Goal: Task Accomplishment & Management: Complete application form

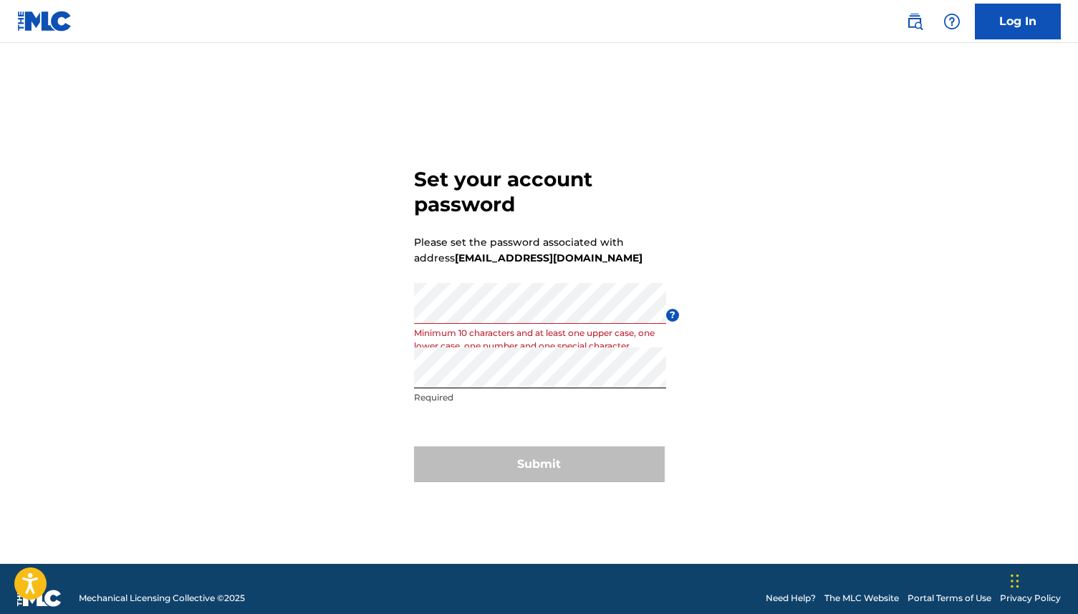
click at [509, 423] on form "Set your account password Please set the password associated with address [EMAI…" at bounding box center [539, 321] width 251 height 485
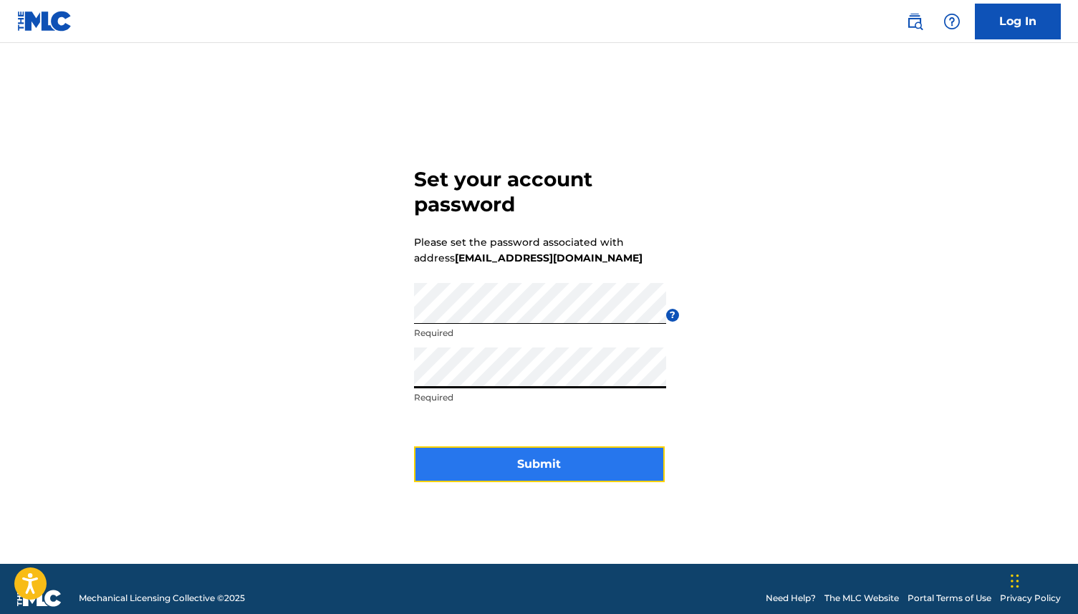
click at [498, 469] on button "Submit" at bounding box center [539, 464] width 251 height 36
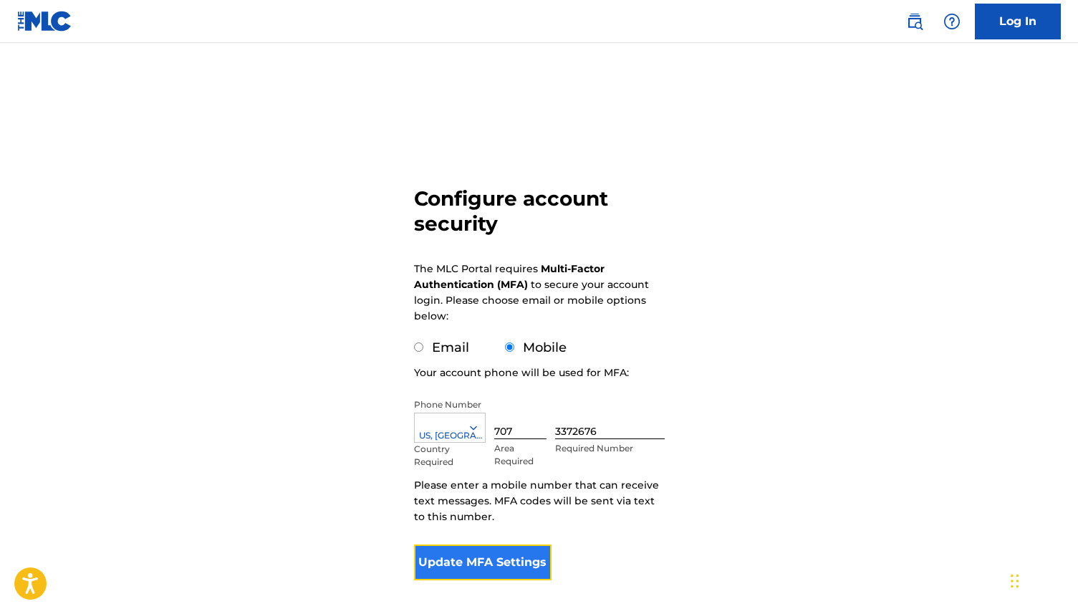
click at [494, 562] on button "Update MFA Settings" at bounding box center [483, 562] width 138 height 36
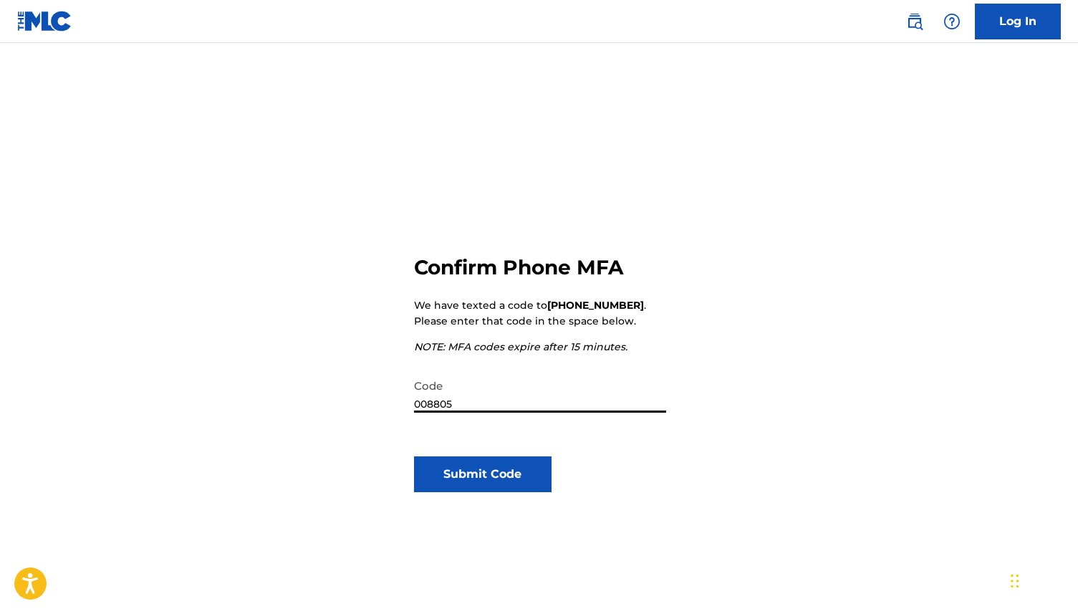
type input "008805"
click at [496, 493] on div "Confirm Phone MFA We have texted a code to [PHONE_NUMBER] . Please enter that c…" at bounding box center [539, 428] width 251 height 485
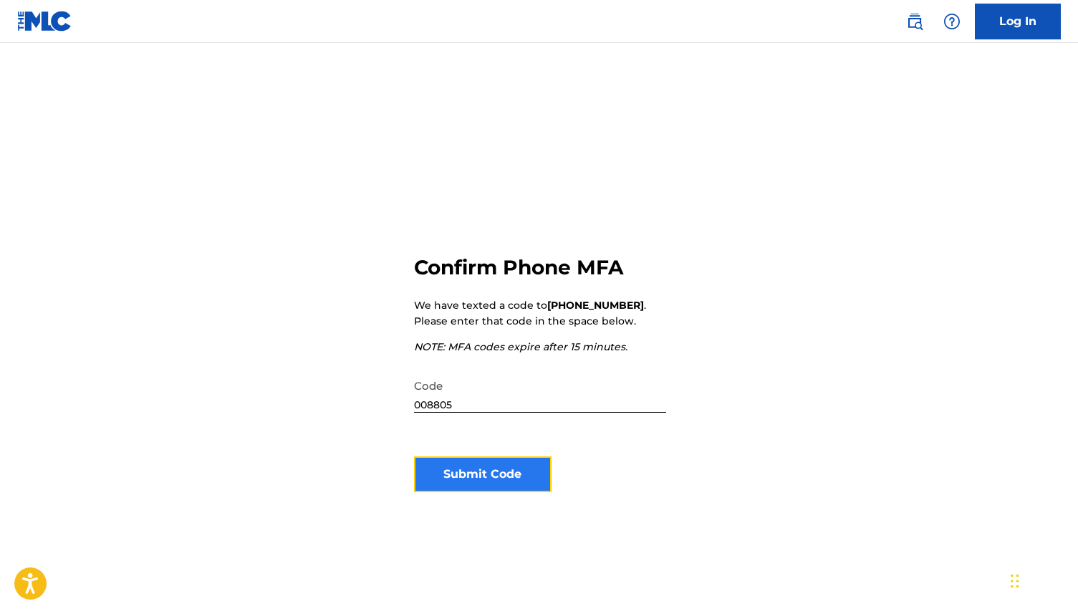
click at [491, 482] on button "Submit Code" at bounding box center [483, 474] width 138 height 36
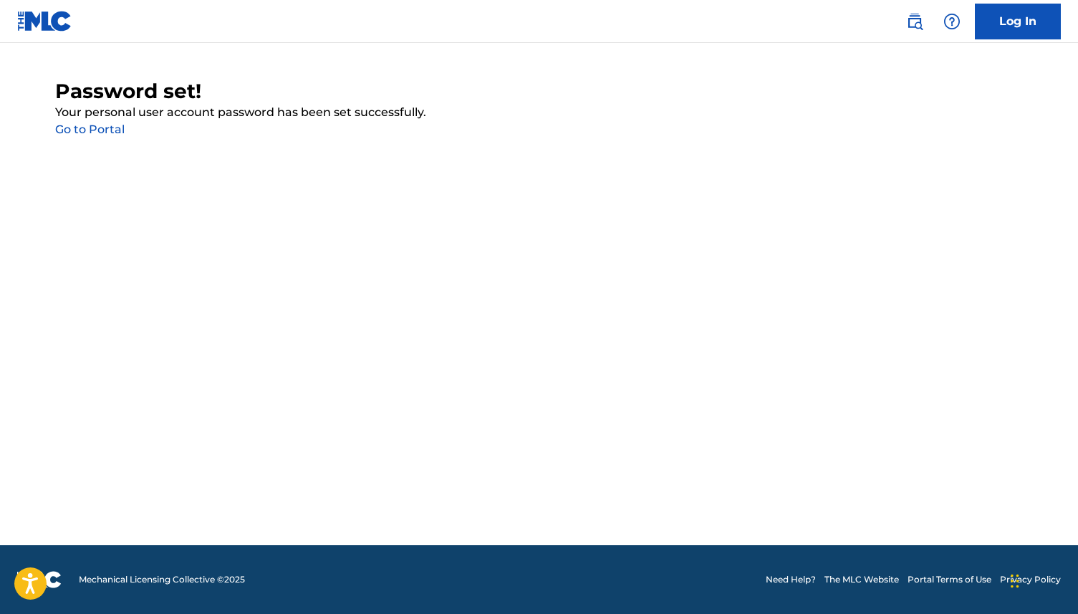
click at [108, 134] on link "Go to Portal" at bounding box center [89, 129] width 69 height 14
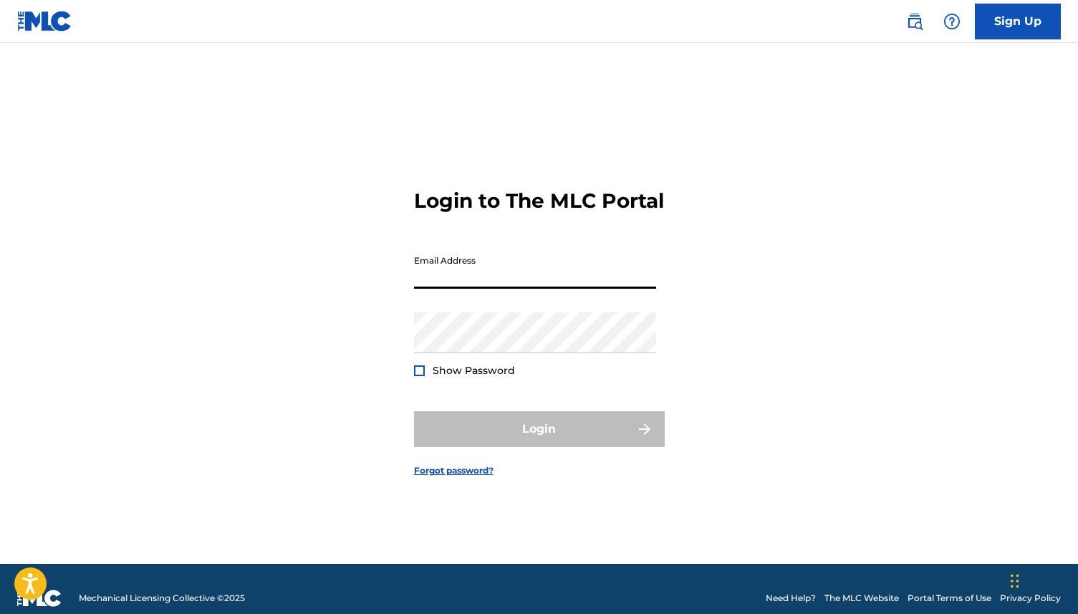
click at [423, 284] on input "Email Address" at bounding box center [535, 268] width 242 height 41
type input "[EMAIL_ADDRESS][DOMAIN_NAME]"
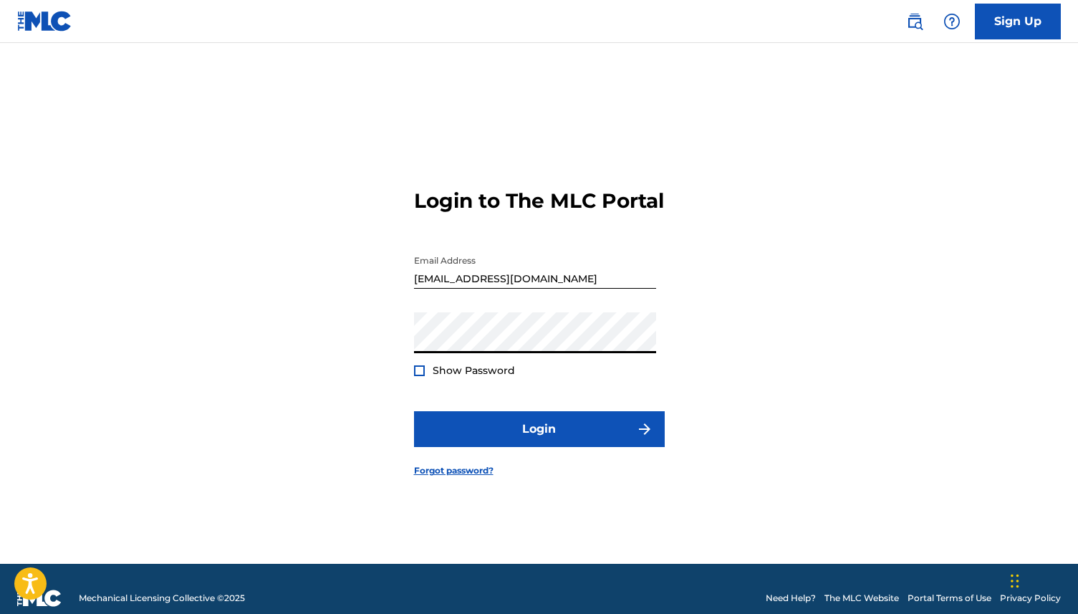
click at [420, 376] on div at bounding box center [419, 370] width 11 height 11
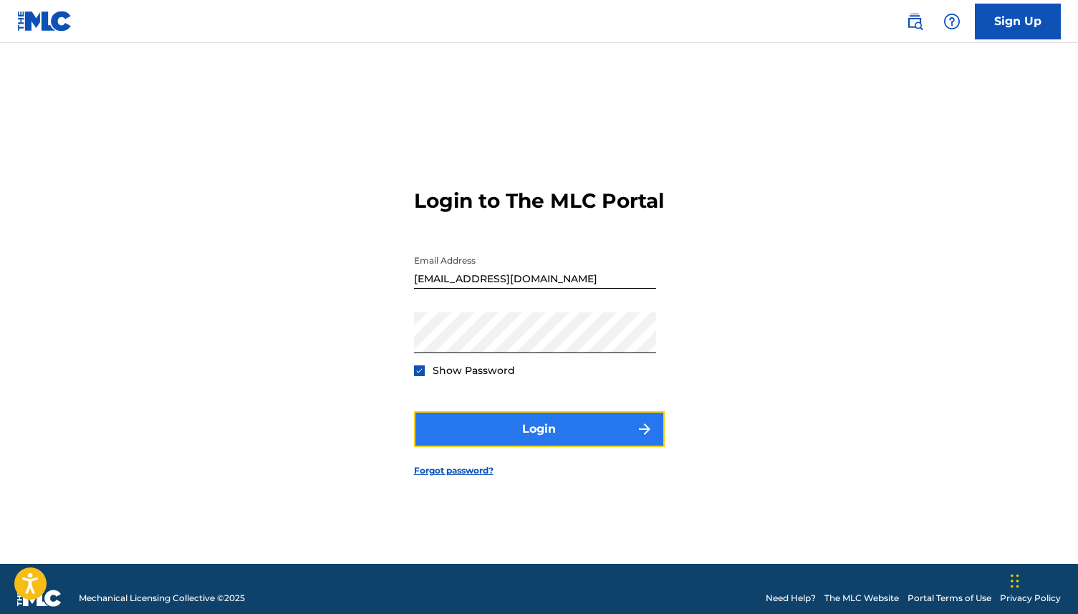
click at [512, 440] on button "Login" at bounding box center [539, 429] width 251 height 36
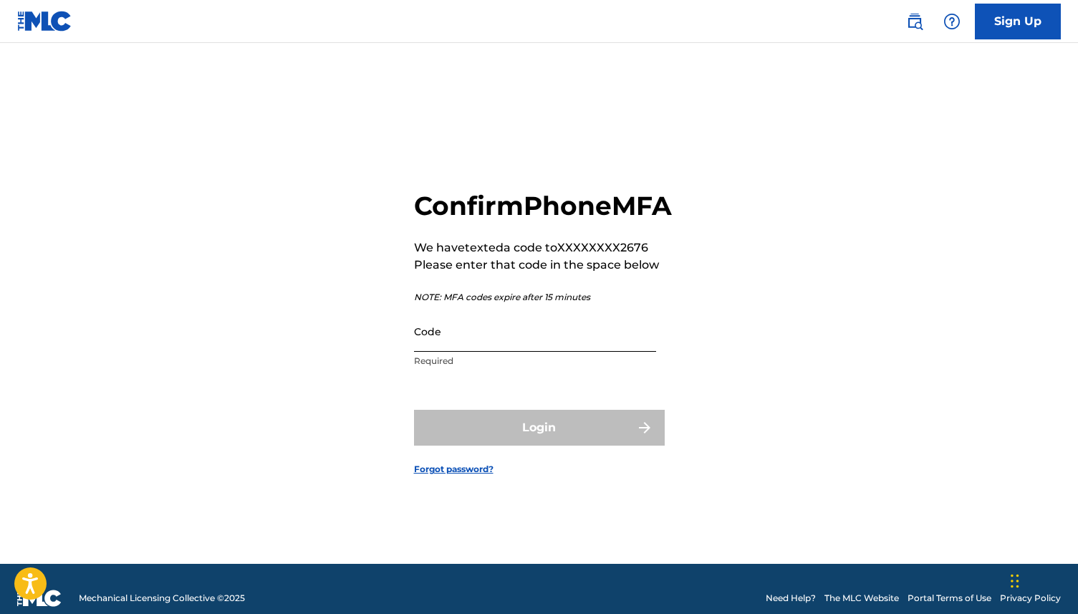
click at [484, 352] on input "Code" at bounding box center [535, 331] width 242 height 41
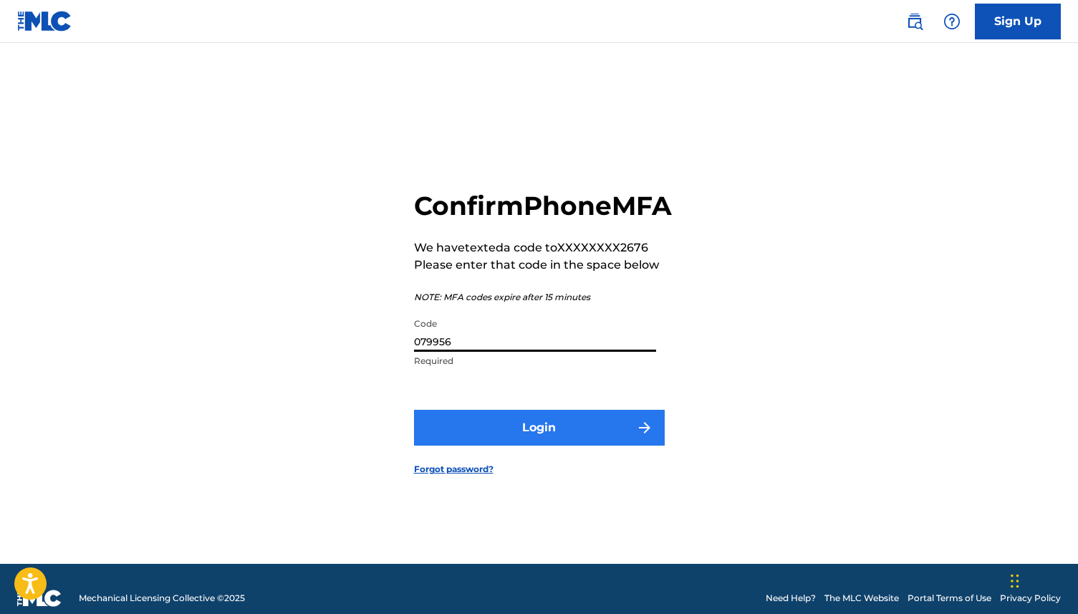
type input "079956"
click at [477, 445] on button "Login" at bounding box center [539, 428] width 251 height 36
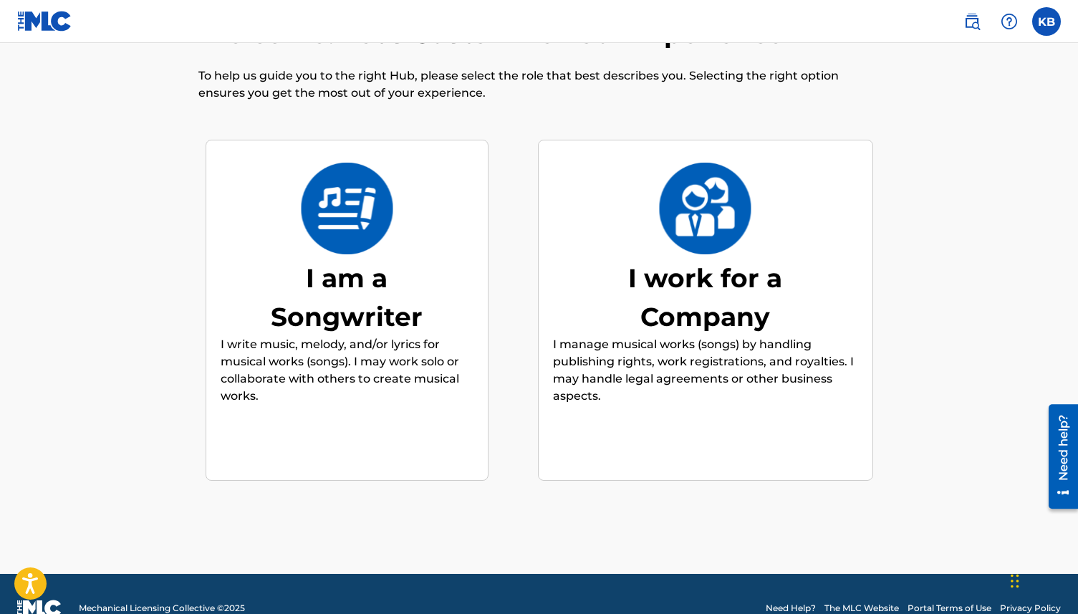
click at [672, 284] on div "I work for a Company" at bounding box center [705, 297] width 215 height 77
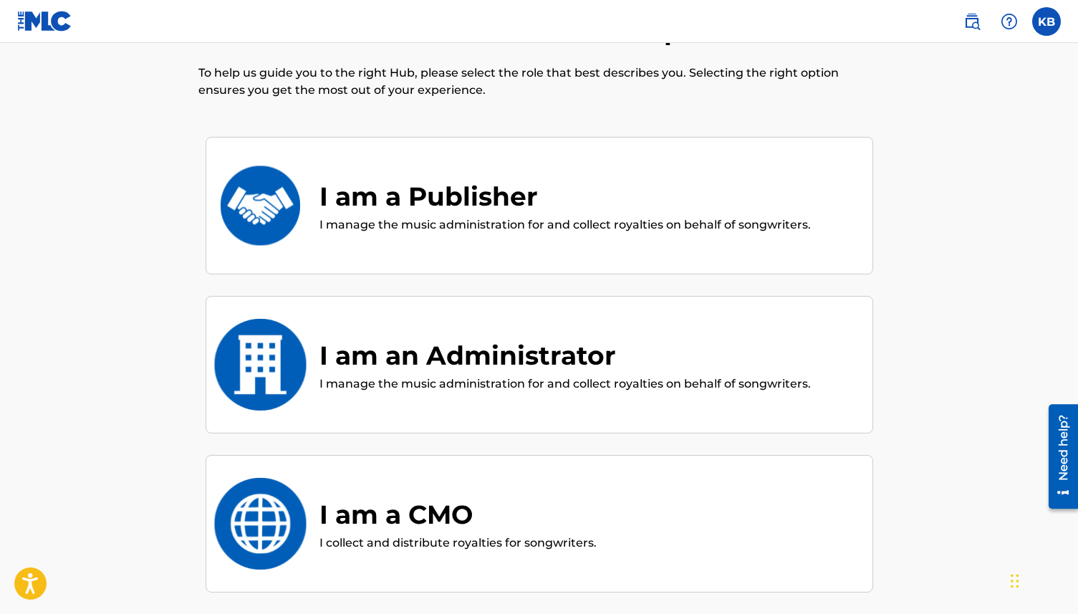
click at [412, 194] on div "I am a Publisher" at bounding box center [564, 196] width 491 height 39
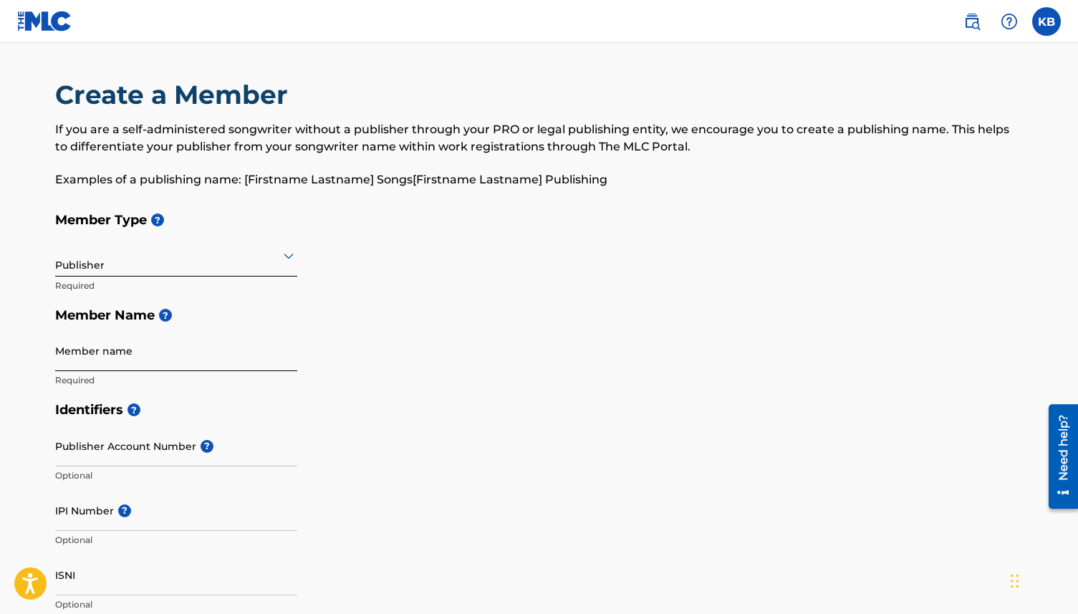
click at [115, 355] on input "Member name" at bounding box center [176, 350] width 242 height 41
type input "[PERSON_NAME]"
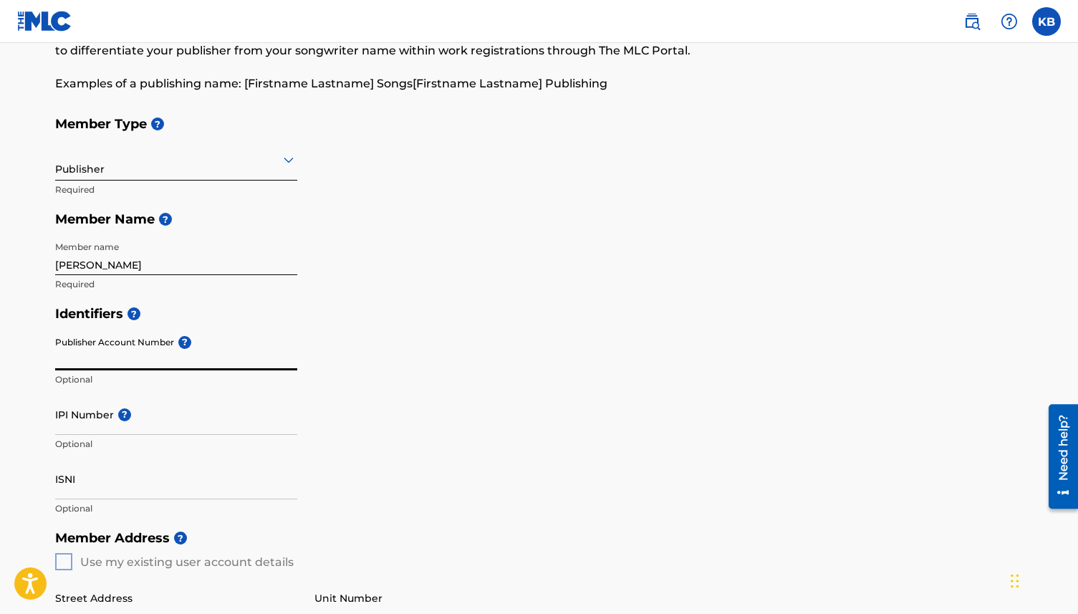
scroll to position [109, 0]
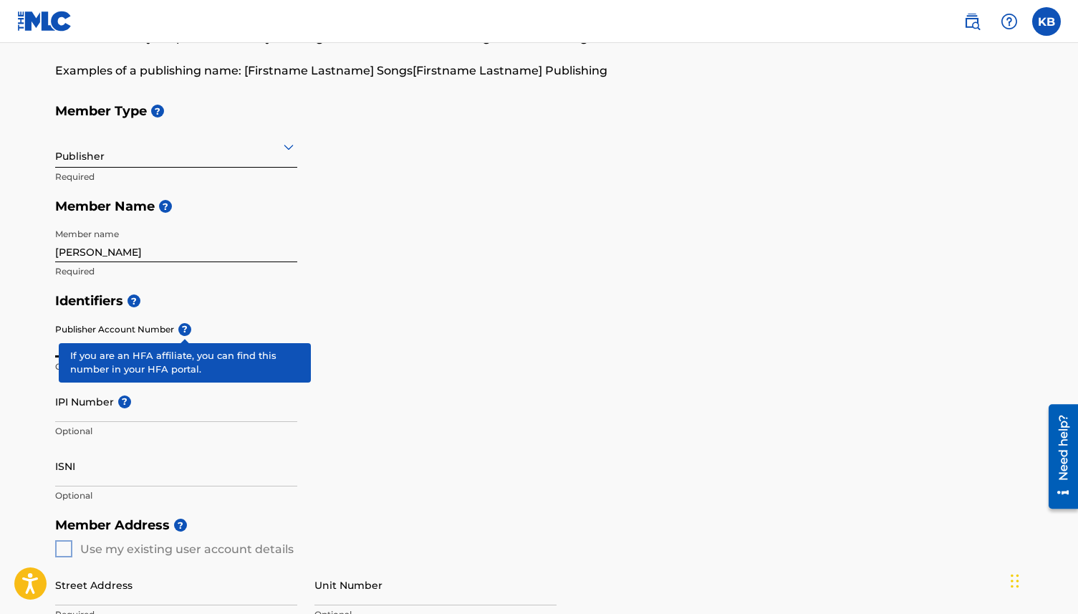
click at [186, 331] on div "Publisher Account Number ? Optional" at bounding box center [176, 349] width 242 height 64
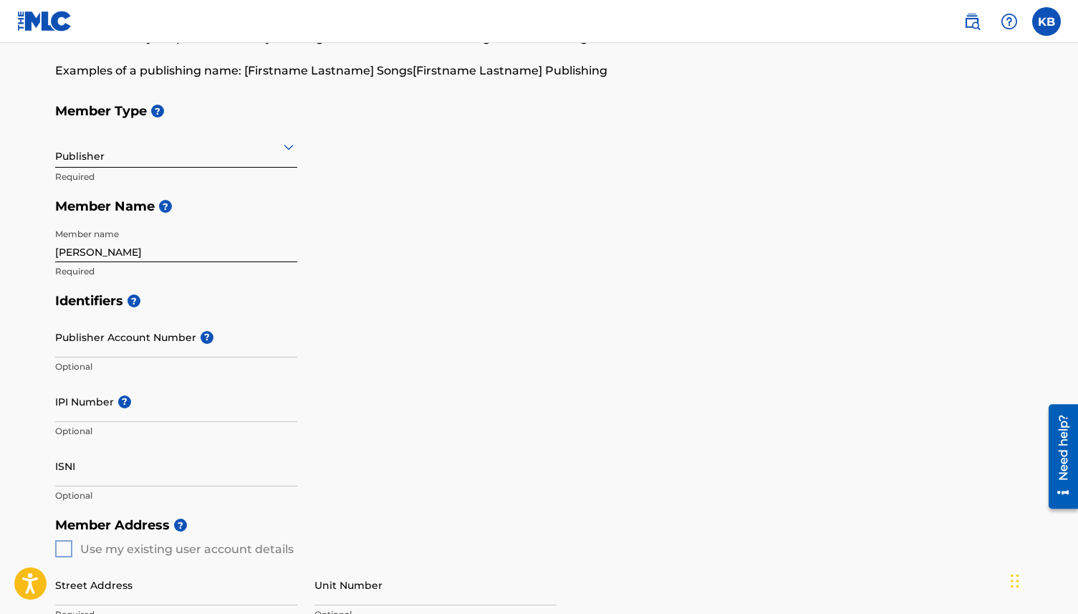
click at [326, 163] on div "Member Type ? Publisher Required Member Name ? Member name [PERSON_NAME] Requir…" at bounding box center [539, 191] width 968 height 190
click at [90, 402] on input "IPI Number ?" at bounding box center [176, 401] width 242 height 41
paste input "724052376"
type input "724052376"
click at [106, 481] on input "ISNI" at bounding box center [176, 465] width 242 height 41
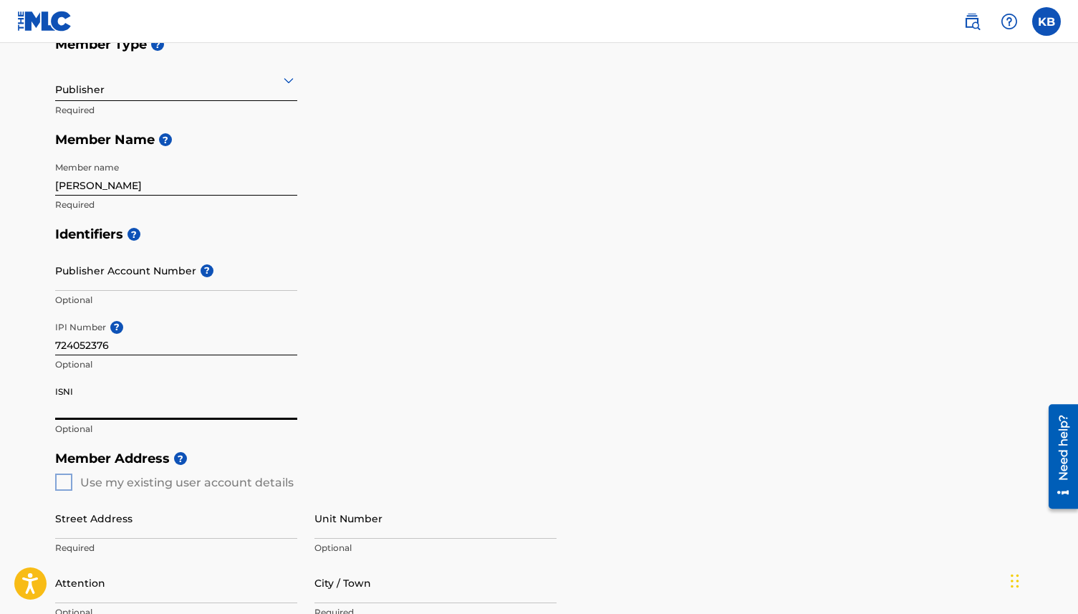
scroll to position [222, 0]
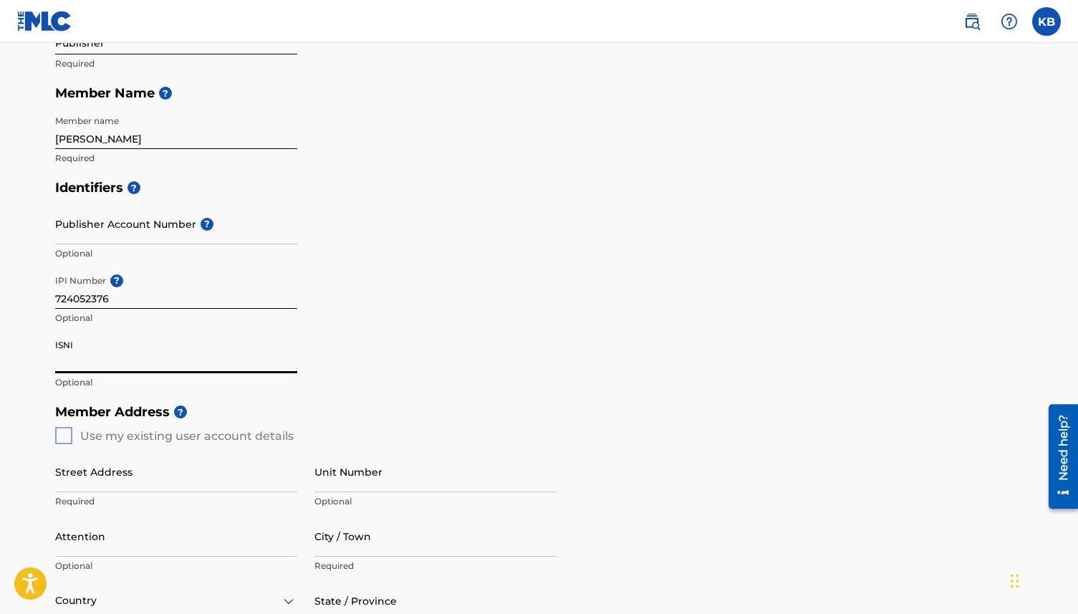
click at [63, 438] on div "Member Address ? Use my existing user account details Street Address Required U…" at bounding box center [539, 560] width 968 height 327
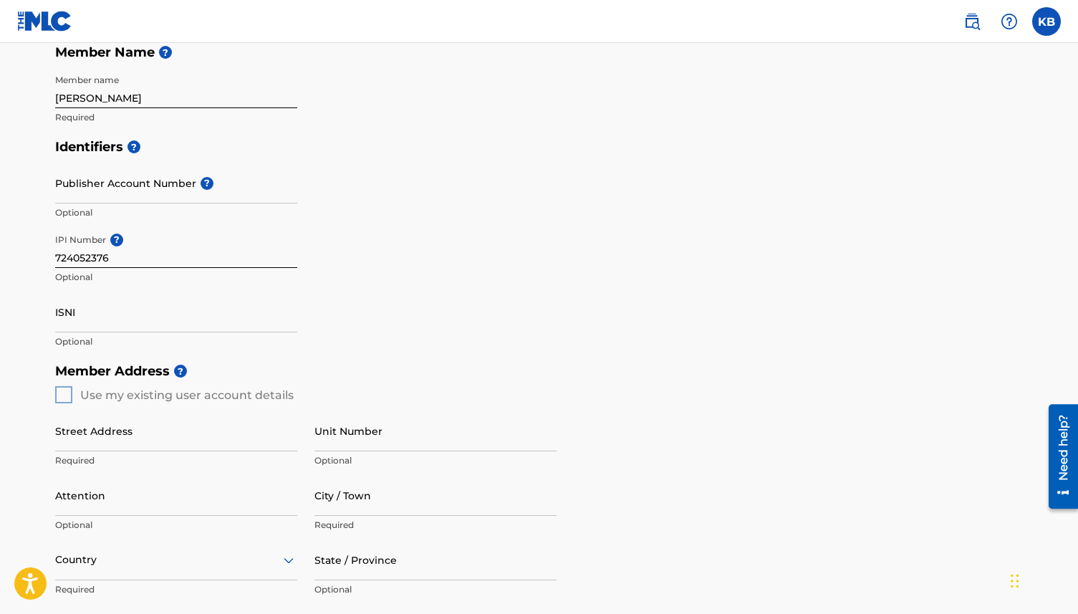
scroll to position [493, 0]
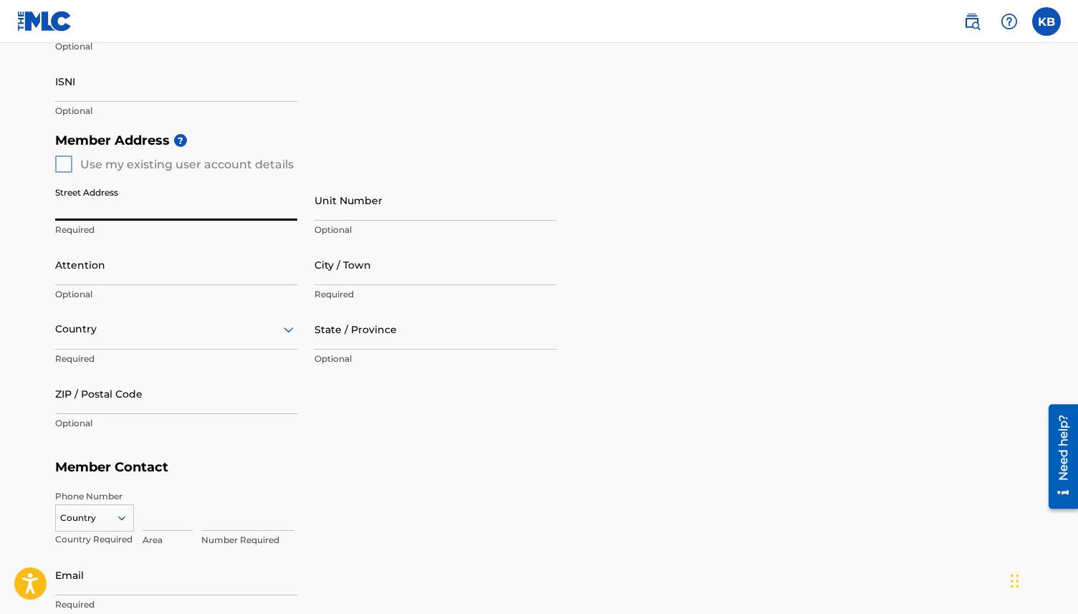
click at [89, 213] on input "Street Address" at bounding box center [176, 200] width 242 height 41
type input "[STREET_ADDRESS]"
type input "[GEOGRAPHIC_DATA]"
click at [283, 331] on icon at bounding box center [288, 329] width 17 height 17
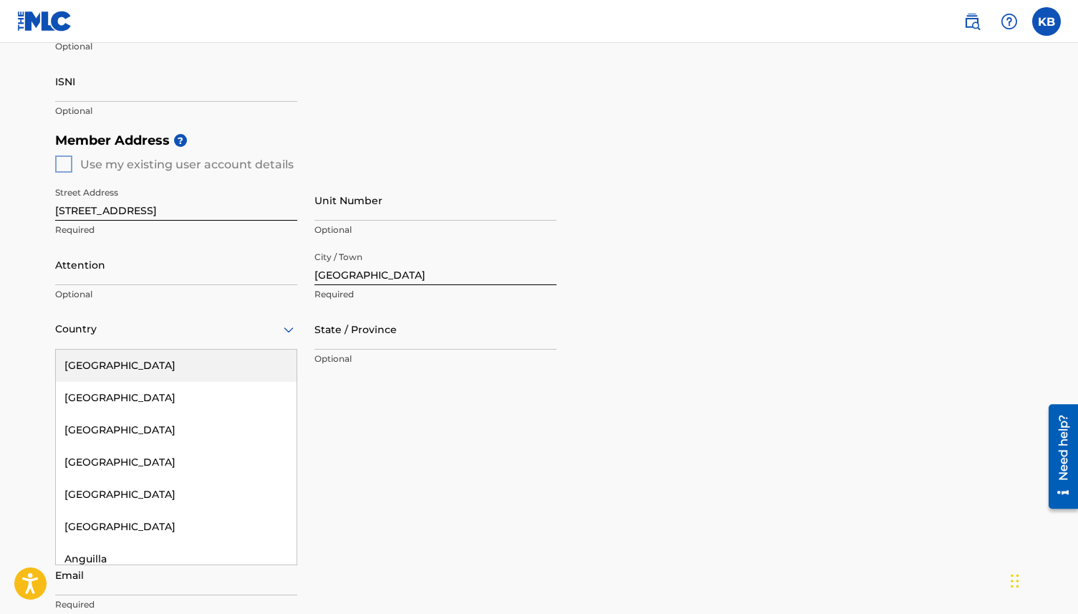
type input "U"
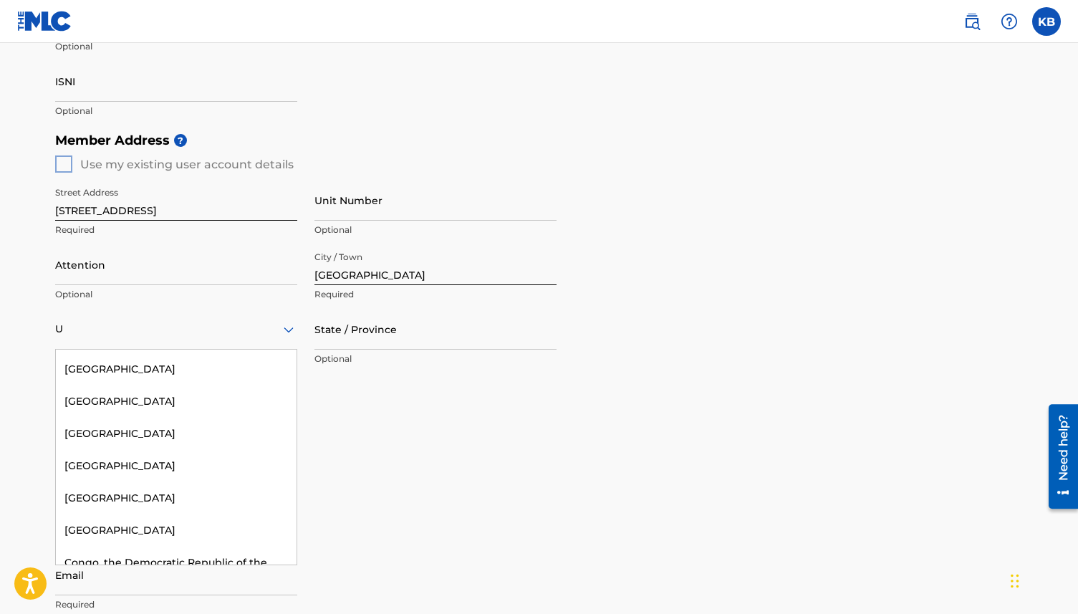
scroll to position [0, 0]
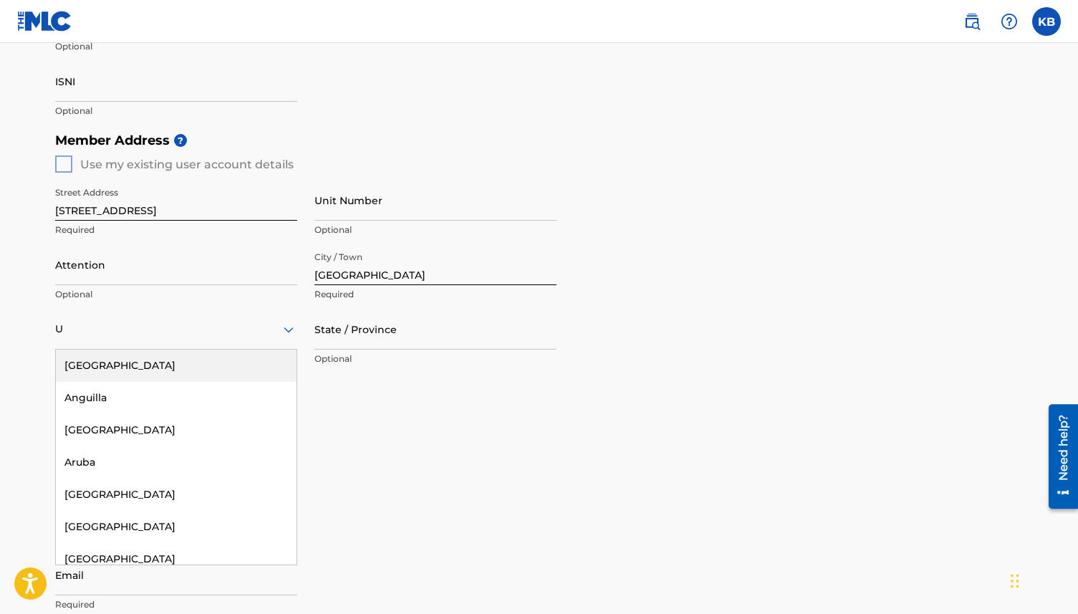
click at [130, 370] on div "[GEOGRAPHIC_DATA]" at bounding box center [176, 365] width 241 height 32
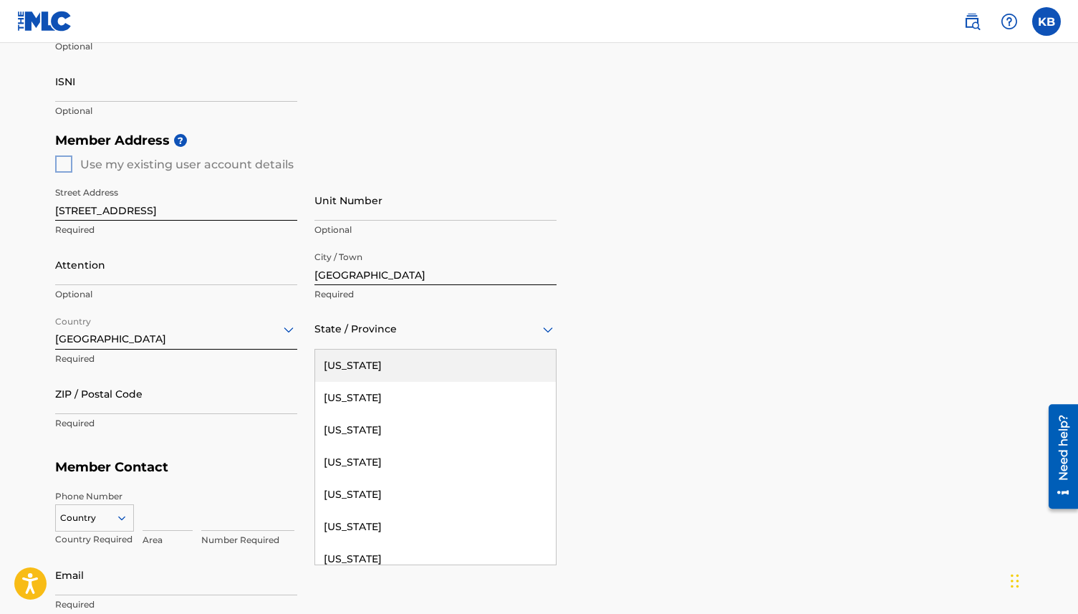
click at [330, 327] on div at bounding box center [435, 329] width 242 height 18
type input "c"
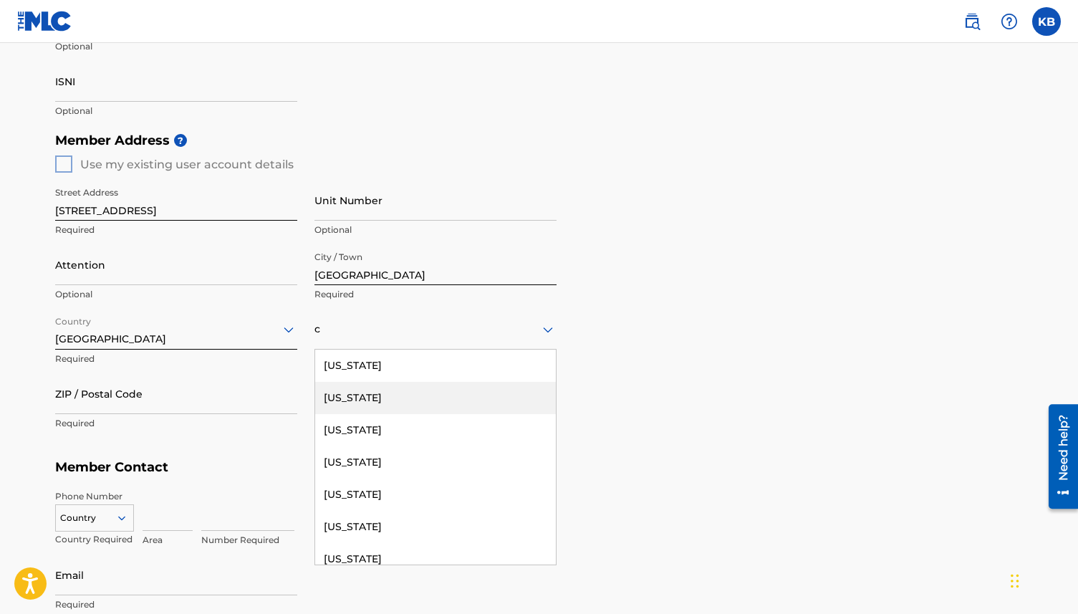
click at [354, 402] on div "[US_STATE]" at bounding box center [435, 398] width 241 height 32
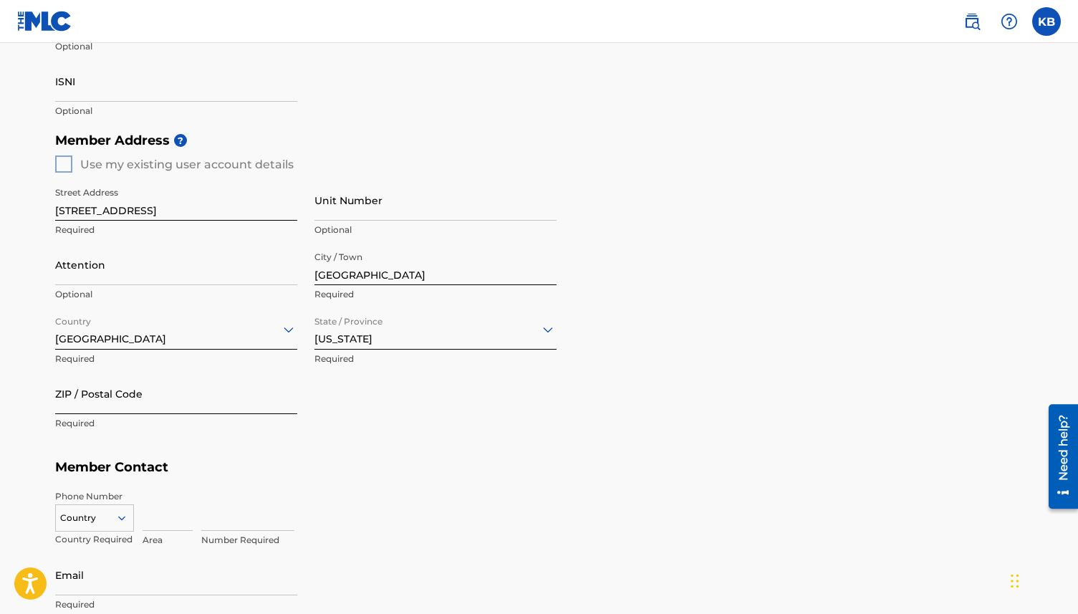
click at [209, 402] on input "ZIP / Postal Code" at bounding box center [176, 393] width 242 height 41
type input "91786"
click at [268, 442] on div "Street Address [STREET_ADDRESS] Required Unit Number Optional Attention Optiona…" at bounding box center [305, 309] width 501 height 272
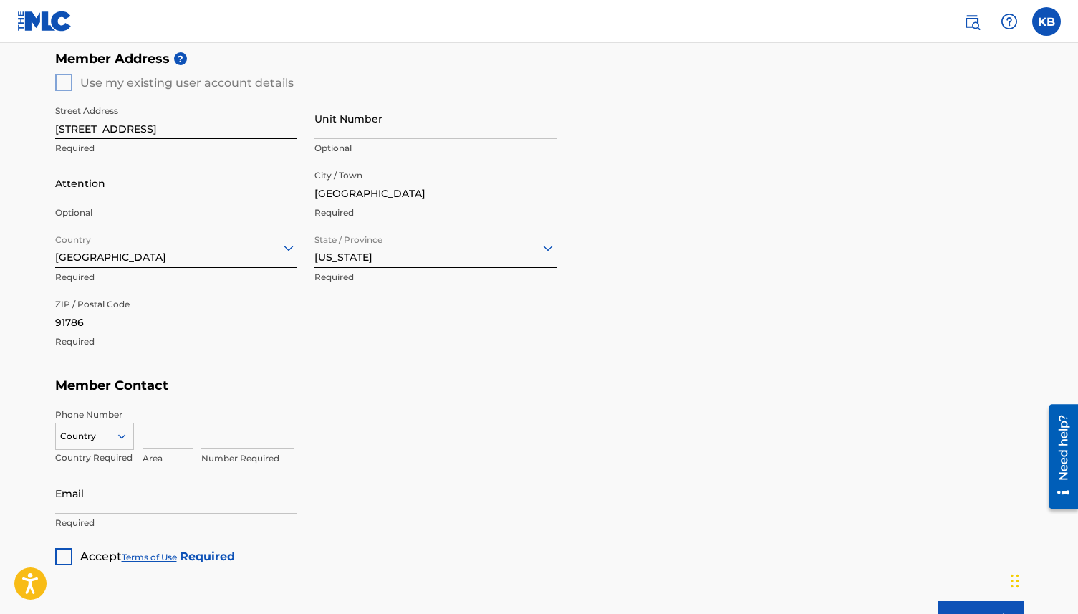
scroll to position [635, 0]
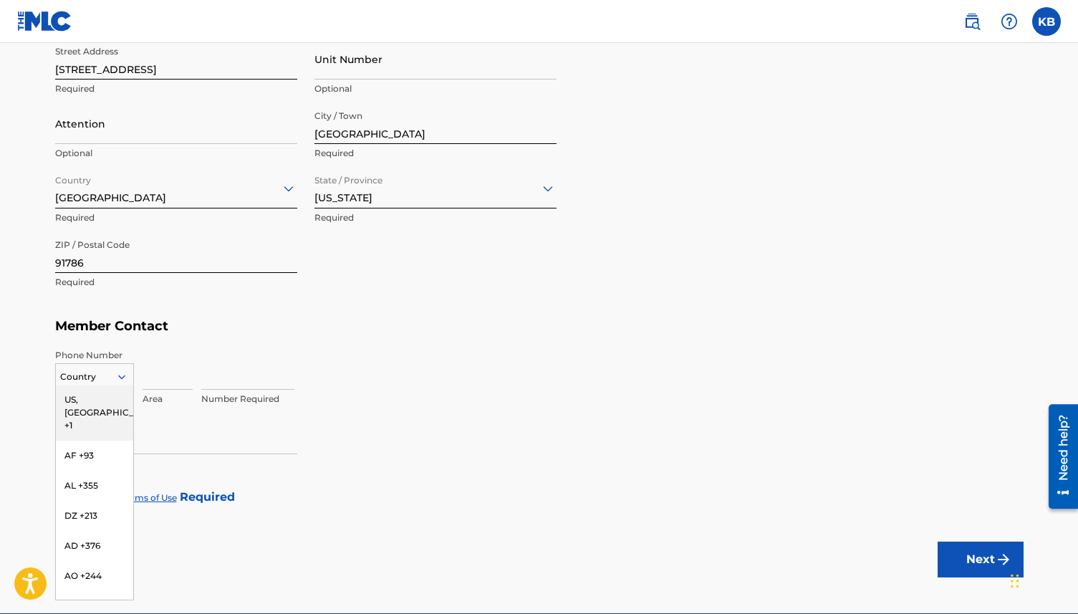
click at [122, 381] on icon at bounding box center [121, 376] width 13 height 13
click at [103, 404] on div "US, [GEOGRAPHIC_DATA] +1" at bounding box center [94, 413] width 77 height 56
click at [160, 382] on input at bounding box center [168, 369] width 50 height 41
type input "707"
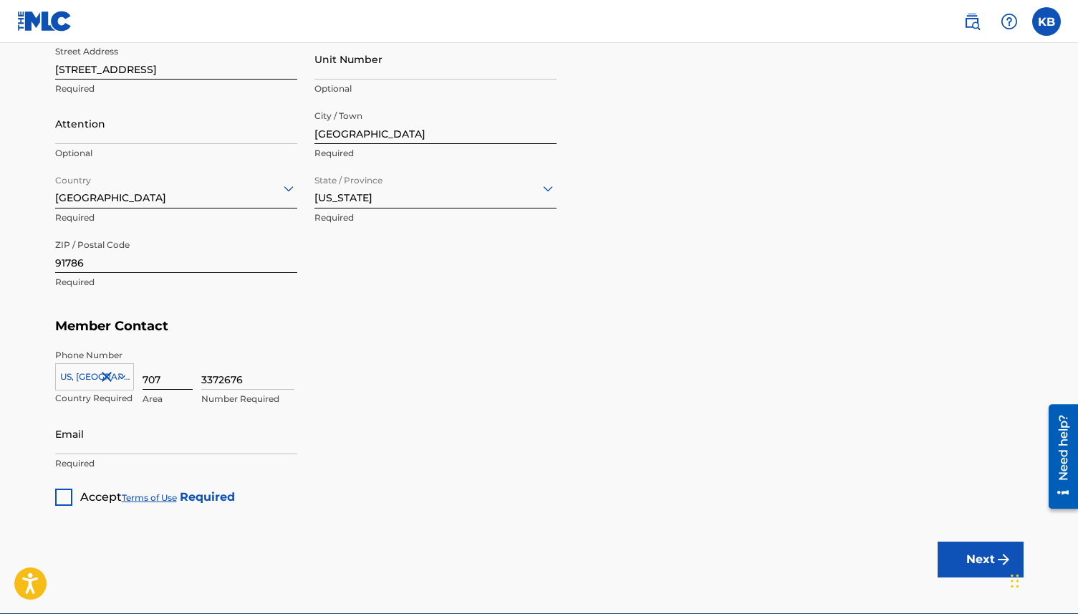
scroll to position [642, 0]
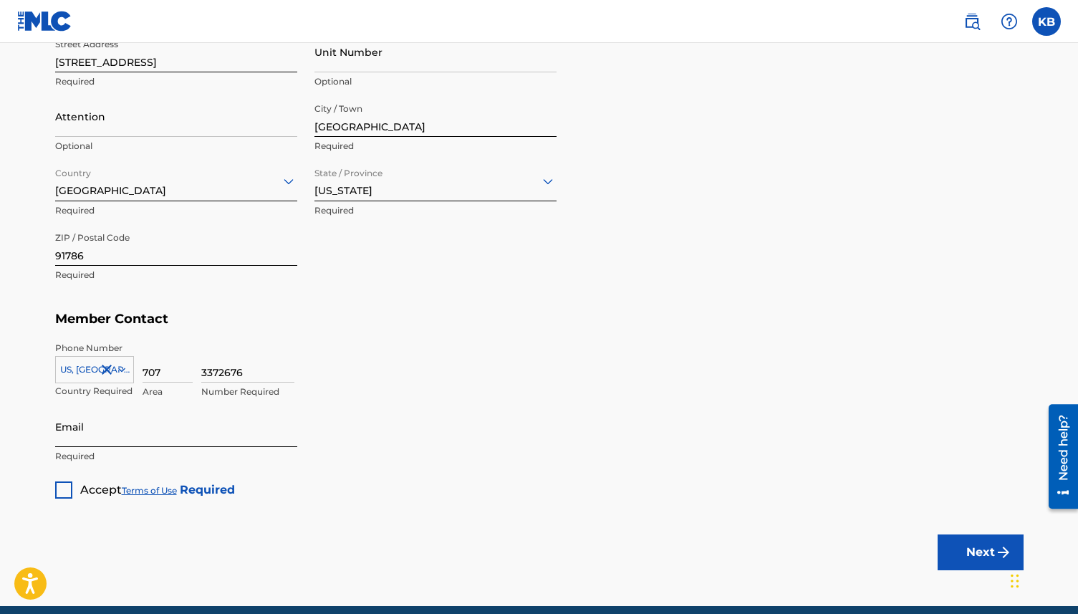
type input "3372676"
click at [94, 440] on input "Email" at bounding box center [176, 426] width 242 height 41
type input "[EMAIL_ADDRESS][DOMAIN_NAME]"
click at [68, 488] on div at bounding box center [63, 489] width 17 height 17
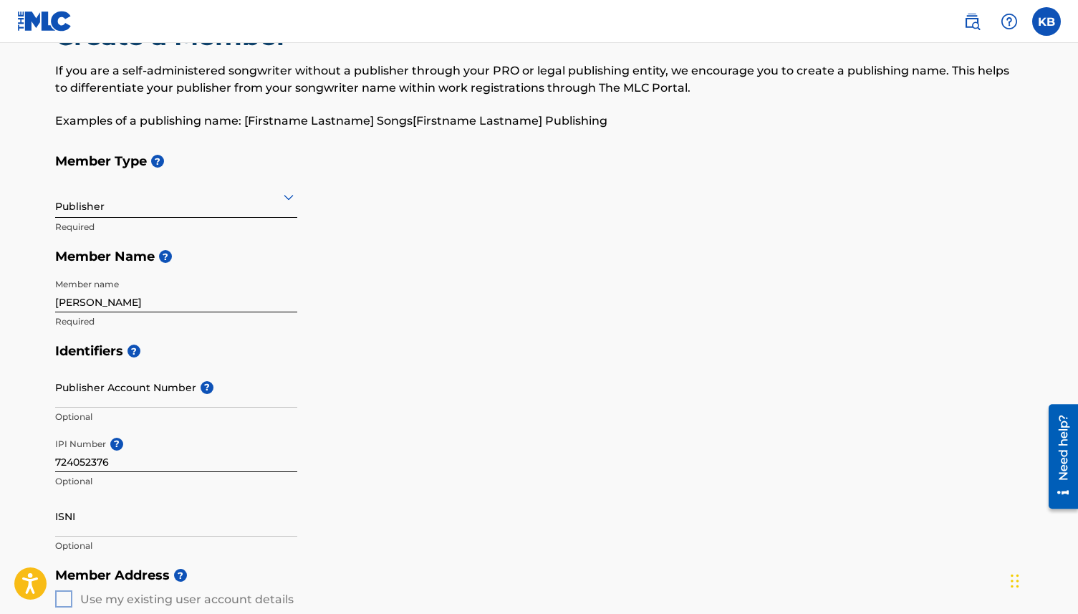
scroll to position [60, 0]
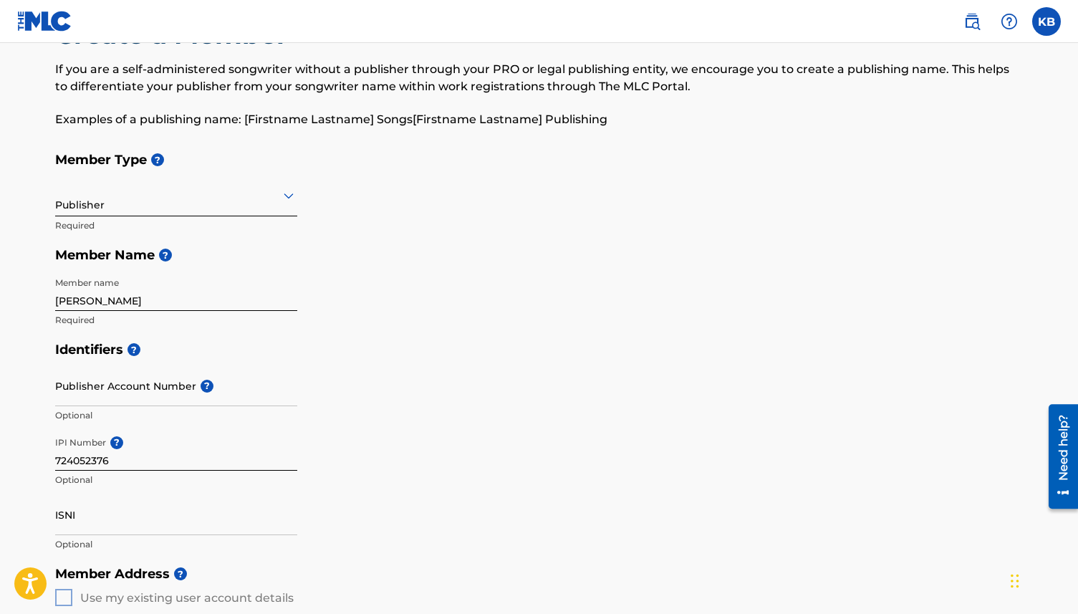
click at [488, 349] on h5 "Identifiers ?" at bounding box center [539, 349] width 968 height 31
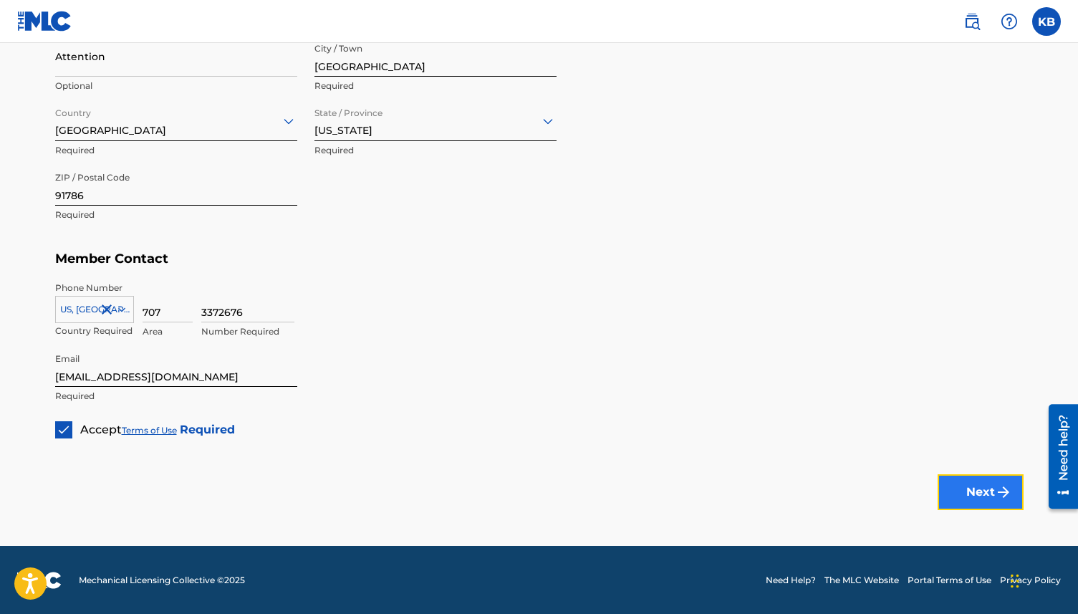
click at [963, 491] on button "Next" at bounding box center [980, 492] width 86 height 36
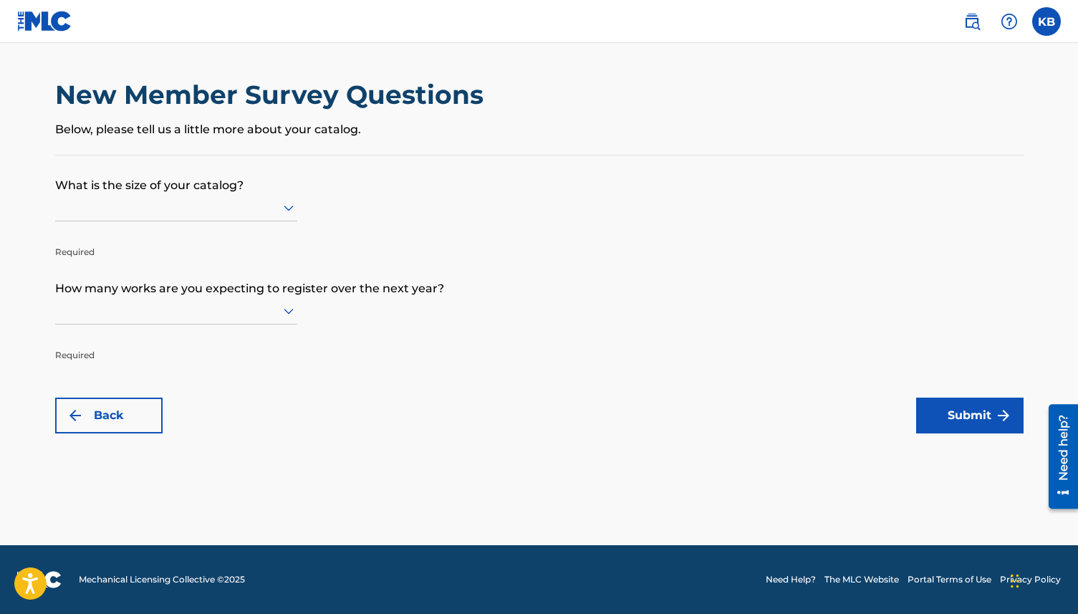
click at [211, 209] on div at bounding box center [176, 207] width 242 height 18
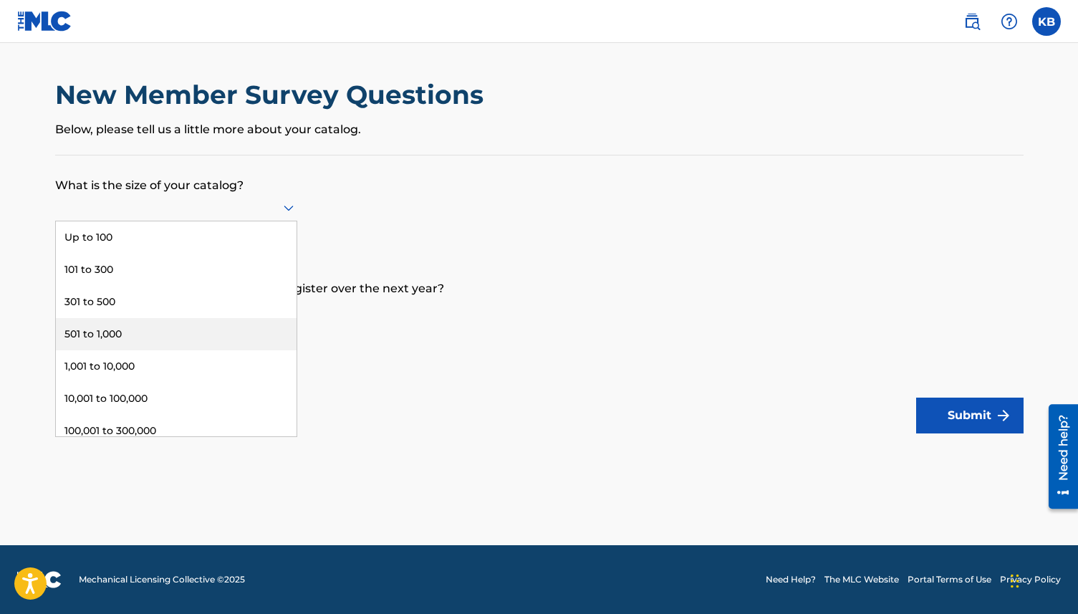
click at [180, 329] on div "501 to 1,000" at bounding box center [176, 334] width 241 height 32
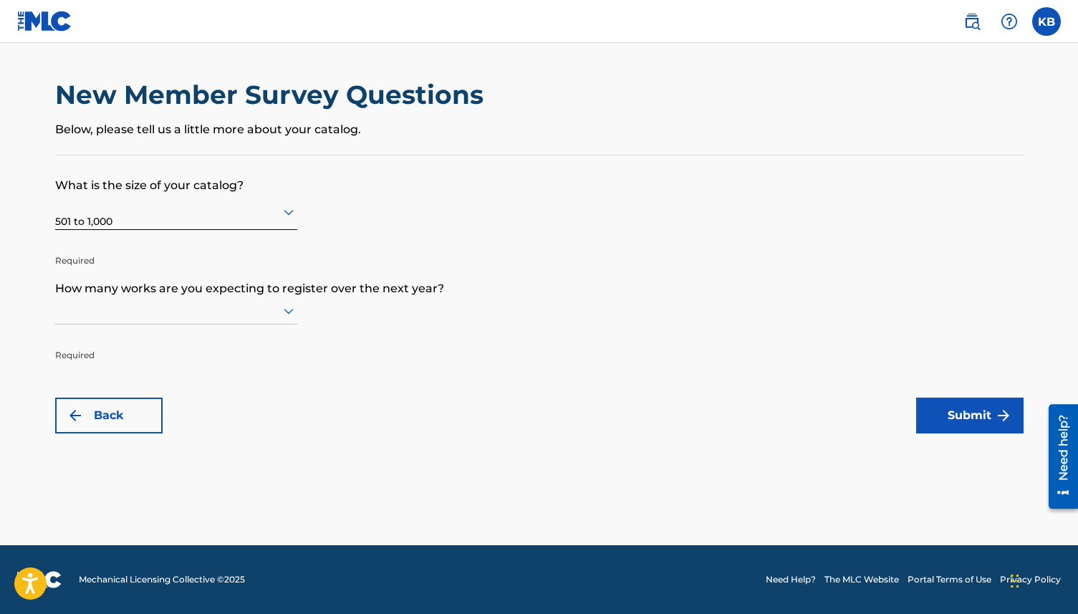
click at [159, 309] on div at bounding box center [176, 311] width 242 height 18
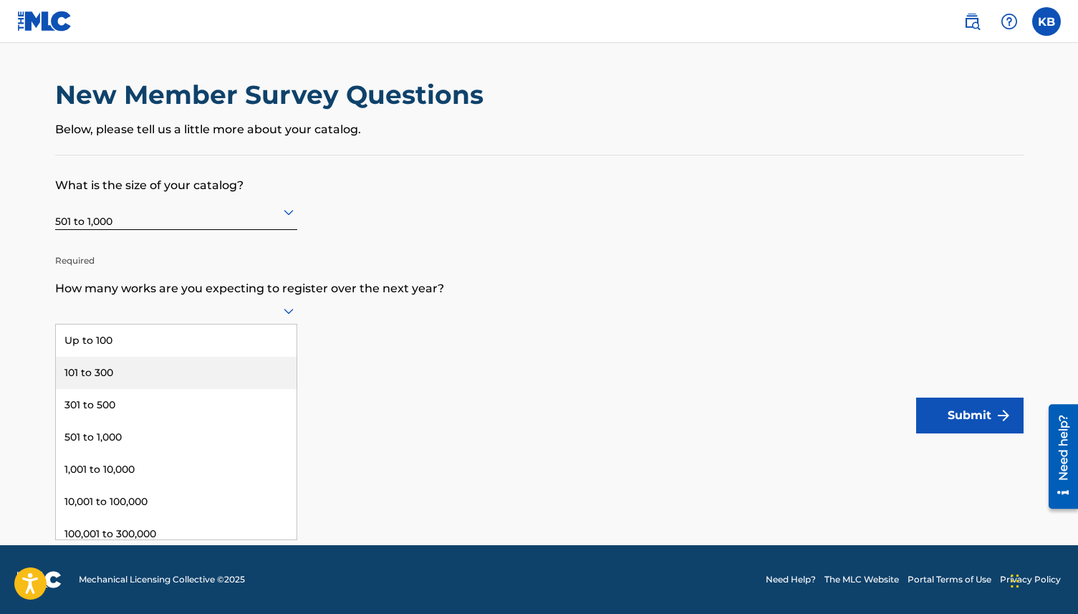
click at [155, 368] on div "101 to 300" at bounding box center [176, 373] width 241 height 32
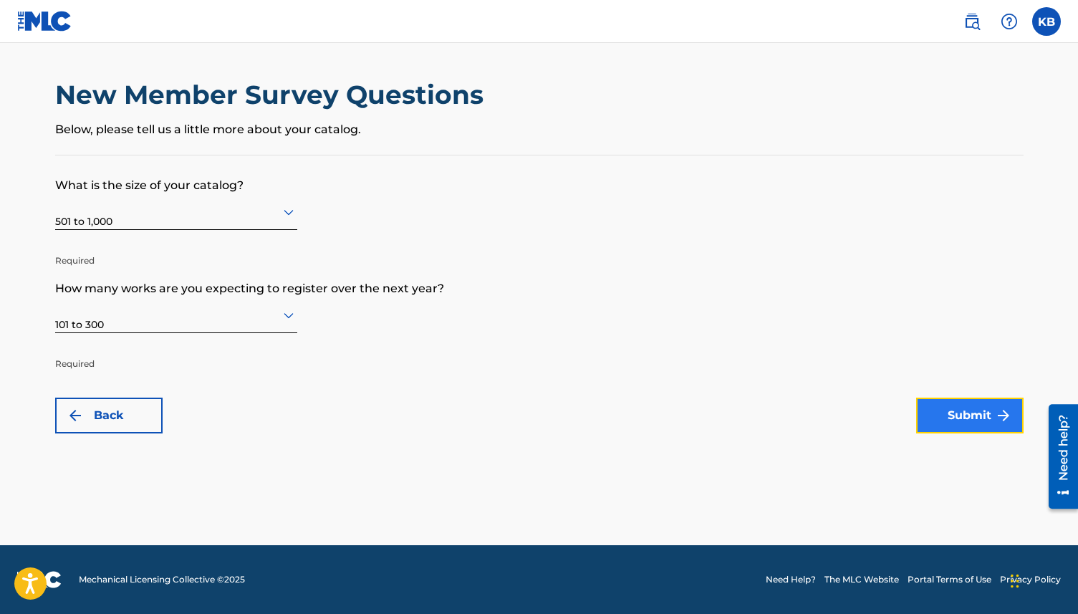
click at [958, 420] on button "Submit" at bounding box center [969, 415] width 107 height 36
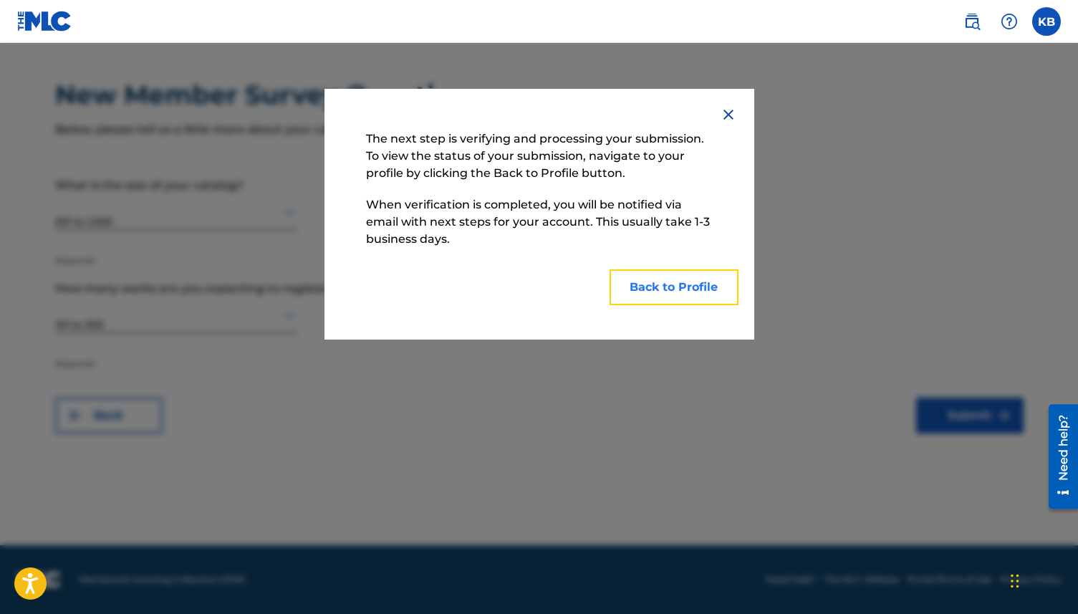
click at [685, 286] on button "Back to Profile" at bounding box center [673, 287] width 129 height 36
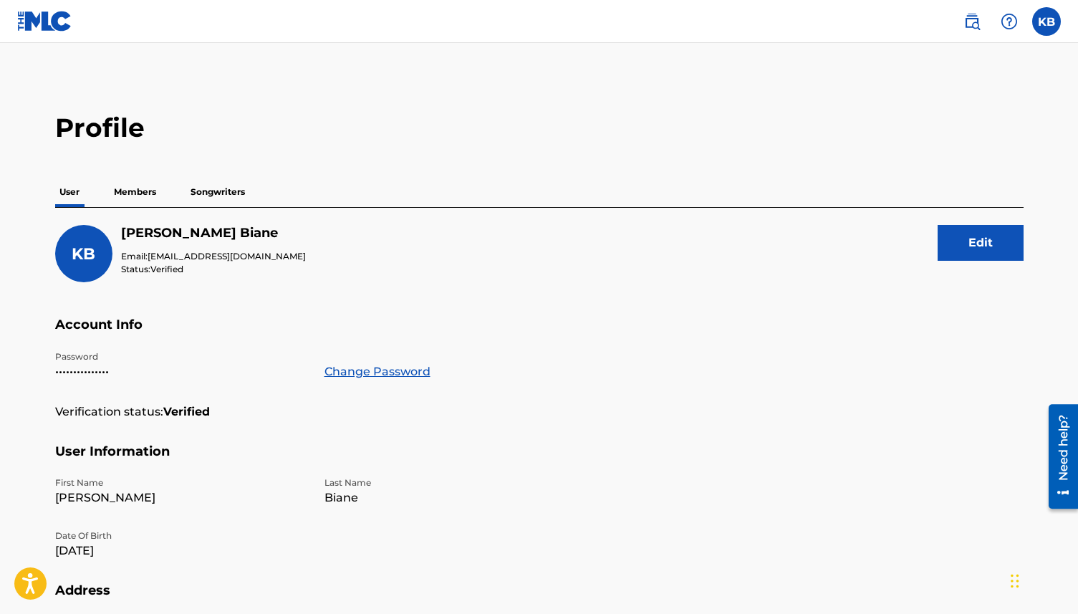
click at [132, 187] on p "Members" at bounding box center [135, 192] width 51 height 30
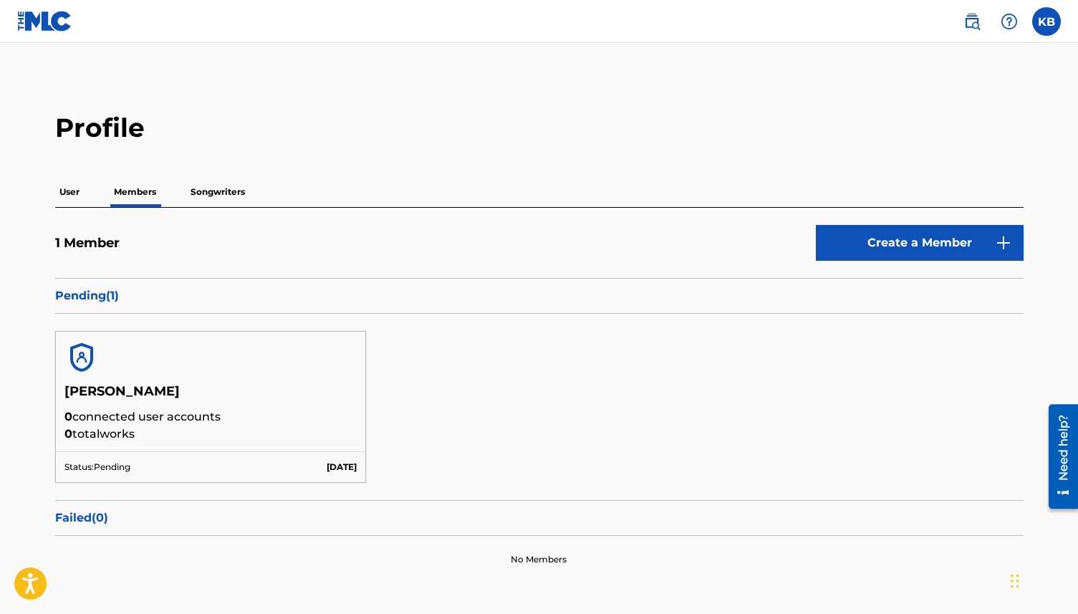
click at [230, 191] on p "Songwriters" at bounding box center [217, 192] width 63 height 30
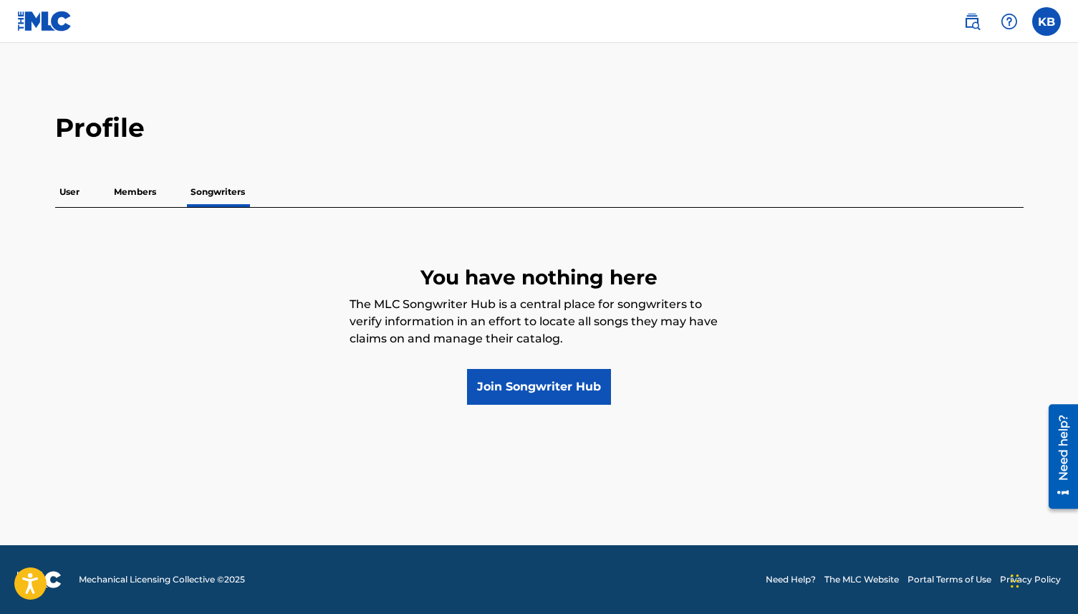
click at [68, 188] on p "User" at bounding box center [69, 192] width 29 height 30
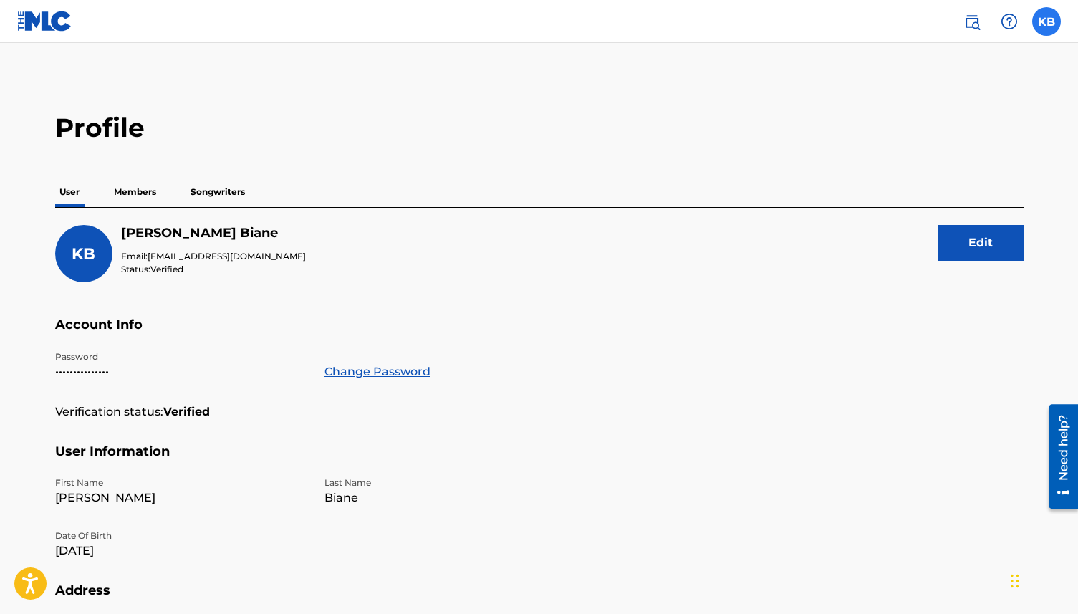
click at [1045, 17] on label at bounding box center [1046, 21] width 29 height 29
click at [1046, 21] on input "KB [PERSON_NAME] [EMAIL_ADDRESS][DOMAIN_NAME] Notification Preferences Profile …" at bounding box center [1046, 21] width 0 height 0
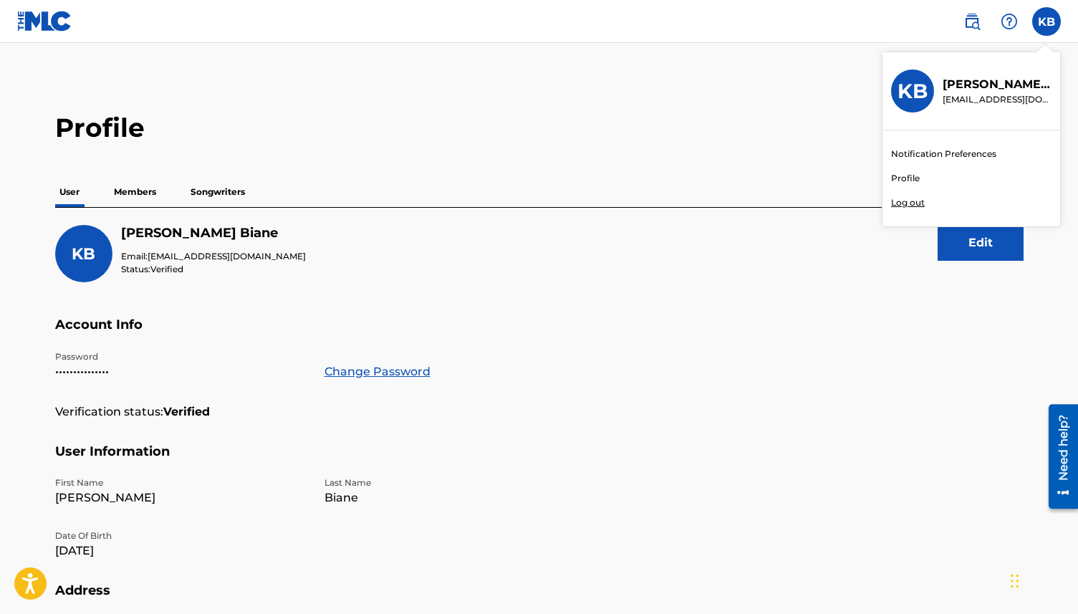
click at [961, 82] on p "[PERSON_NAME]" at bounding box center [996, 84] width 109 height 17
click at [1046, 21] on input "KB [PERSON_NAME] [EMAIL_ADDRESS][DOMAIN_NAME] Notification Preferences Profile …" at bounding box center [1046, 21] width 0 height 0
click at [909, 180] on link "Profile" at bounding box center [905, 178] width 29 height 13
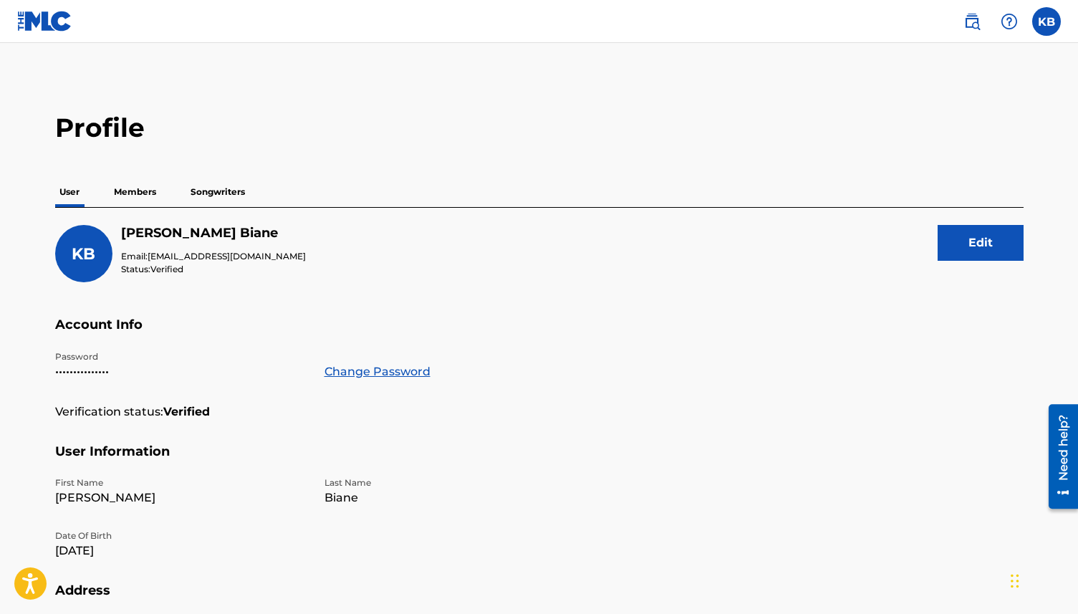
click at [47, 21] on img at bounding box center [44, 21] width 55 height 21
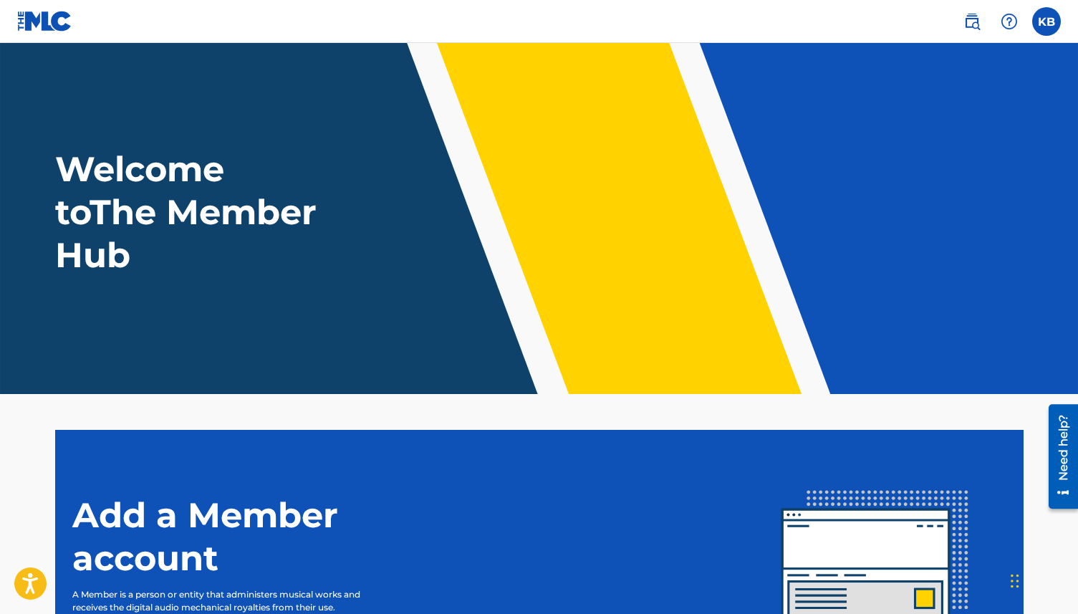
scroll to position [181, 0]
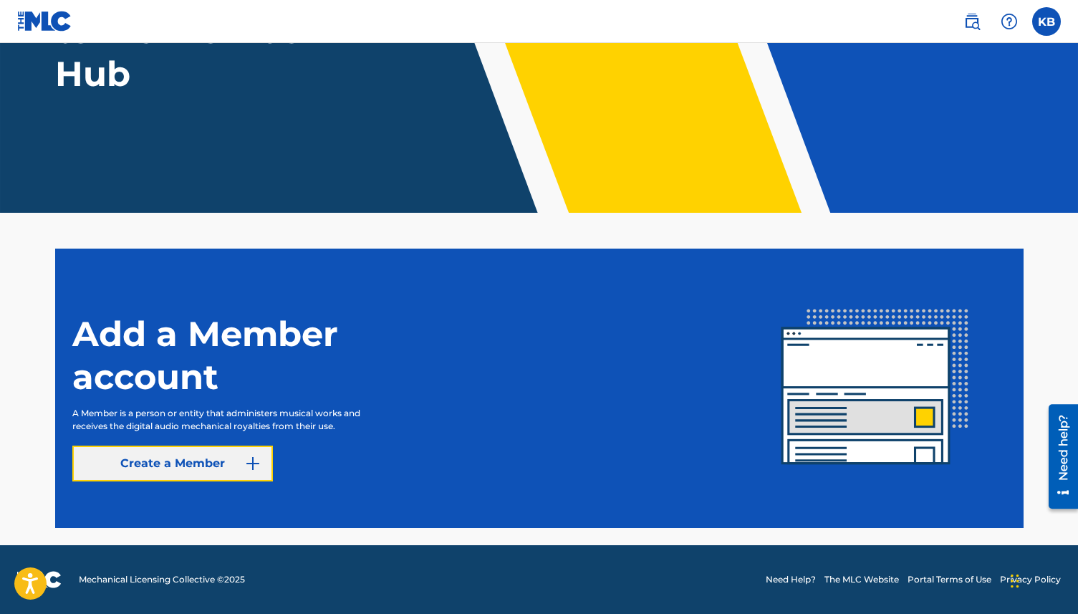
click at [222, 466] on link "Create a Member" at bounding box center [172, 463] width 201 height 36
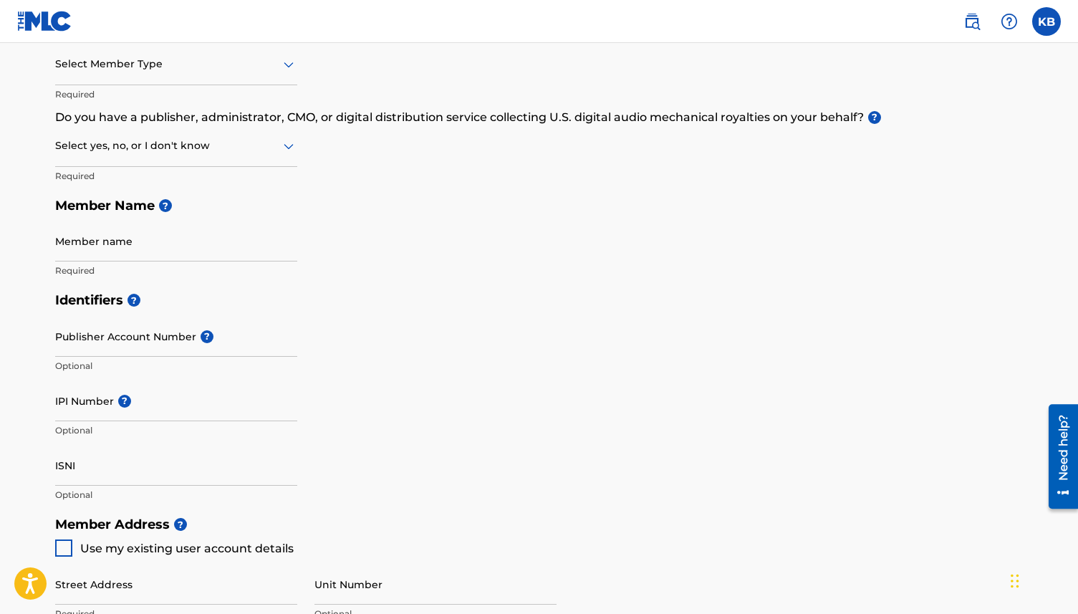
scroll to position [50, 0]
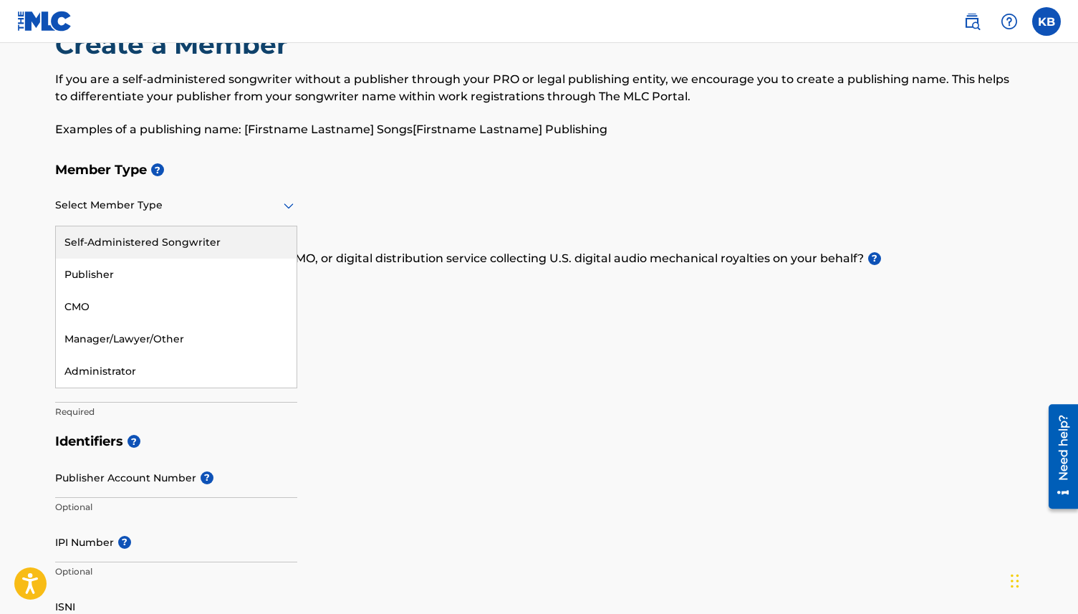
click at [214, 207] on div at bounding box center [176, 205] width 242 height 18
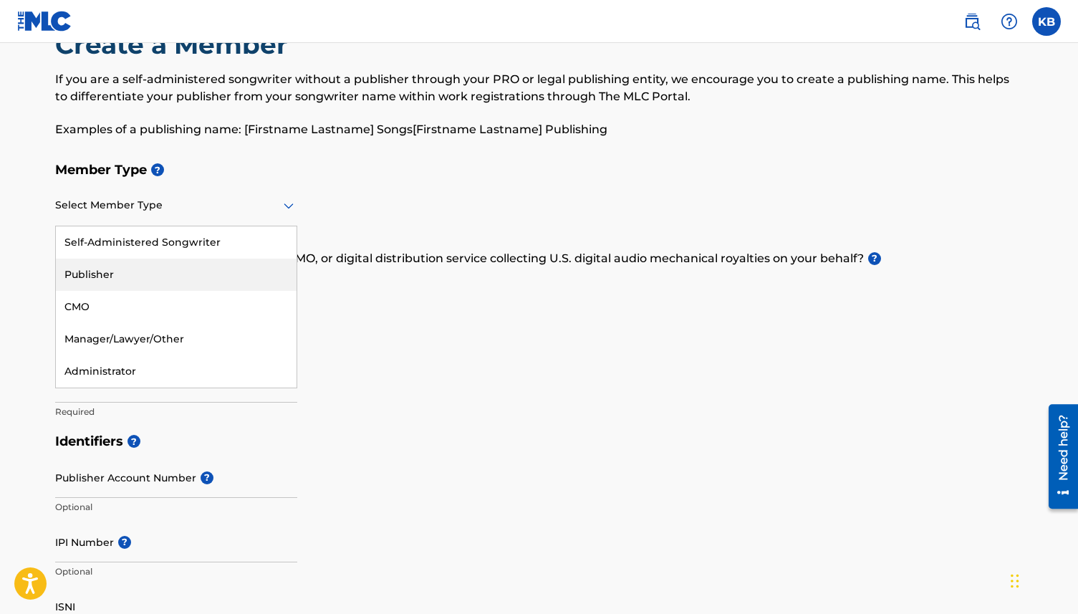
click at [201, 267] on div "Publisher" at bounding box center [176, 275] width 241 height 32
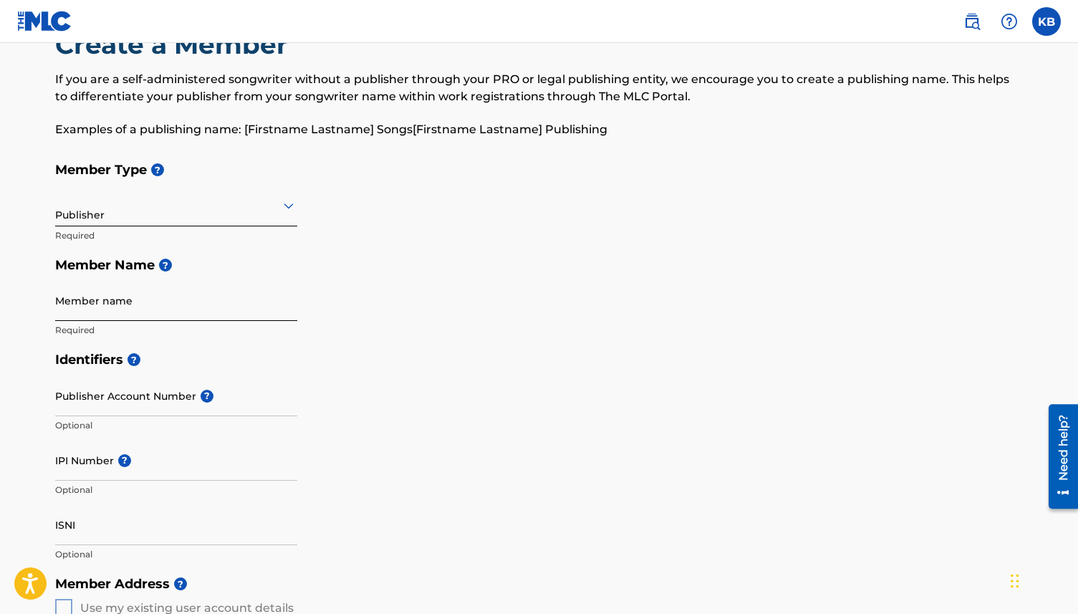
click at [188, 300] on input "Member name" at bounding box center [176, 300] width 242 height 41
type input "[PERSON_NAME]"
paste input "719801532"
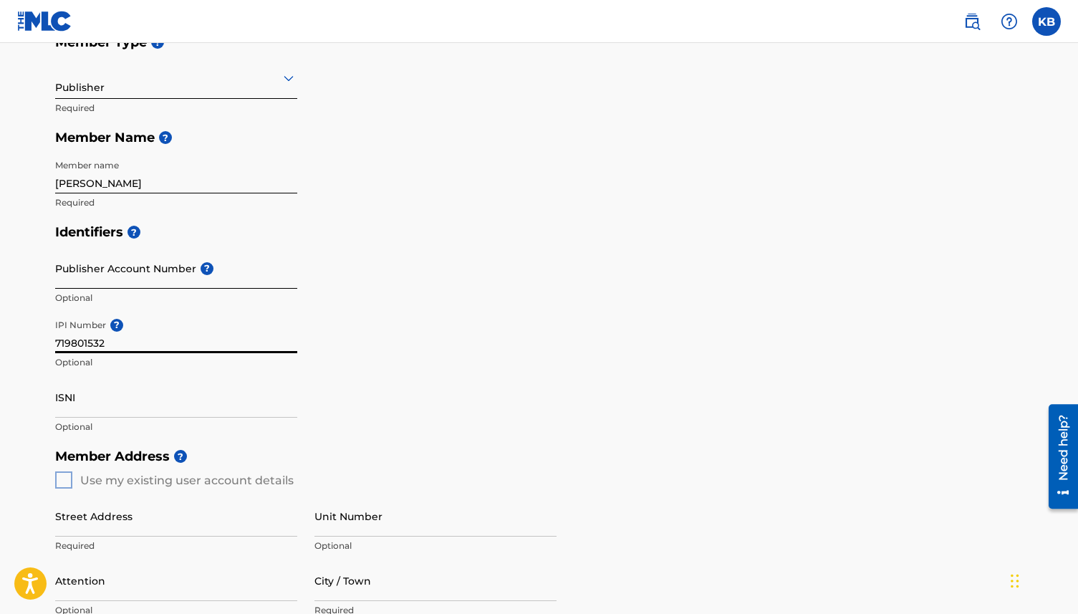
scroll to position [265, 0]
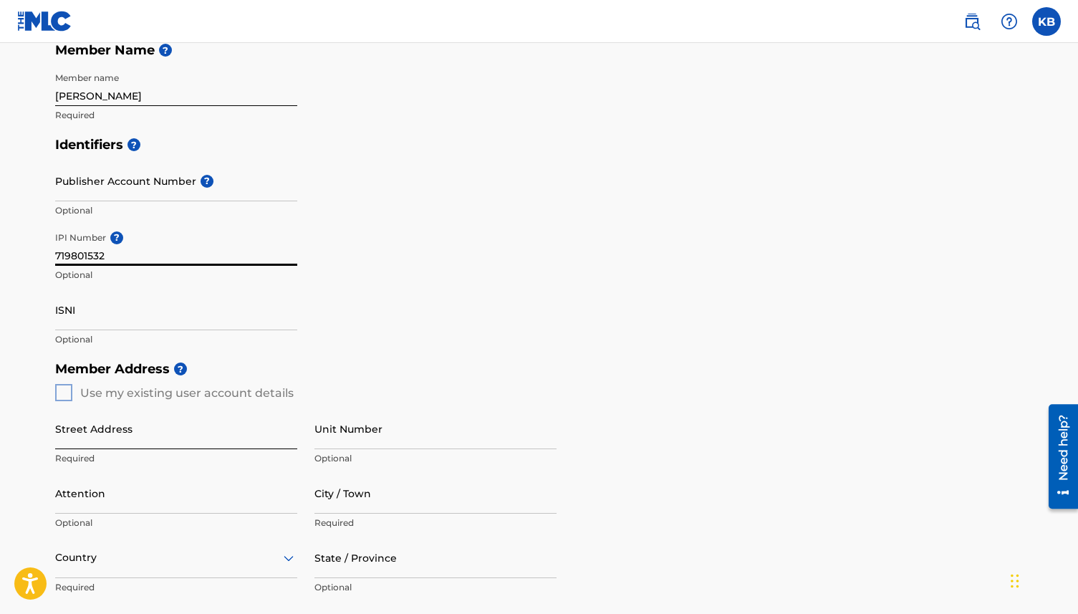
type input "719801532"
click at [79, 438] on input "Street Address" at bounding box center [176, 428] width 242 height 41
type input "[STREET_ADDRESS]"
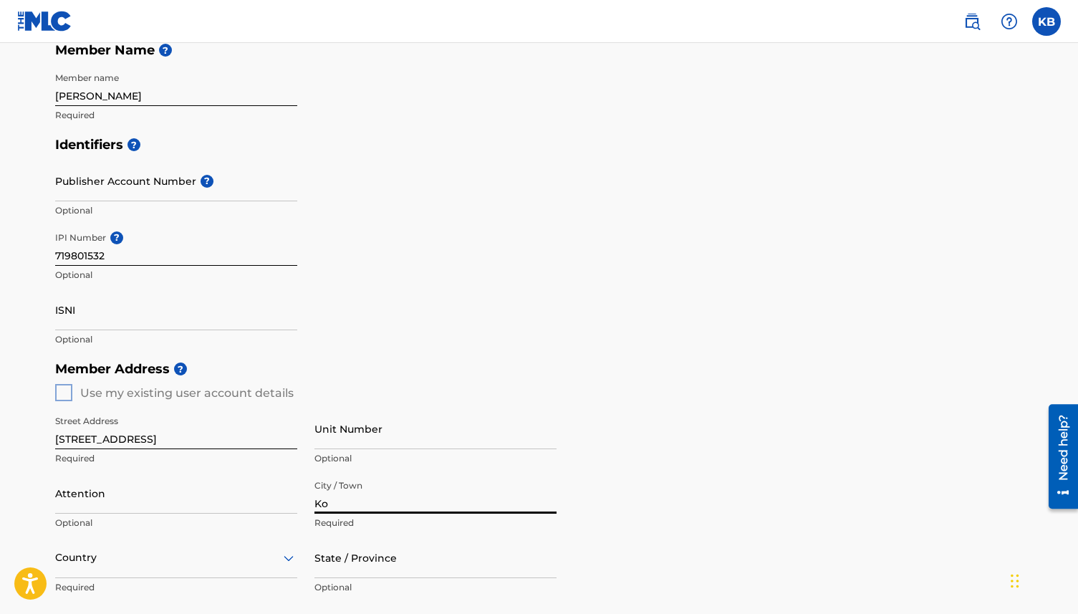
type input "K"
type input "[GEOGRAPHIC_DATA]"
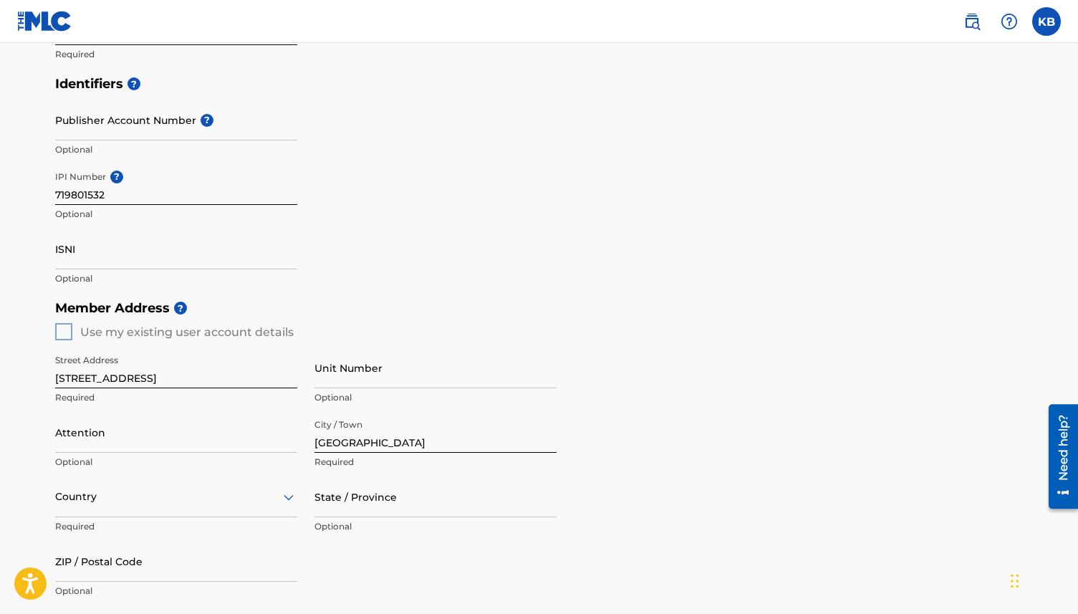
scroll to position [445, 0]
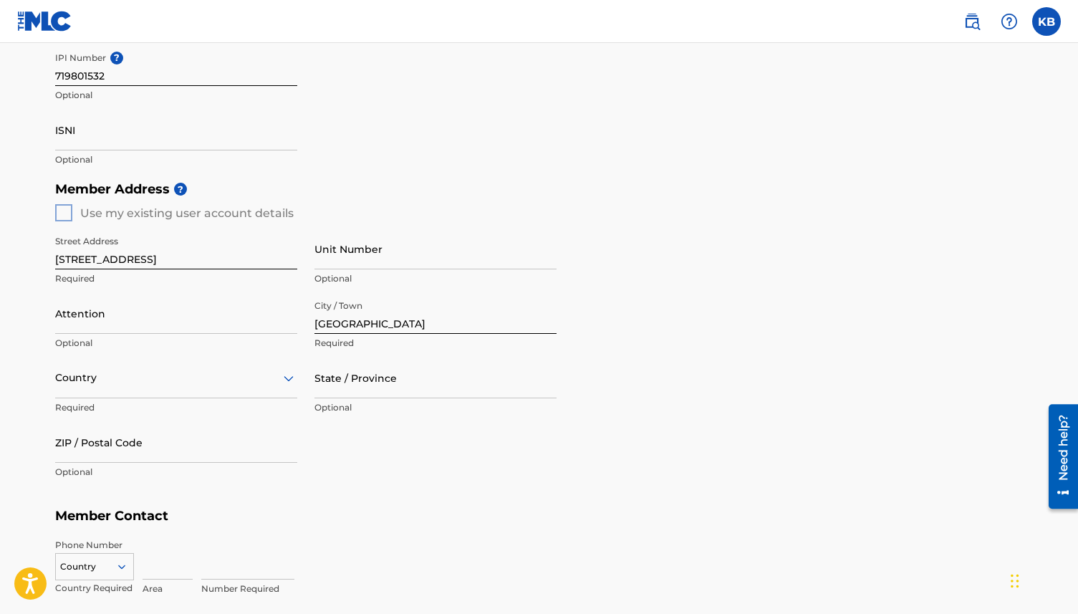
click at [85, 398] on div "option , selected. Select is focused ,type to refine list, press Down to open t…" at bounding box center [176, 377] width 242 height 41
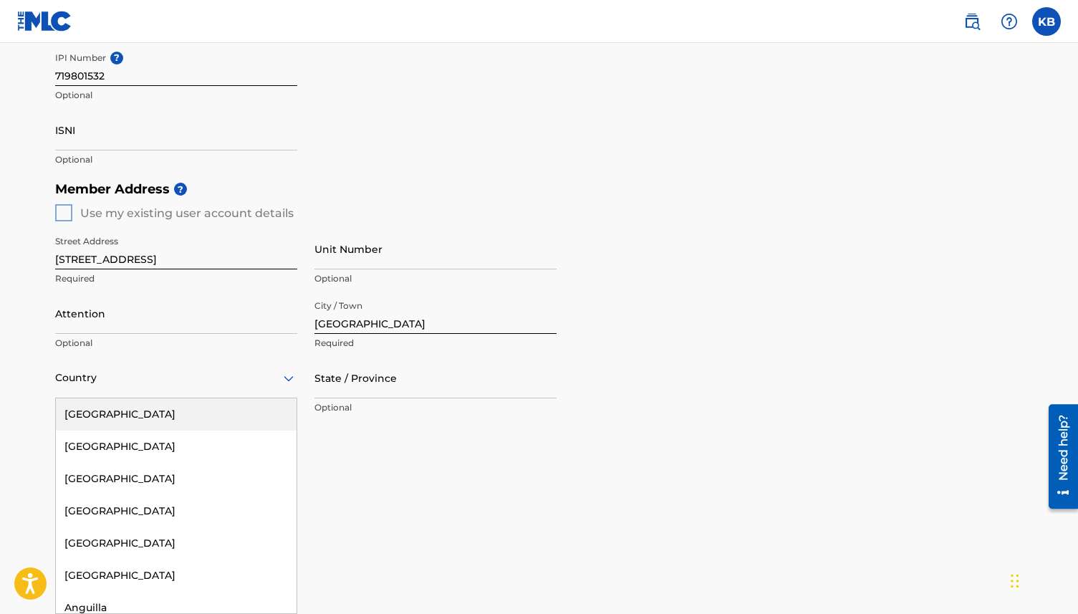
click at [107, 426] on div "[GEOGRAPHIC_DATA]" at bounding box center [176, 414] width 241 height 32
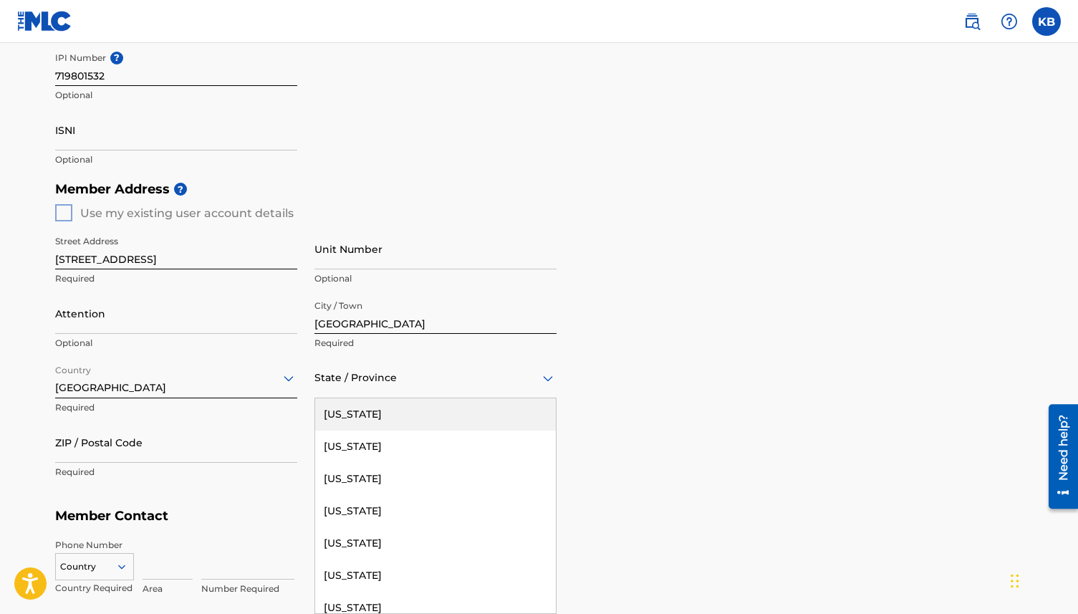
click at [384, 387] on div "State / Province" at bounding box center [435, 377] width 242 height 41
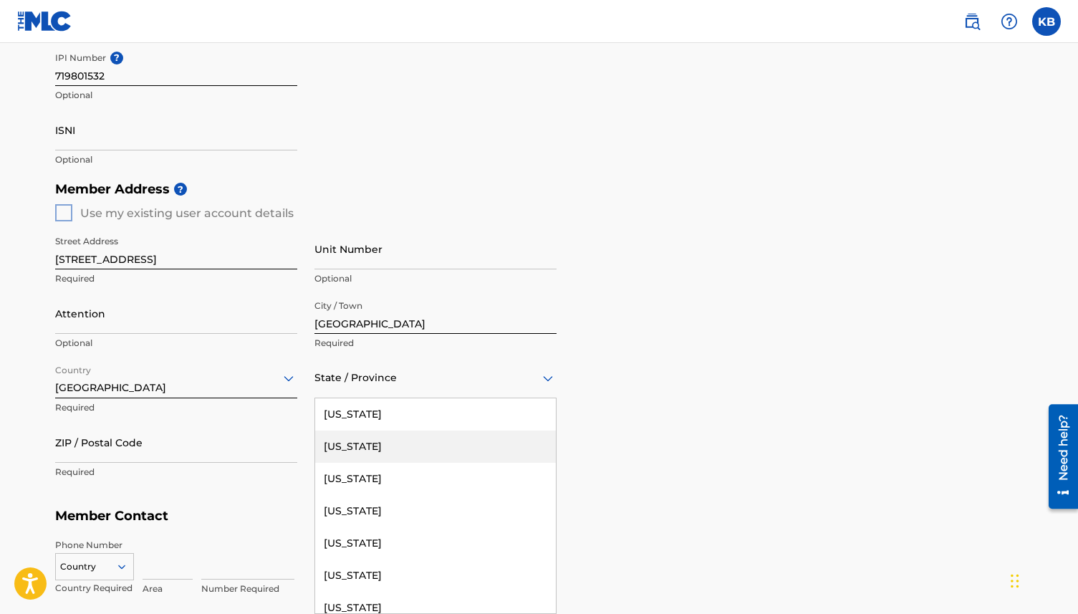
type input "c"
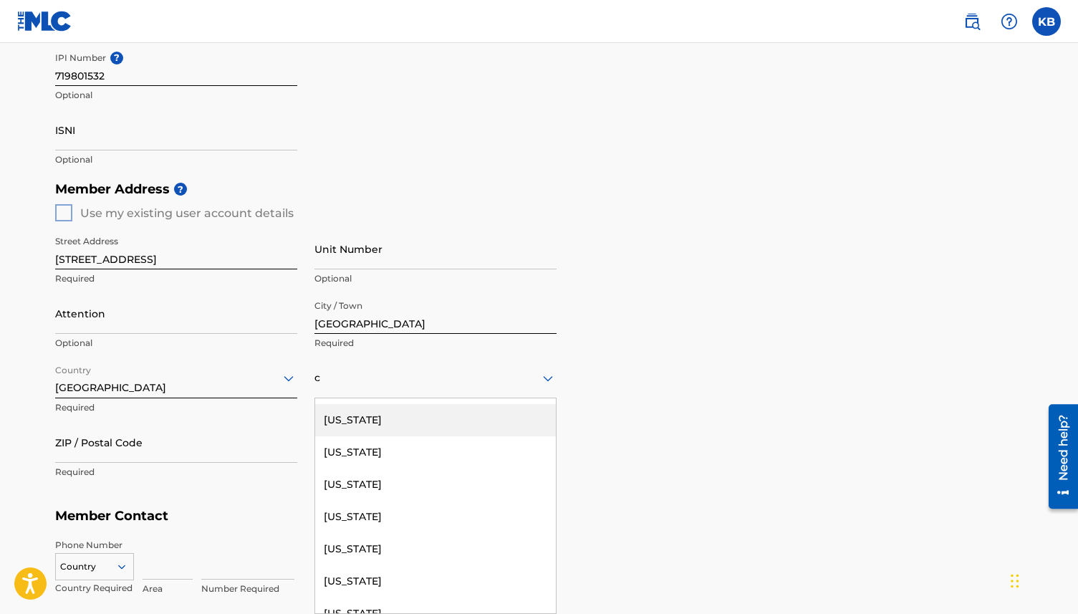
click at [366, 418] on div "[US_STATE]" at bounding box center [435, 420] width 241 height 32
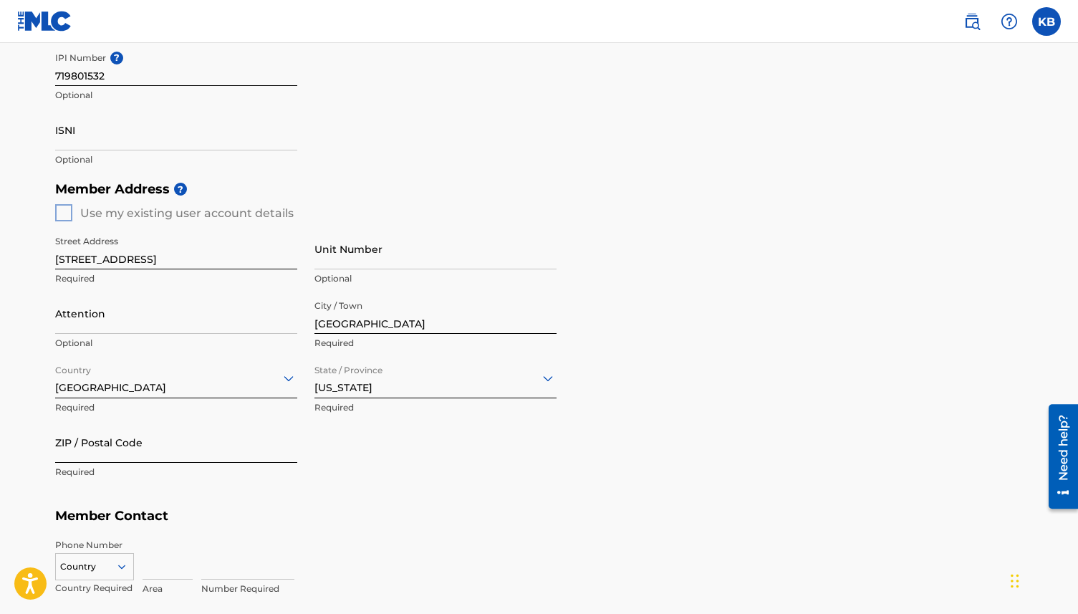
click at [180, 457] on input "ZIP / Postal Code" at bounding box center [176, 442] width 242 height 41
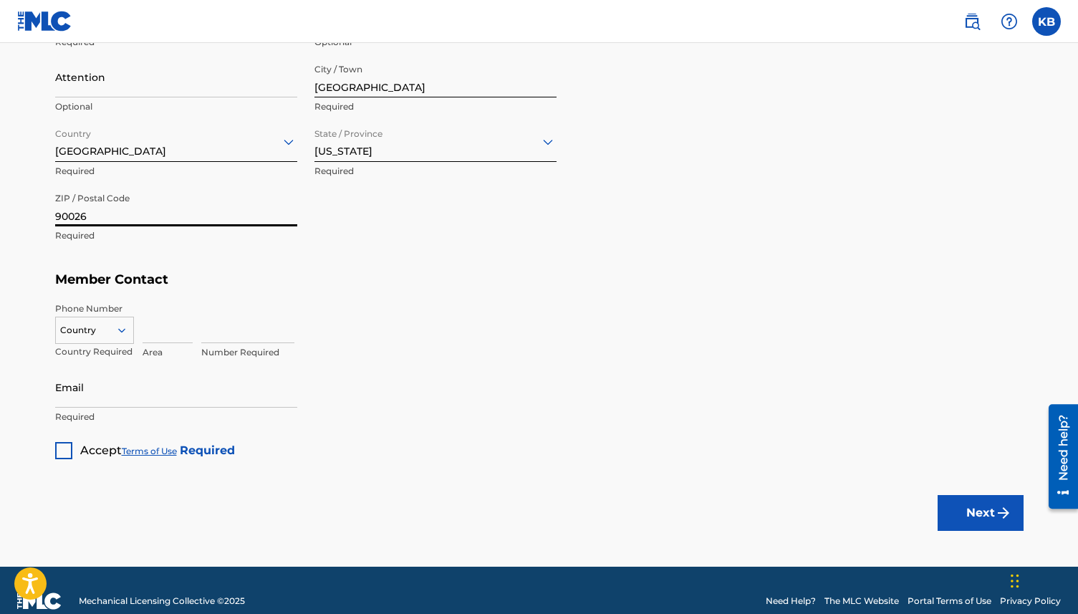
scroll to position [702, 0]
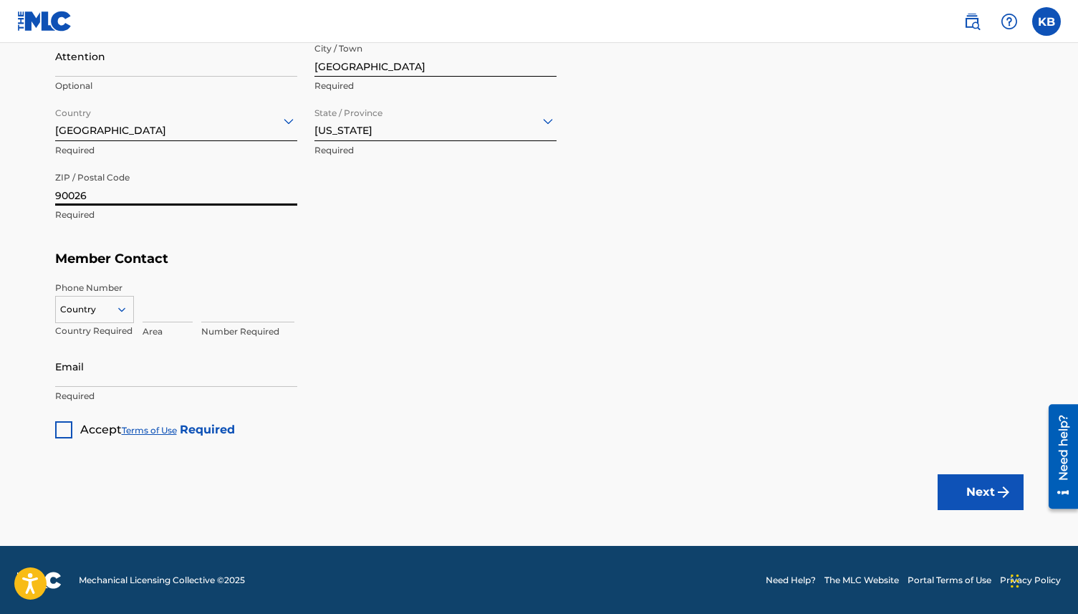
type input "90026"
click at [102, 312] on div at bounding box center [94, 310] width 77 height 16
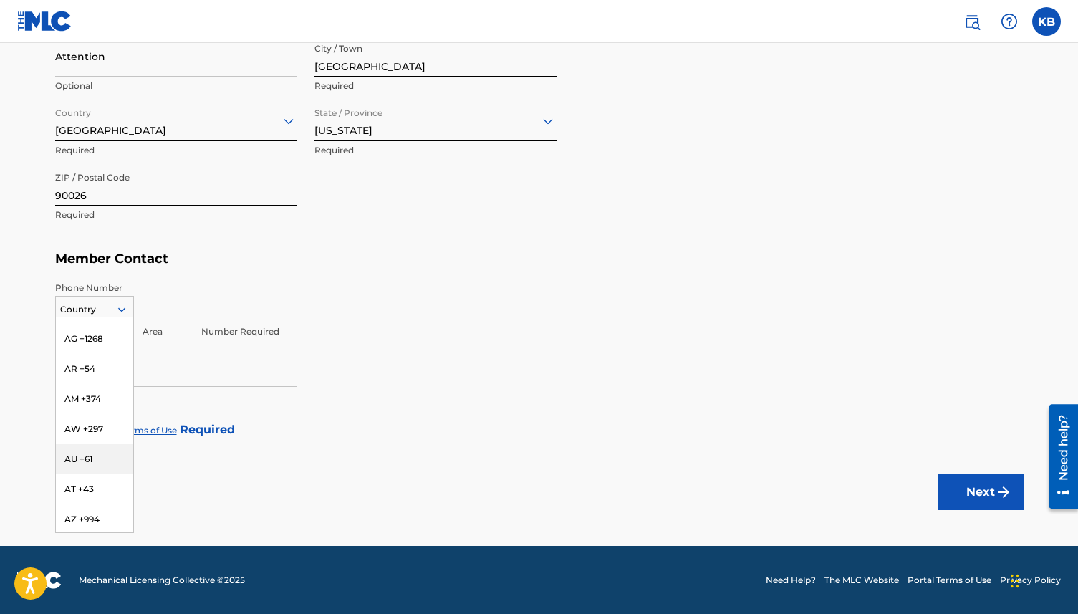
type input "j"
click at [89, 420] on div "JP +81" at bounding box center [94, 427] width 77 height 30
click at [170, 304] on input at bounding box center [168, 301] width 50 height 41
type input "80"
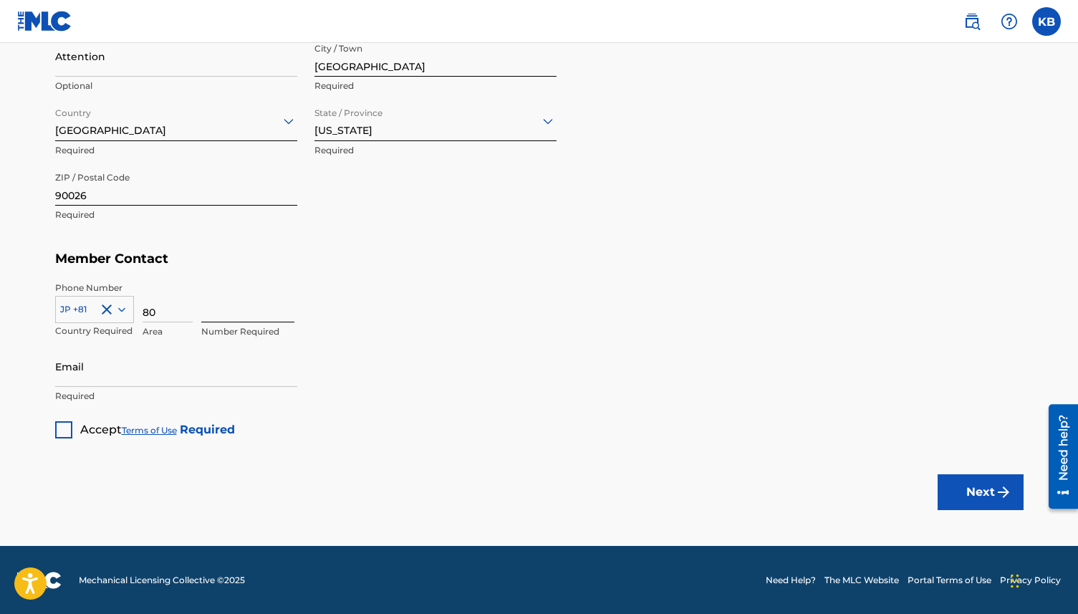
click at [226, 306] on input at bounding box center [247, 301] width 93 height 41
type input "64670571"
click at [142, 373] on input "Email" at bounding box center [176, 366] width 242 height 41
type input "[PERSON_NAME][EMAIL_ADDRESS][DOMAIN_NAME]"
click at [67, 430] on div at bounding box center [63, 429] width 17 height 17
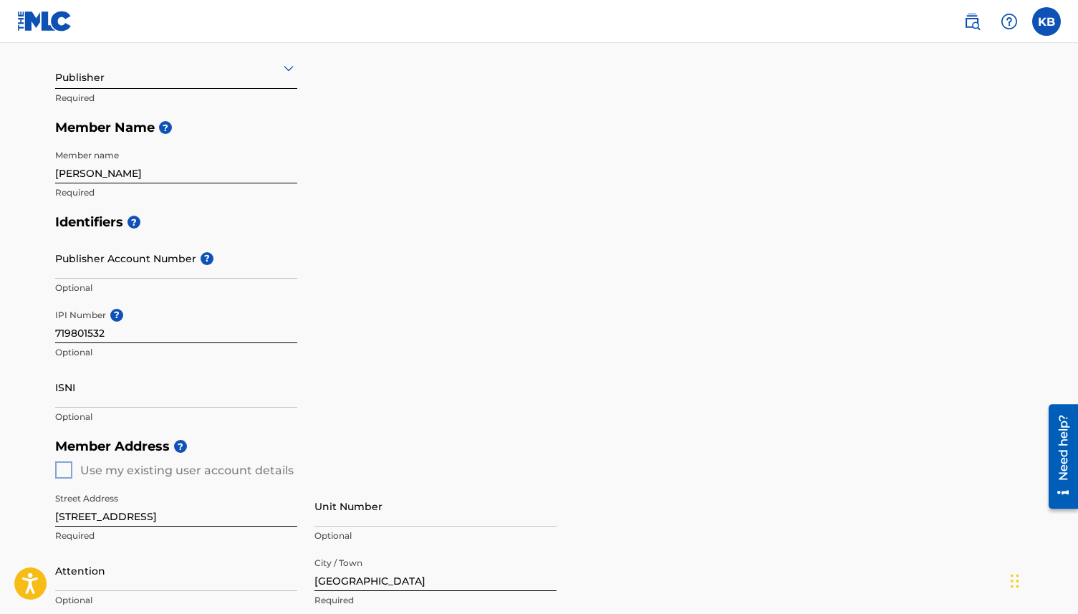
scroll to position [175, 0]
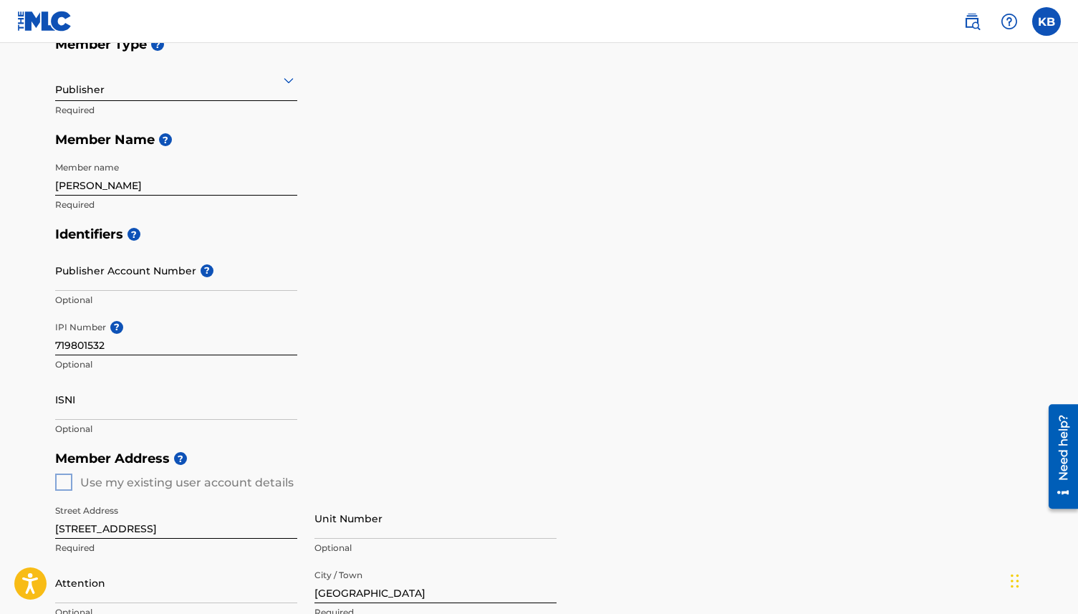
click at [83, 186] on input "[PERSON_NAME]" at bounding box center [176, 175] width 242 height 41
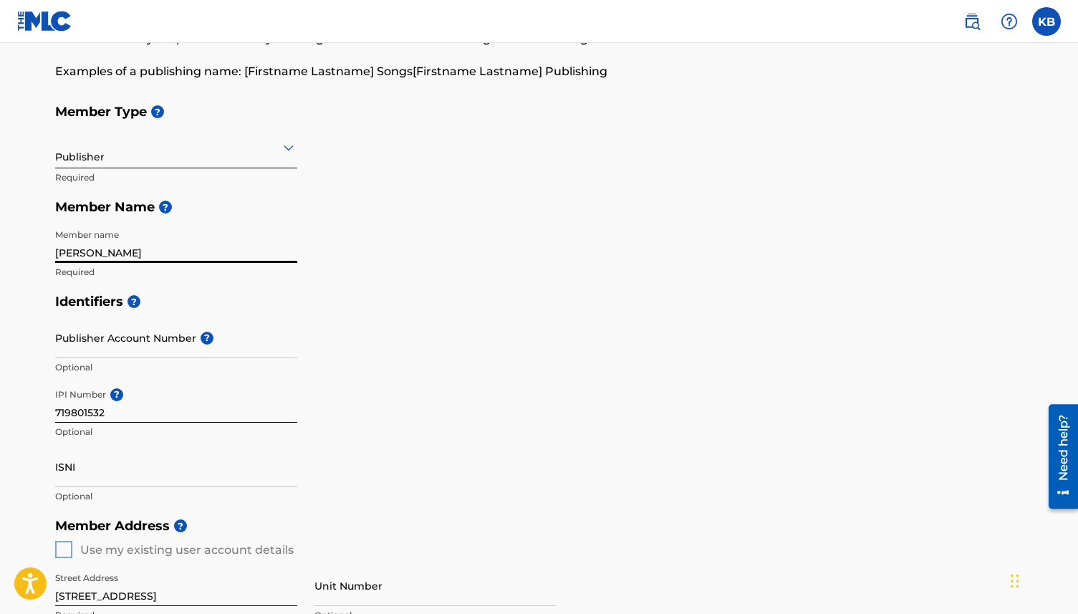
scroll to position [105, 0]
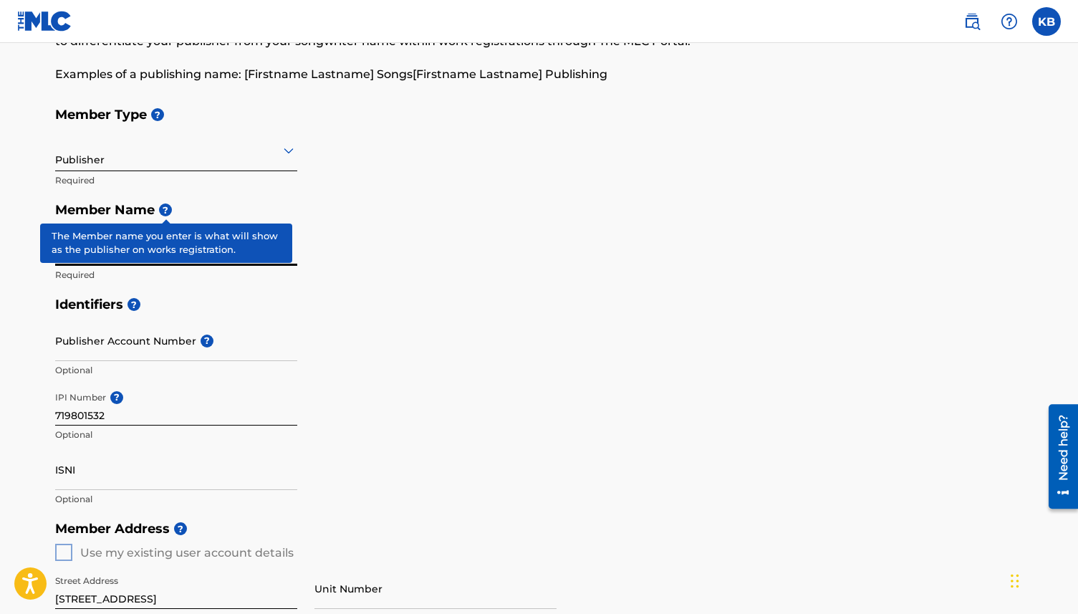
click at [169, 207] on span "?" at bounding box center [165, 209] width 13 height 13
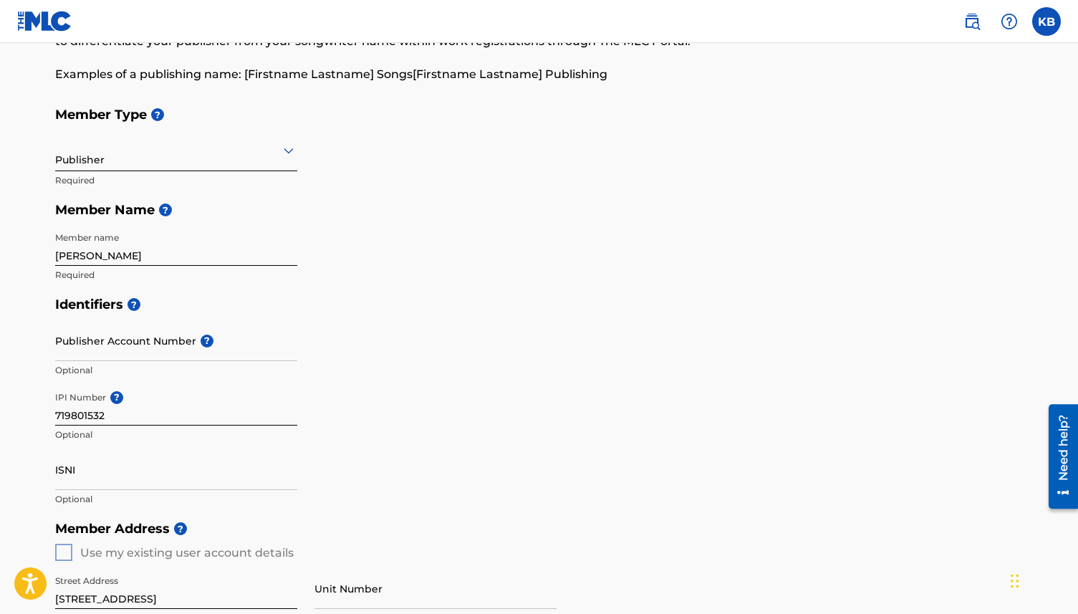
click at [226, 261] on input "[PERSON_NAME]" at bounding box center [176, 245] width 242 height 41
paste input "CONFIDENTIAL MUSIC GROUP"
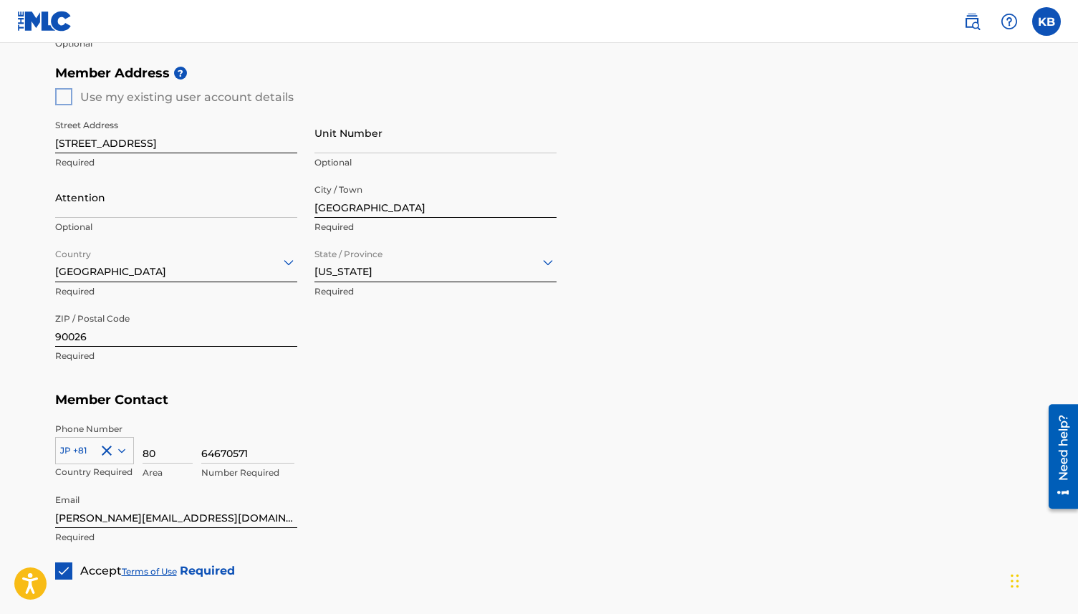
scroll to position [647, 0]
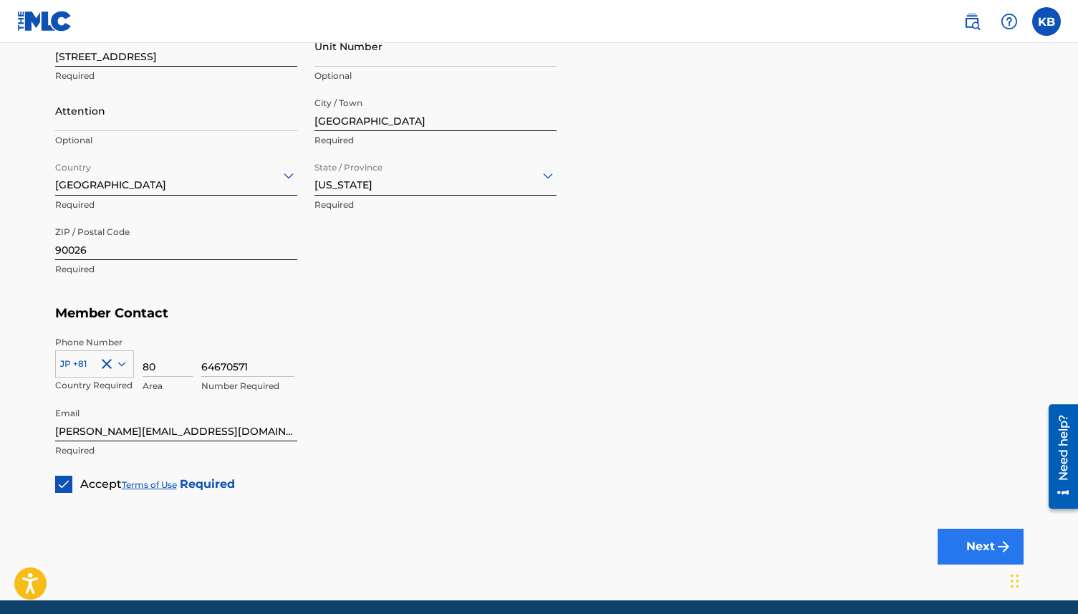
type input "CONFIDENTIAL MUSIC GROUP"
click at [964, 536] on button "Next" at bounding box center [980, 547] width 86 height 36
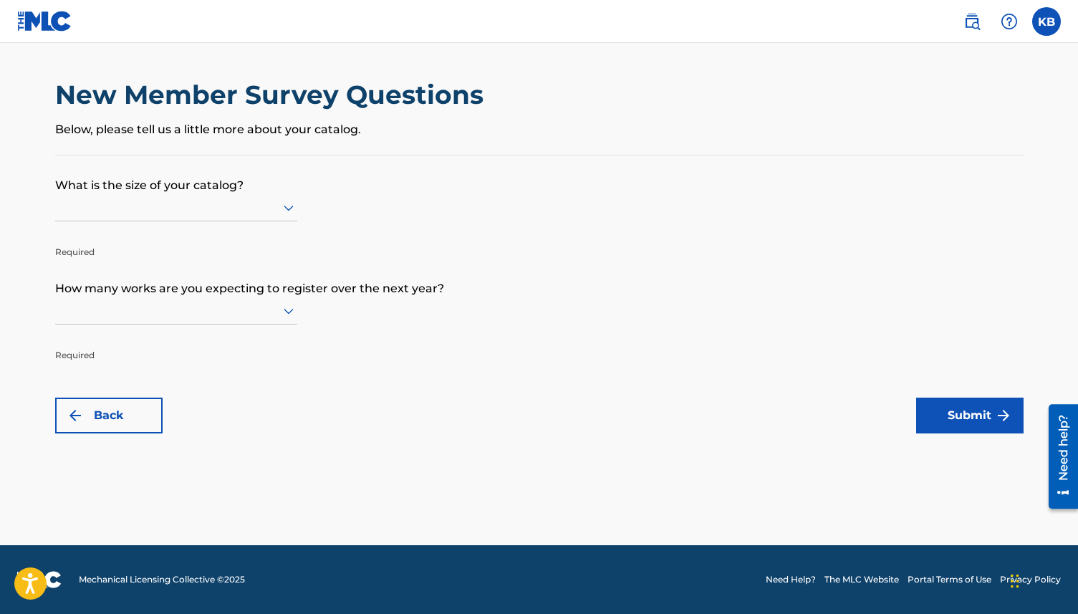
click at [274, 207] on div at bounding box center [176, 207] width 242 height 18
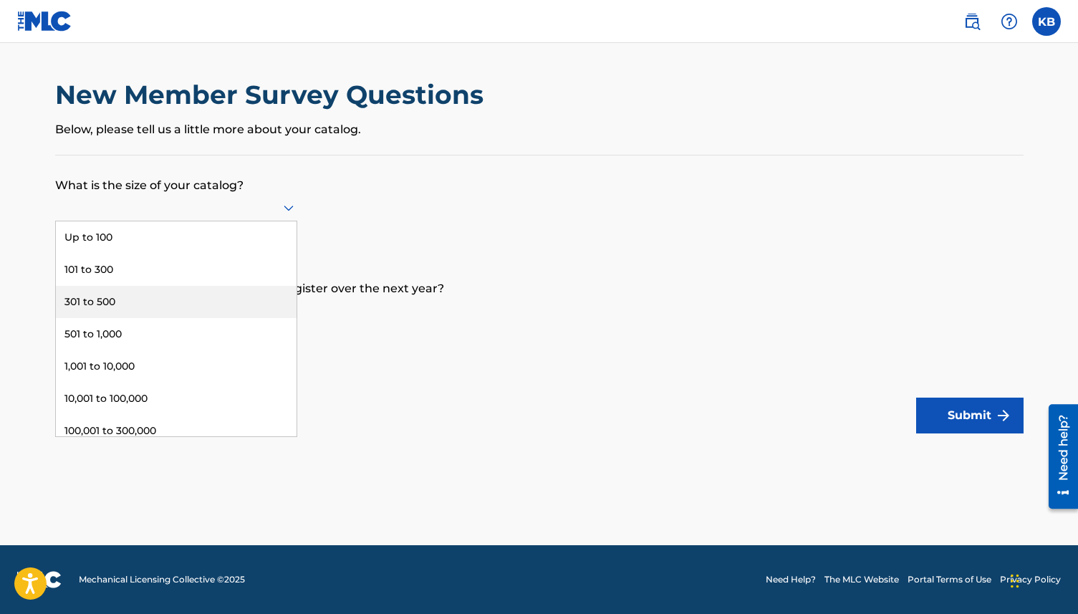
click at [121, 294] on div "301 to 500" at bounding box center [176, 302] width 241 height 32
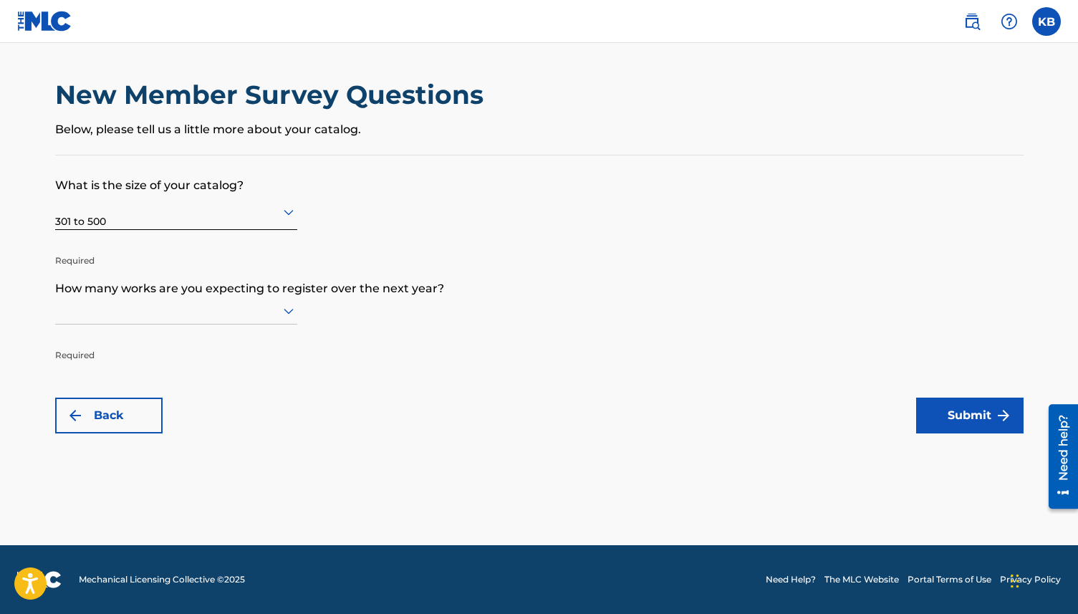
click at [244, 317] on div at bounding box center [176, 311] width 242 height 18
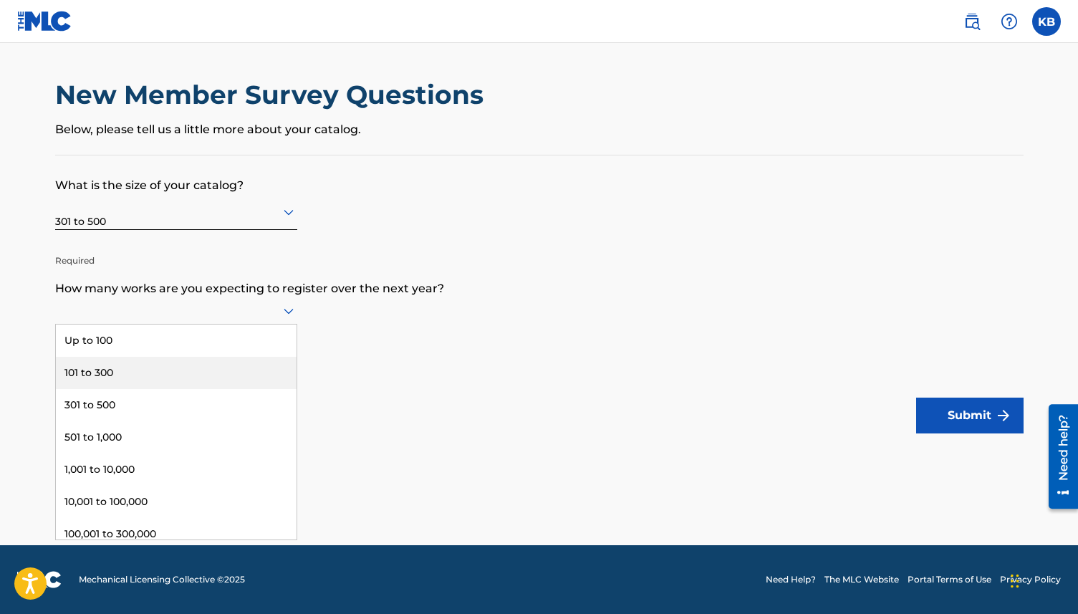
click at [143, 370] on div "101 to 300" at bounding box center [176, 373] width 241 height 32
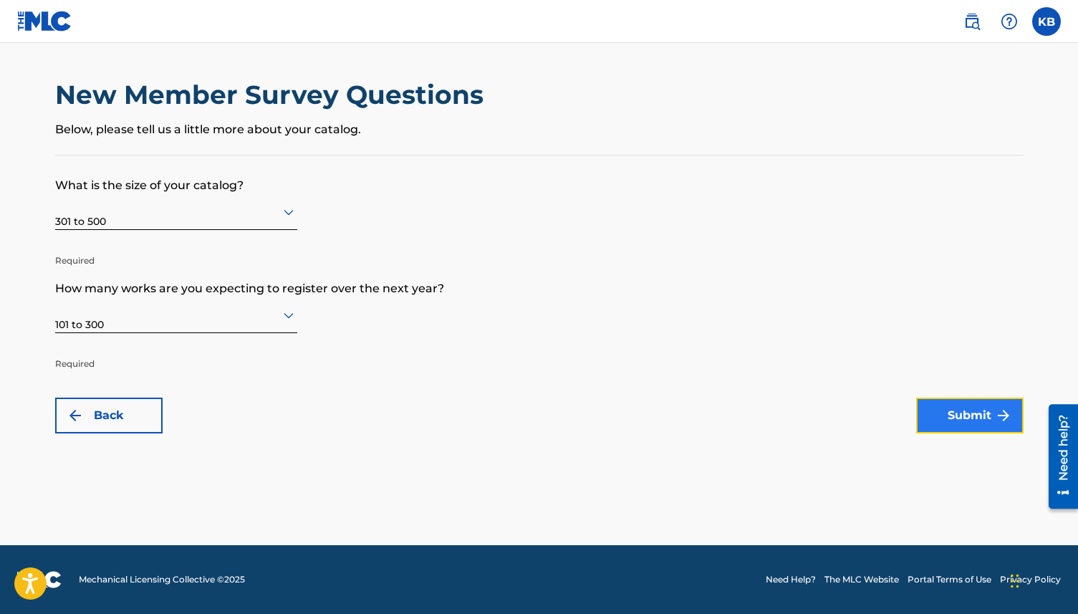
click at [975, 422] on button "Submit" at bounding box center [969, 415] width 107 height 36
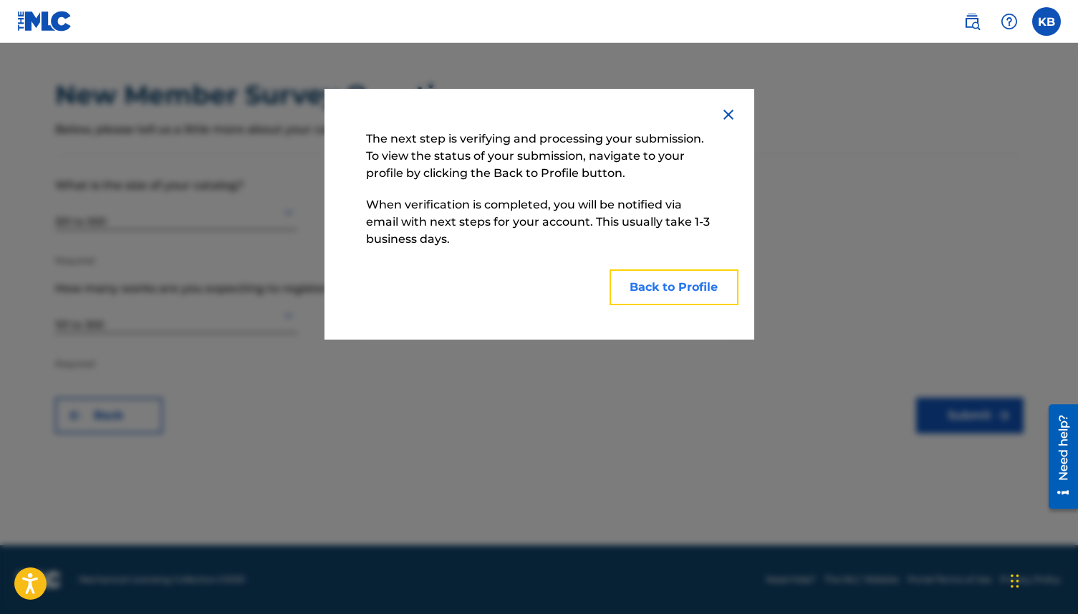
click at [680, 285] on button "Back to Profile" at bounding box center [673, 287] width 129 height 36
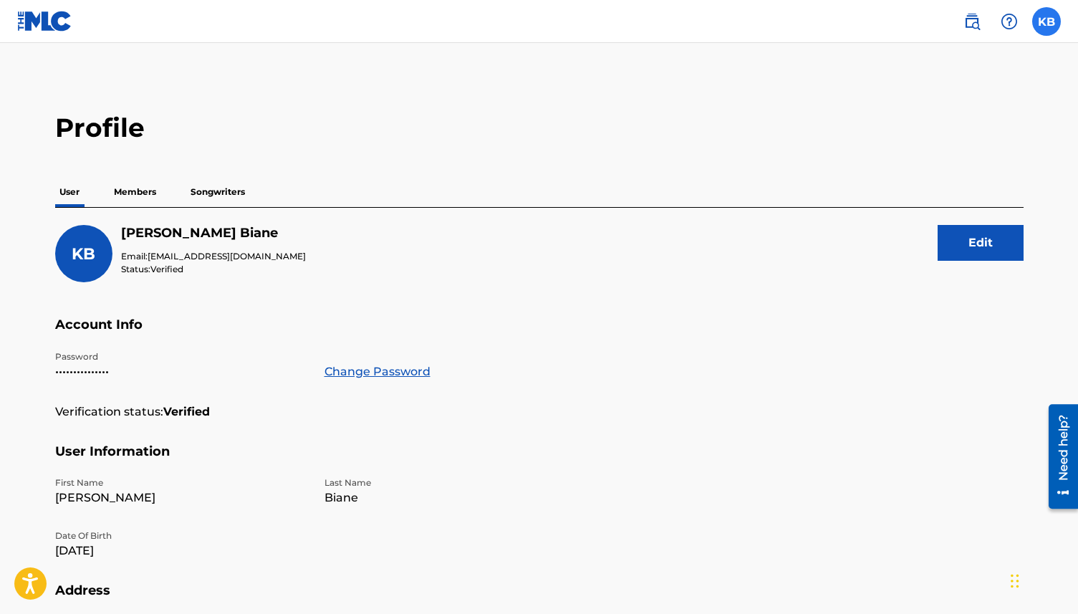
click at [1038, 26] on label at bounding box center [1046, 21] width 29 height 29
click at [1046, 21] on input "KB [PERSON_NAME] [EMAIL_ADDRESS][DOMAIN_NAME] Notification Preferences Profile …" at bounding box center [1046, 21] width 0 height 0
click at [766, 143] on h2 "Profile" at bounding box center [539, 128] width 968 height 32
click at [36, 21] on img at bounding box center [44, 21] width 55 height 21
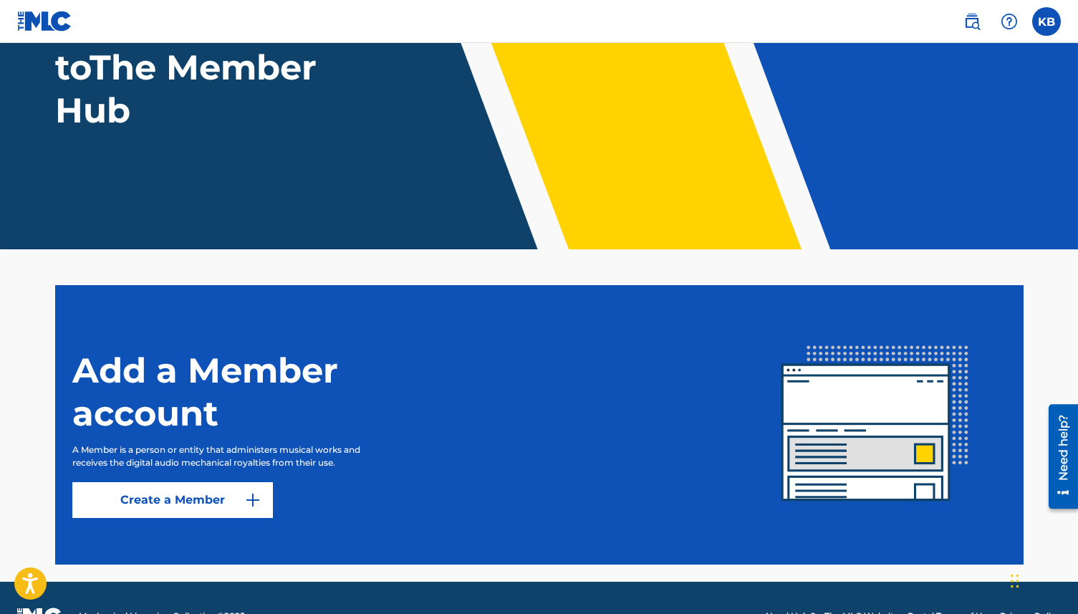
scroll to position [181, 0]
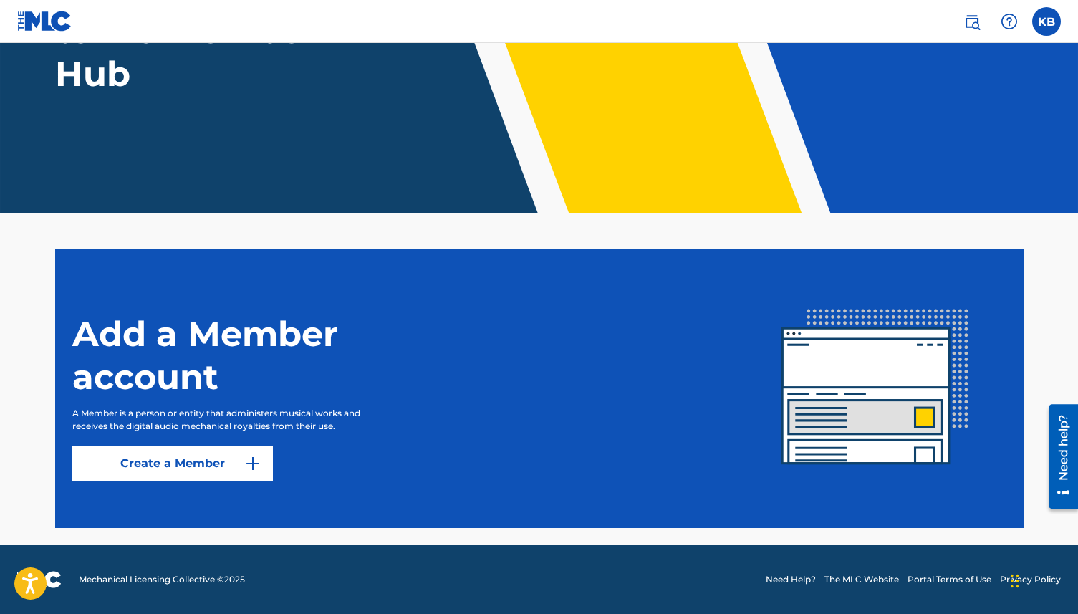
click at [278, 334] on h1 "Add a Member account" at bounding box center [251, 355] width 358 height 86
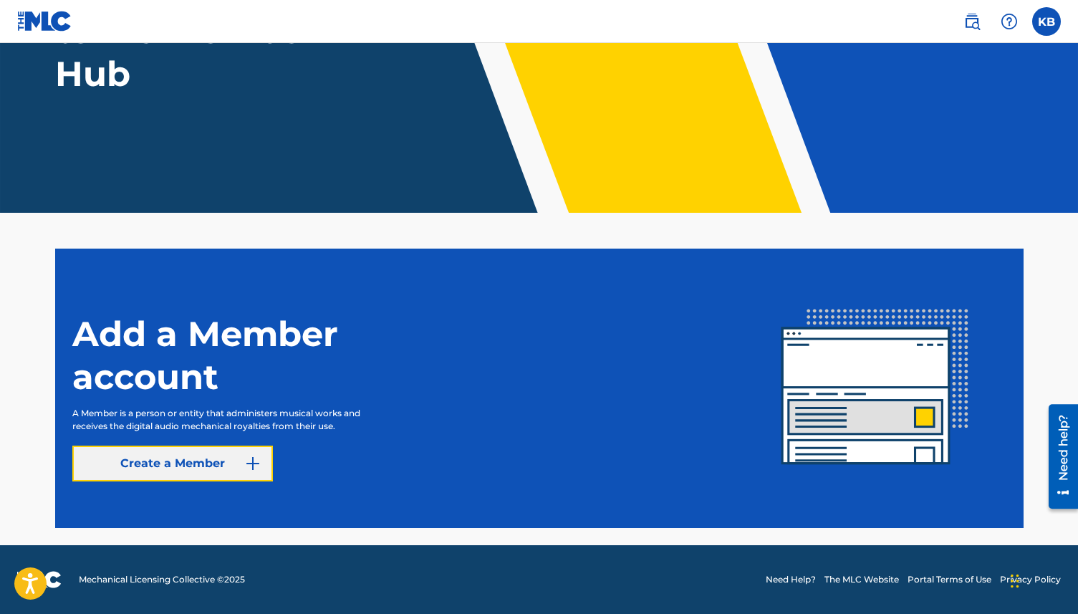
click at [228, 472] on link "Create a Member" at bounding box center [172, 463] width 201 height 36
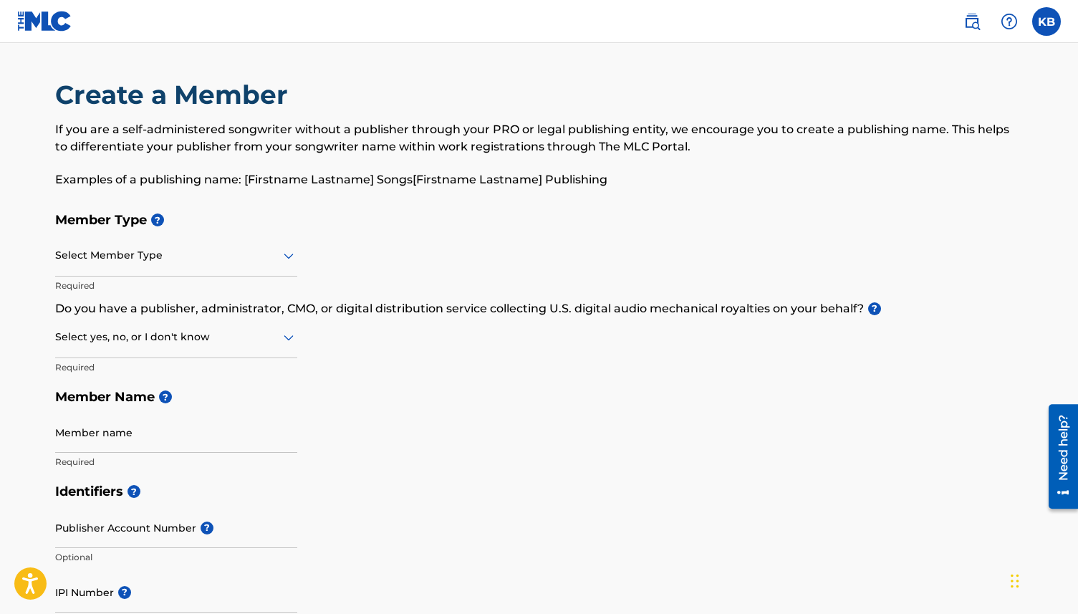
click at [138, 255] on div at bounding box center [176, 255] width 242 height 18
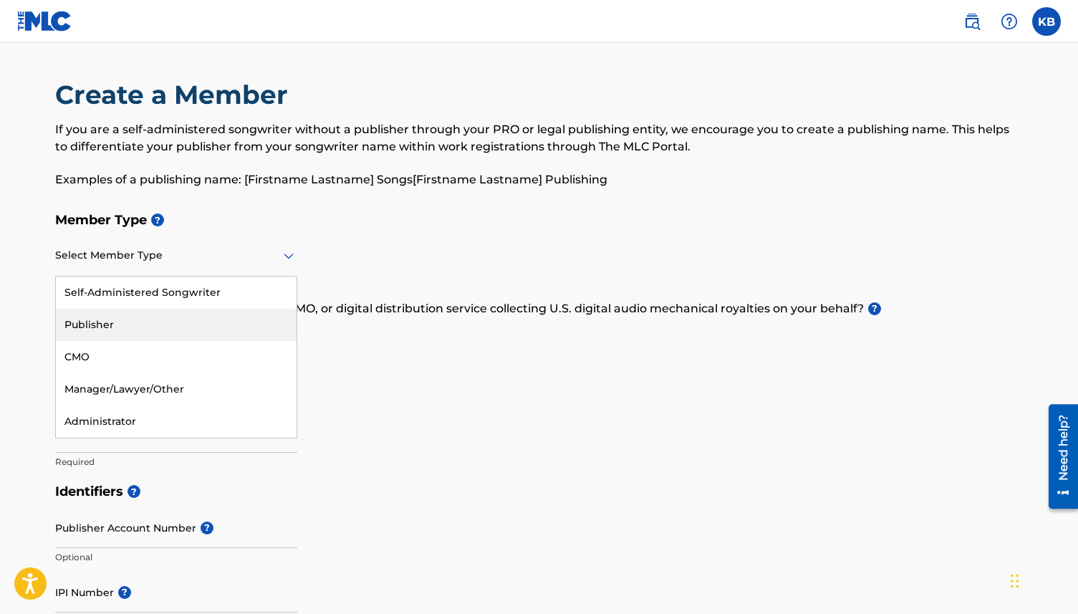
click at [127, 326] on div "Publisher" at bounding box center [176, 325] width 241 height 32
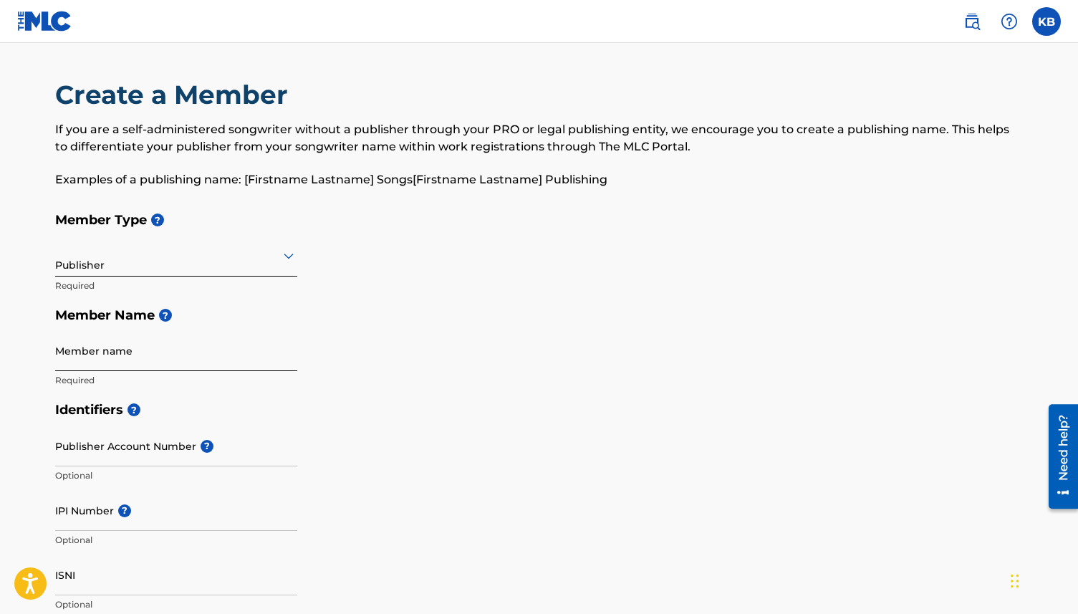
click at [127, 361] on input "Member name" at bounding box center [176, 350] width 242 height 41
paste input "CONFIDENTIAL MX"
type input "CONFIDENTIAL MX"
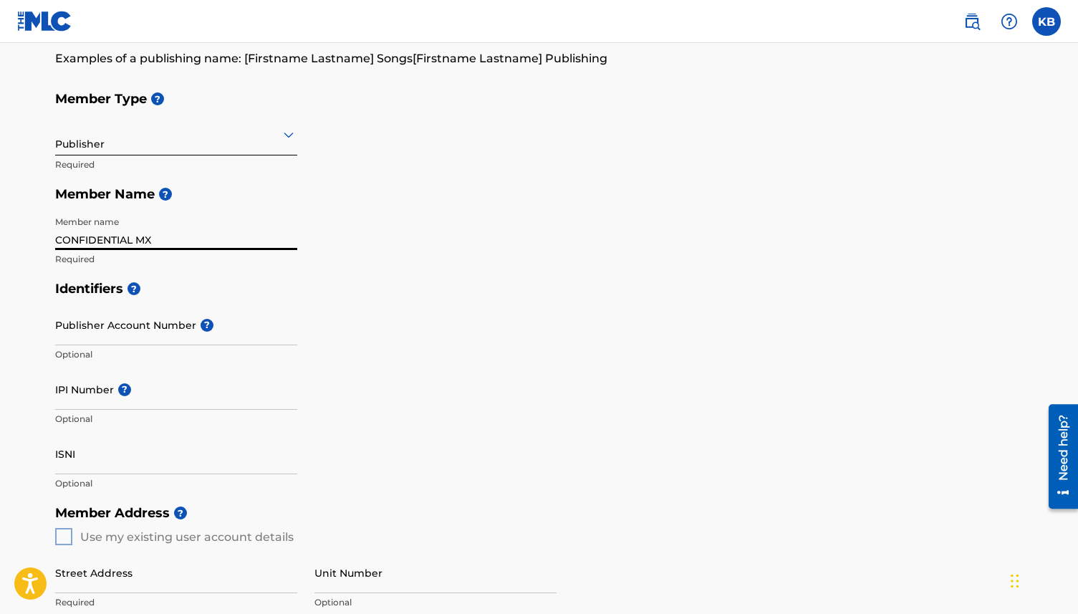
scroll to position [231, 0]
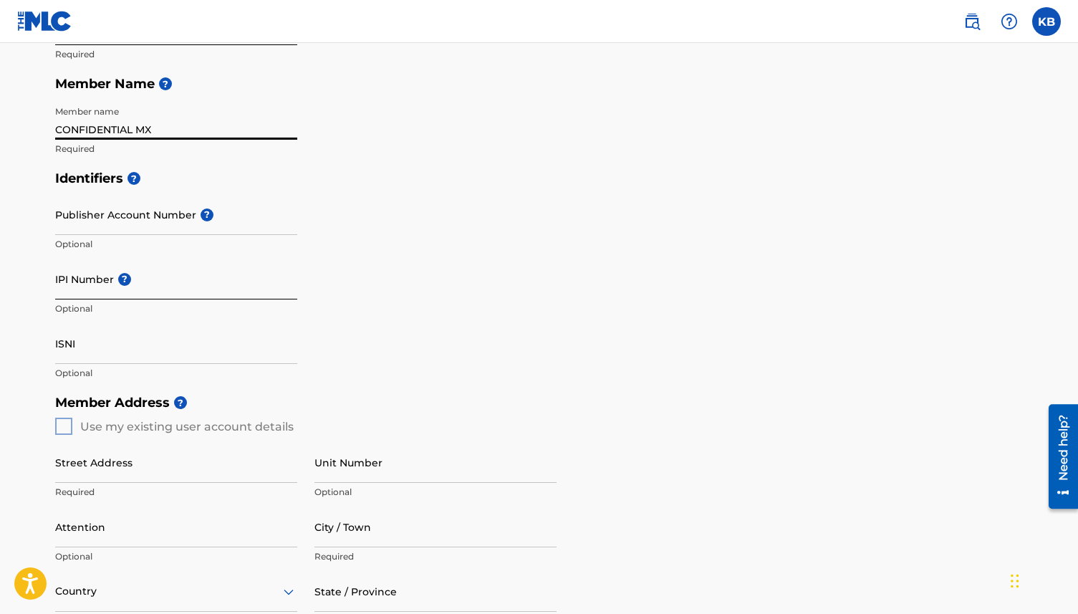
click at [97, 280] on input "IPI Number ?" at bounding box center [176, 279] width 242 height 41
paste input "724052376"
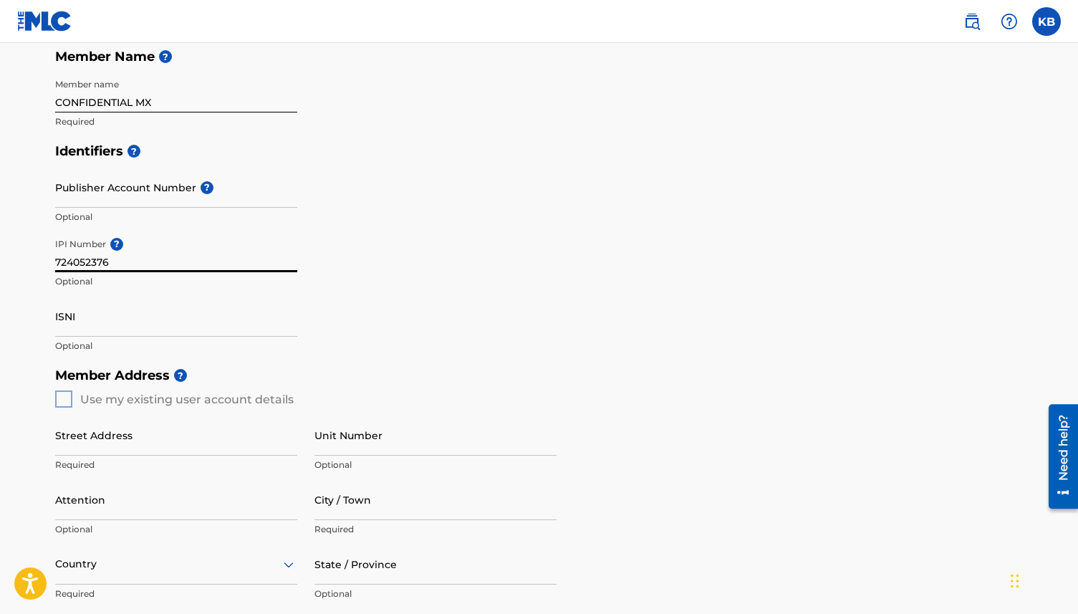
scroll to position [326, 0]
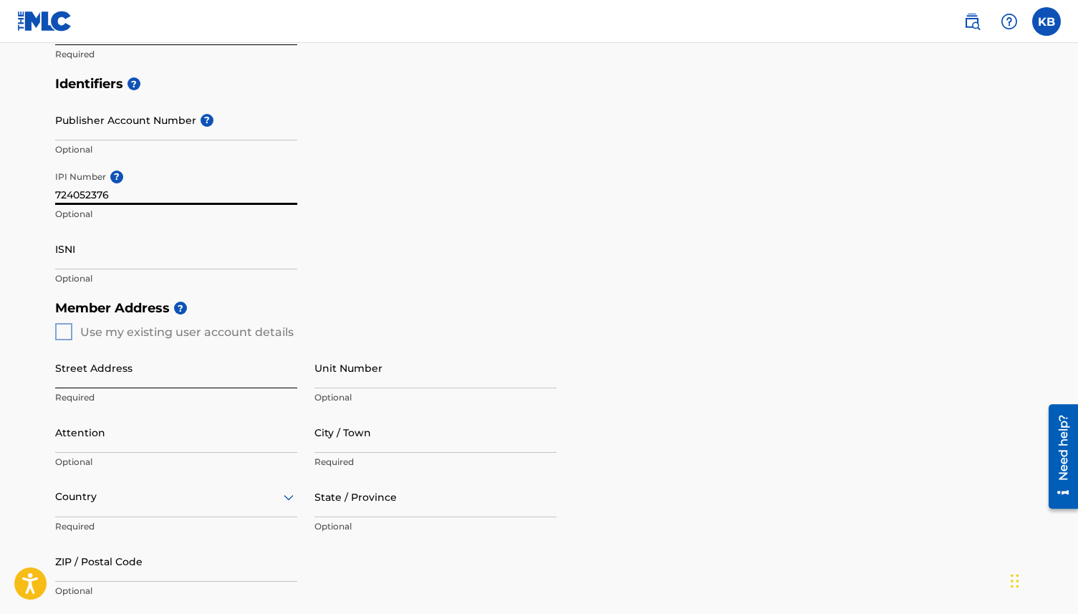
type input "724052376"
click at [85, 366] on input "Street Address" at bounding box center [176, 367] width 242 height 41
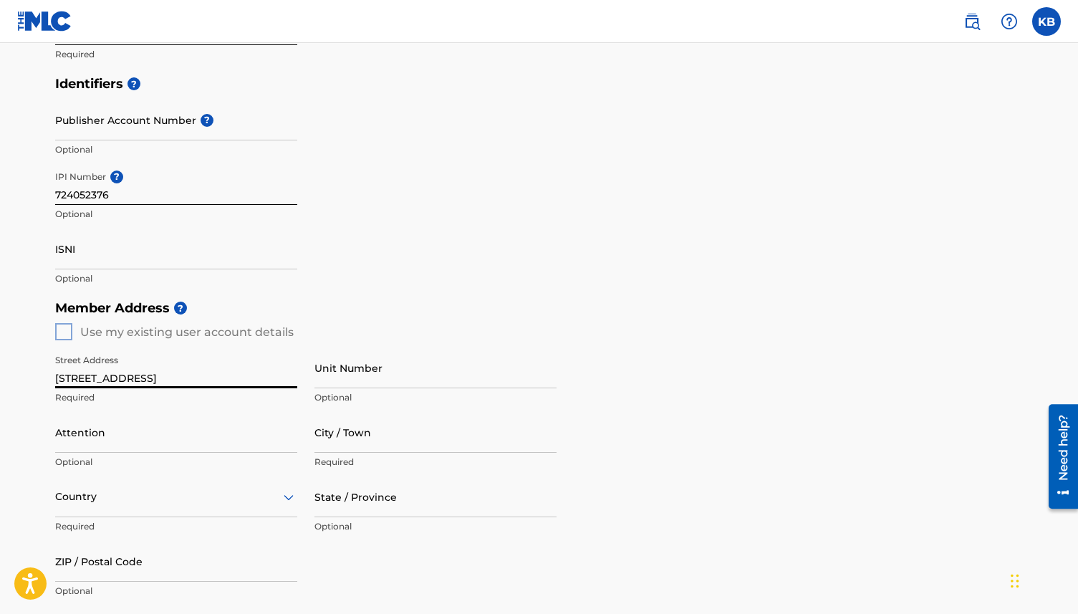
type input "[STREET_ADDRESS]"
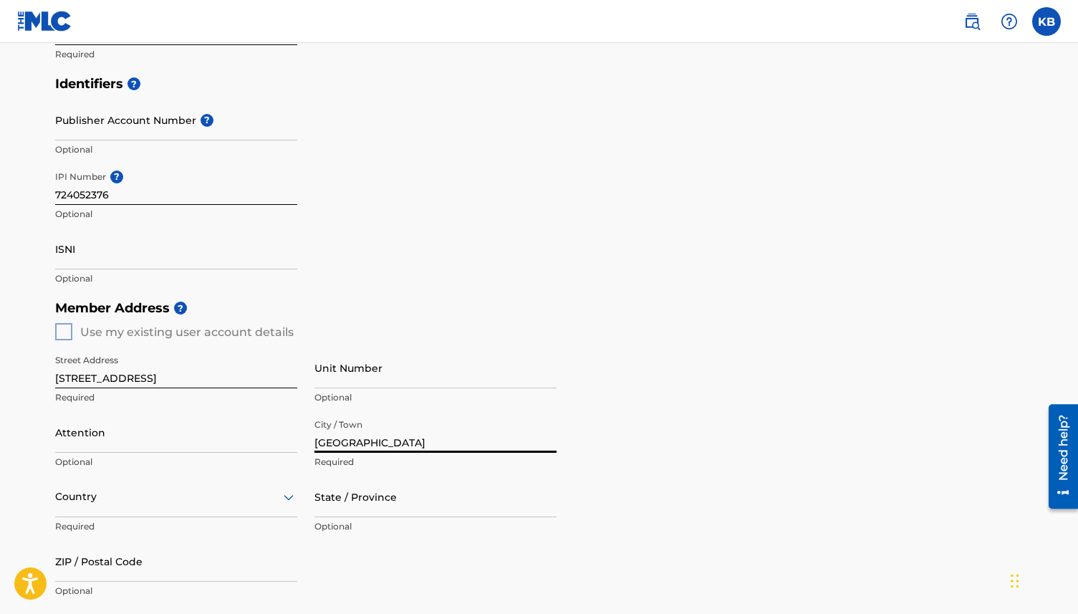
type input "[GEOGRAPHIC_DATA]"
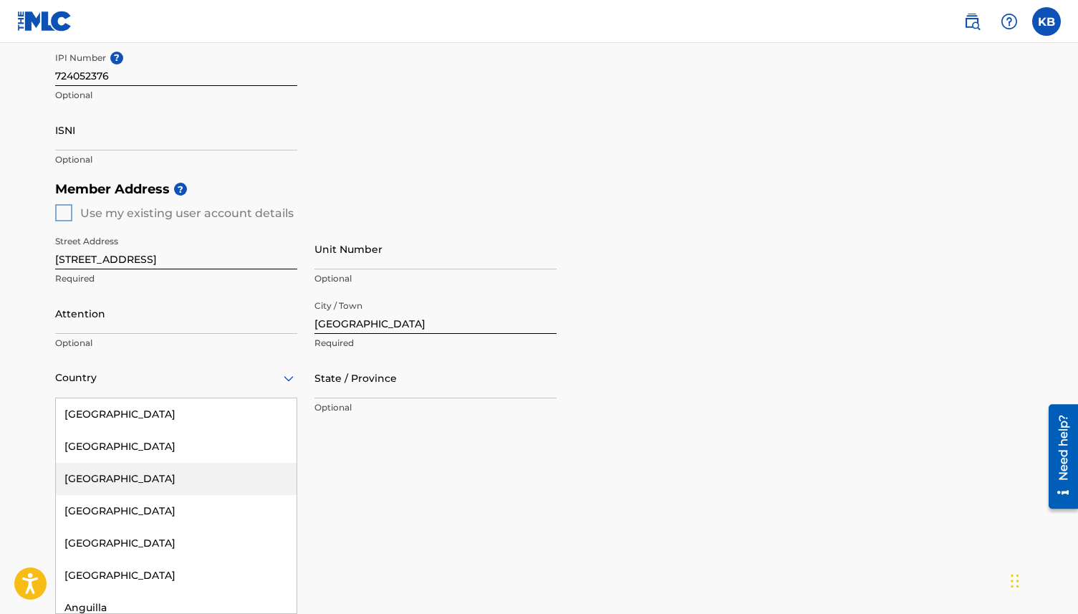
click at [97, 398] on div "[GEOGRAPHIC_DATA], 3 of 223. 223 results available. Use Up and Down to choose o…" at bounding box center [176, 377] width 242 height 41
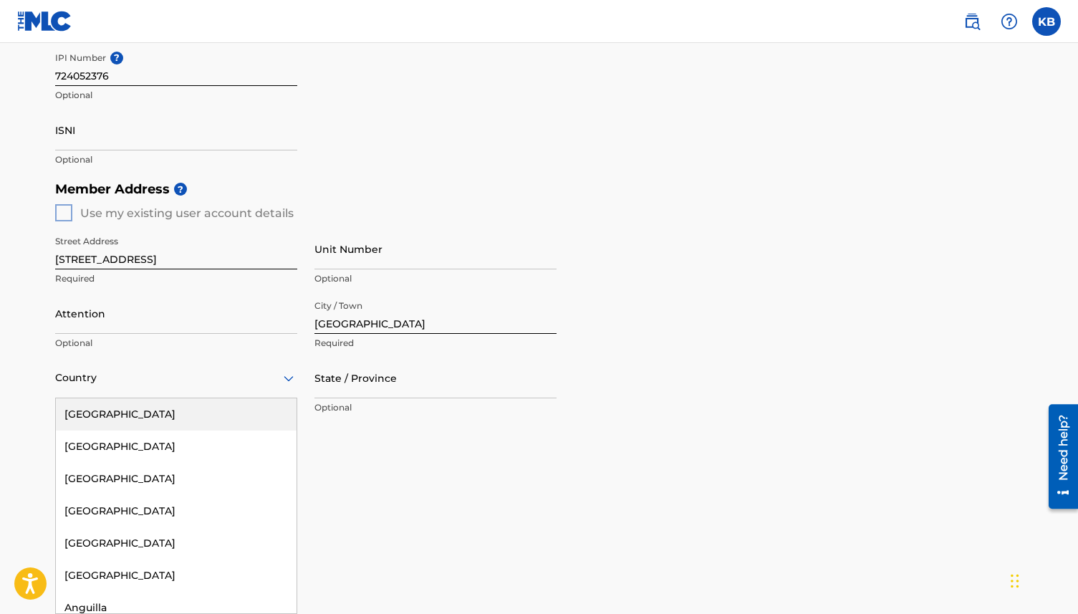
click at [104, 418] on div "[GEOGRAPHIC_DATA]" at bounding box center [176, 414] width 241 height 32
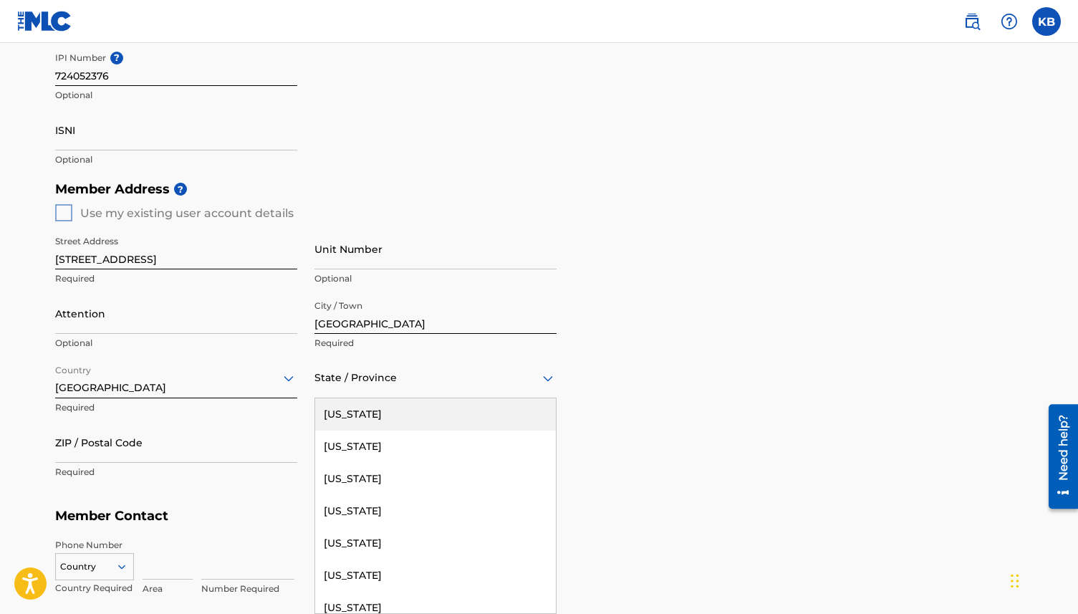
click at [367, 386] on div at bounding box center [435, 378] width 242 height 18
type input "C"
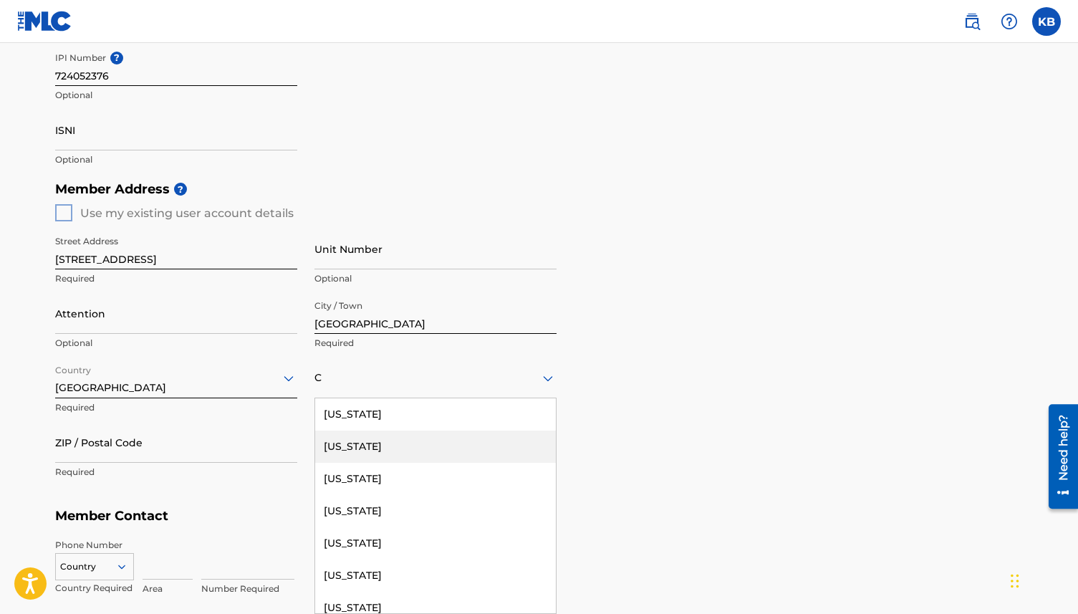
click at [352, 448] on div "[US_STATE]" at bounding box center [435, 446] width 241 height 32
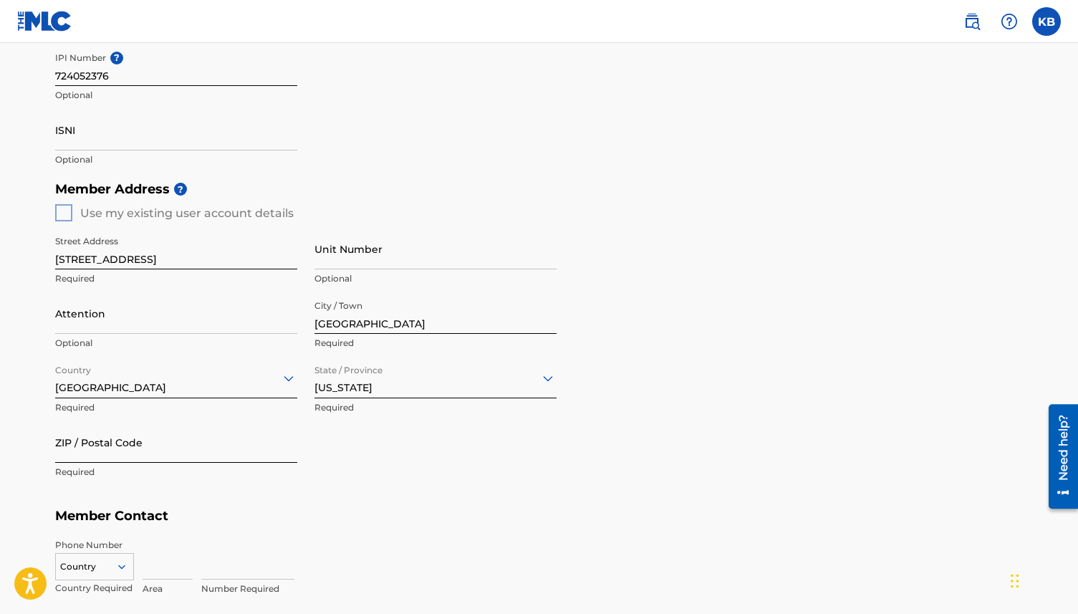
click at [160, 443] on input "ZIP / Postal Code" at bounding box center [176, 442] width 242 height 41
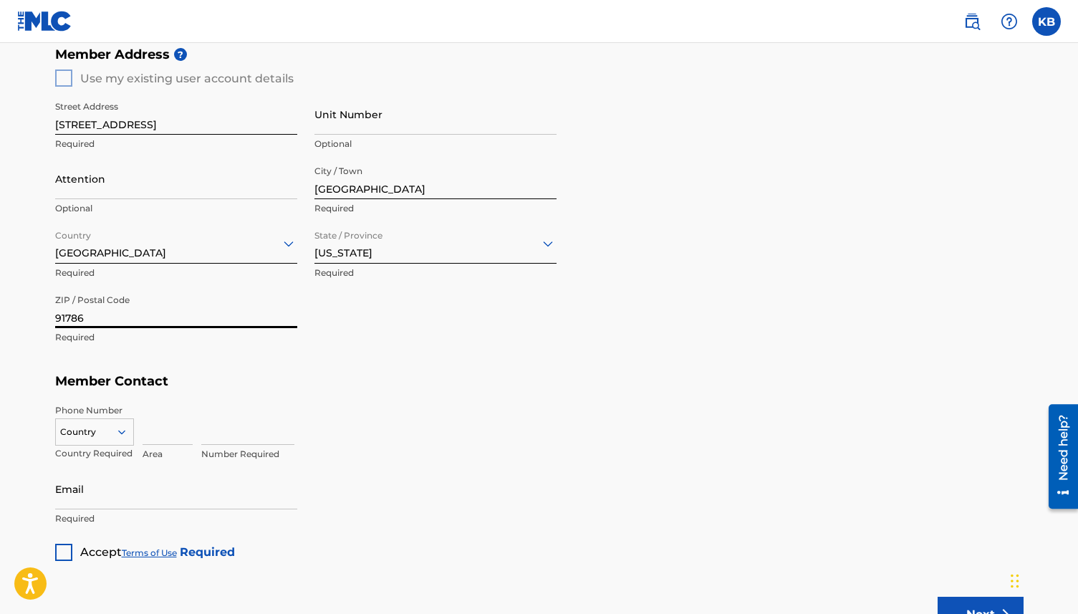
type input "91786"
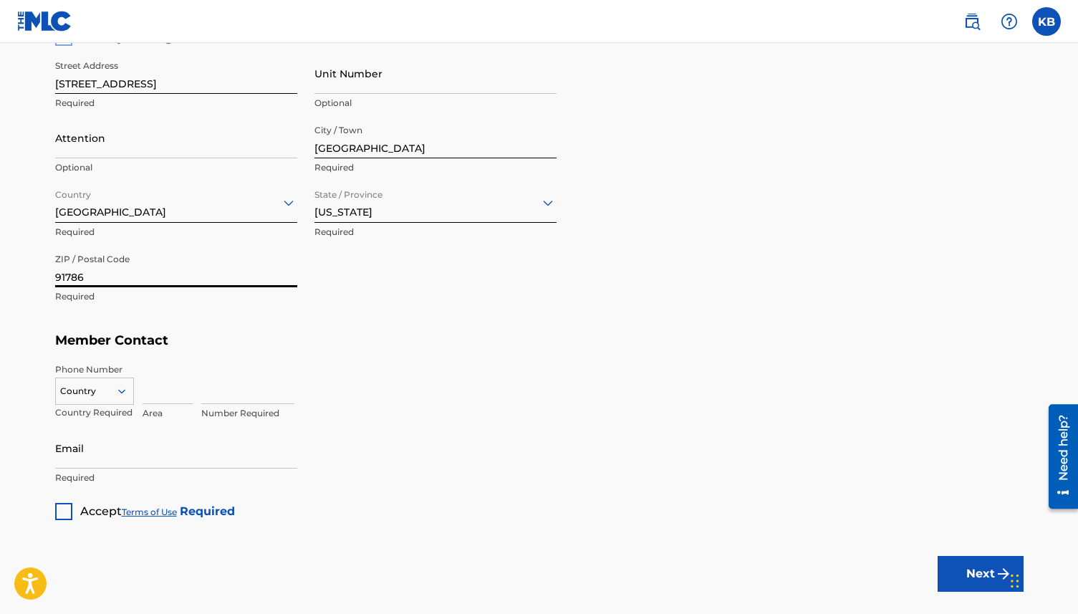
click at [97, 399] on div "Country" at bounding box center [94, 387] width 79 height 21
click at [98, 410] on div "US, [GEOGRAPHIC_DATA] +1" at bounding box center [94, 427] width 77 height 56
click at [159, 386] on input at bounding box center [168, 383] width 50 height 41
type input "707"
click at [220, 404] on div "Number Required" at bounding box center [247, 395] width 93 height 64
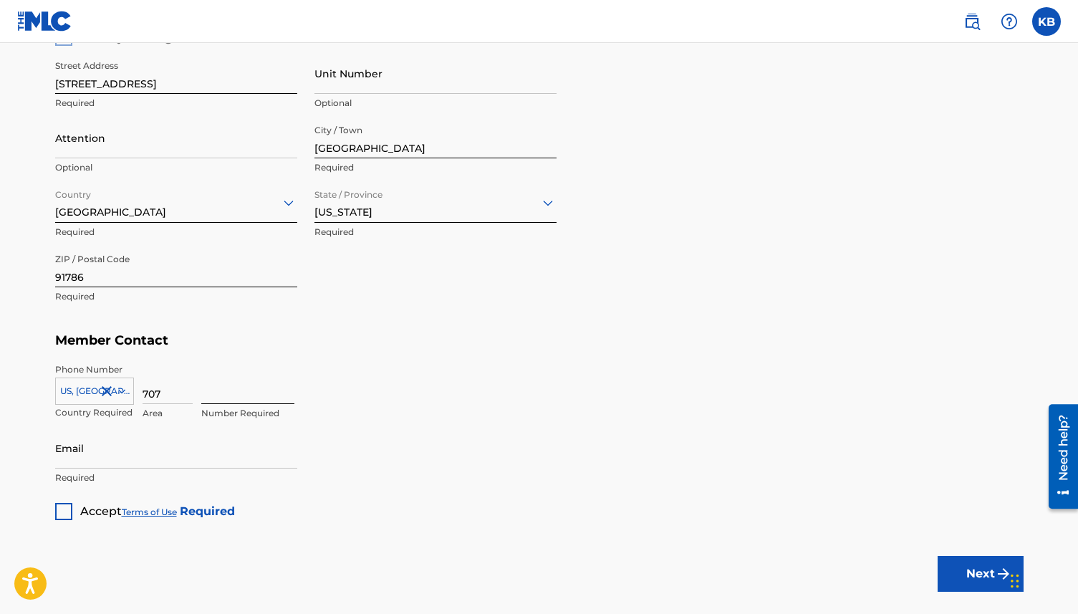
click at [222, 392] on input at bounding box center [247, 383] width 93 height 41
type input "3372676"
click at [270, 453] on input "Email" at bounding box center [176, 448] width 242 height 41
type input "[PERSON_NAME][EMAIL_ADDRESS][DOMAIN_NAME]"
click at [67, 508] on div at bounding box center [63, 511] width 17 height 17
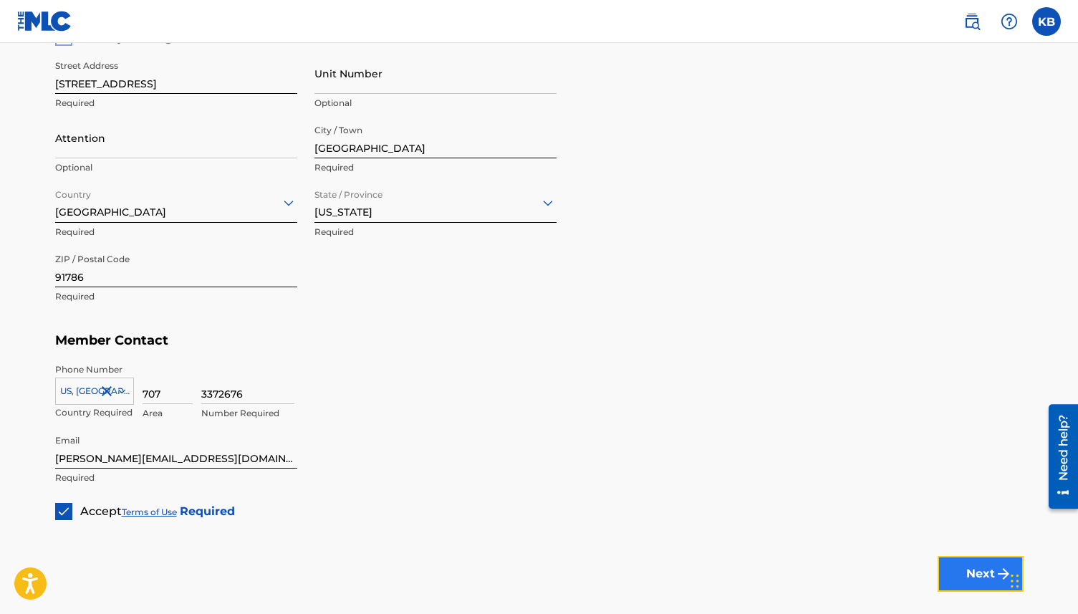
click at [959, 576] on button "Next" at bounding box center [980, 574] width 86 height 36
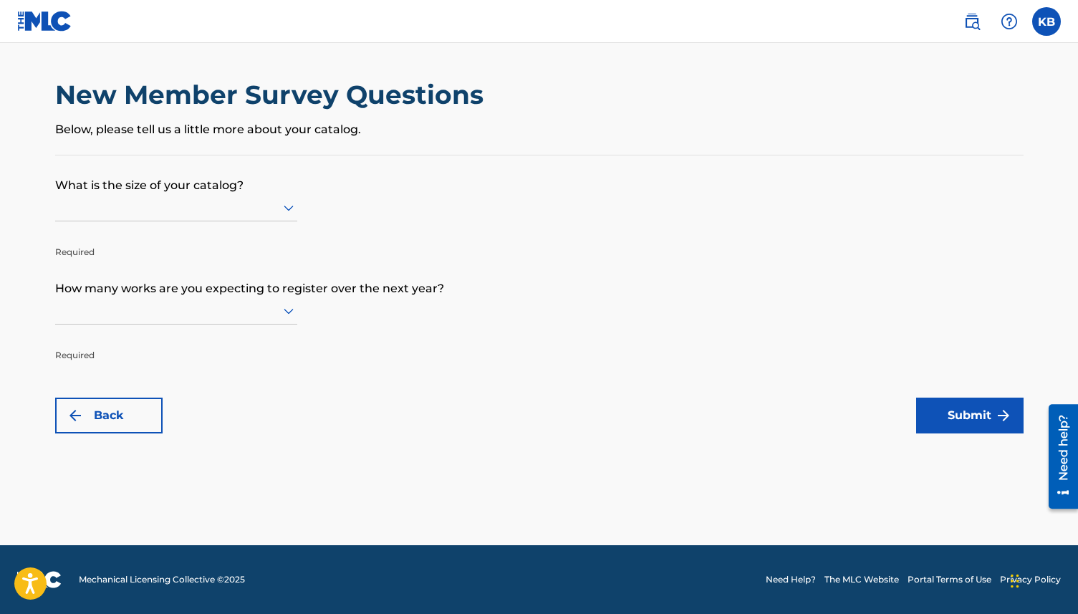
click at [243, 200] on div at bounding box center [176, 207] width 242 height 18
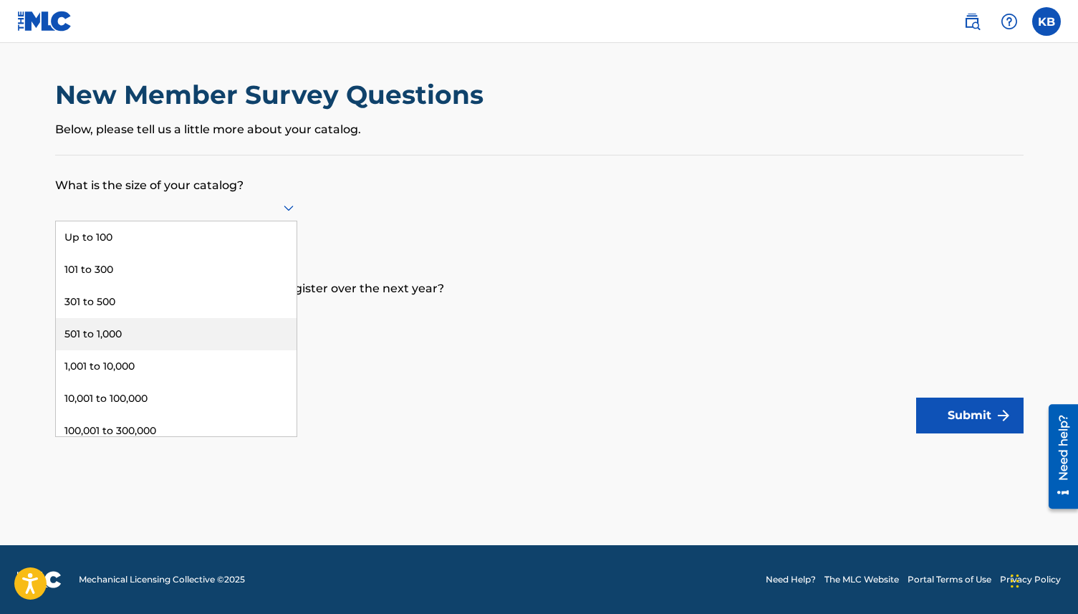
click at [172, 333] on div "501 to 1,000" at bounding box center [176, 334] width 241 height 32
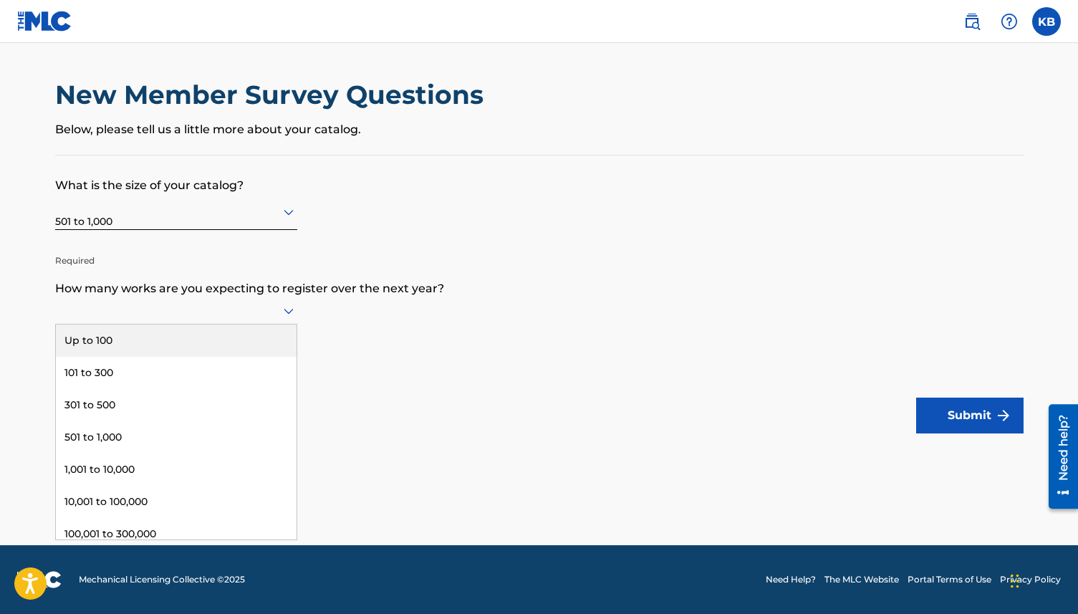
click at [173, 297] on div at bounding box center [176, 310] width 242 height 27
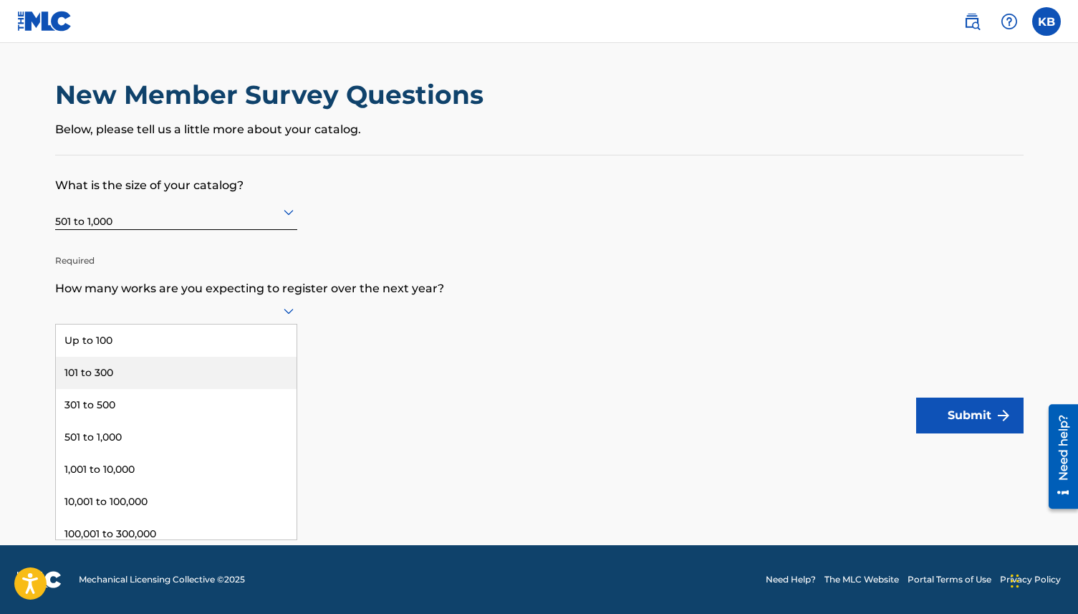
click at [165, 365] on div "101 to 300" at bounding box center [176, 373] width 241 height 32
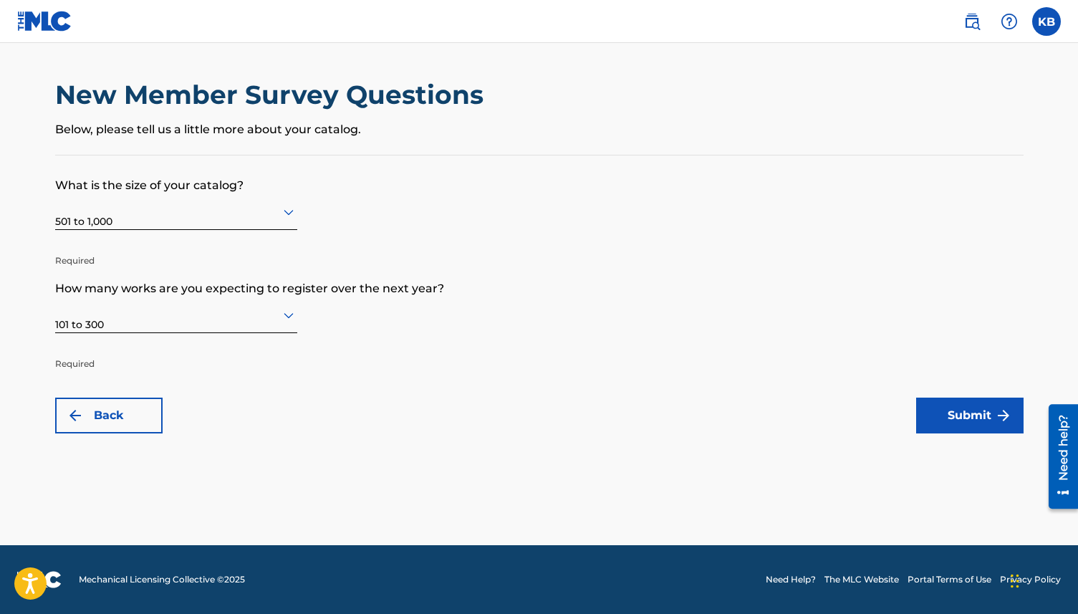
click at [250, 213] on div at bounding box center [176, 212] width 242 height 18
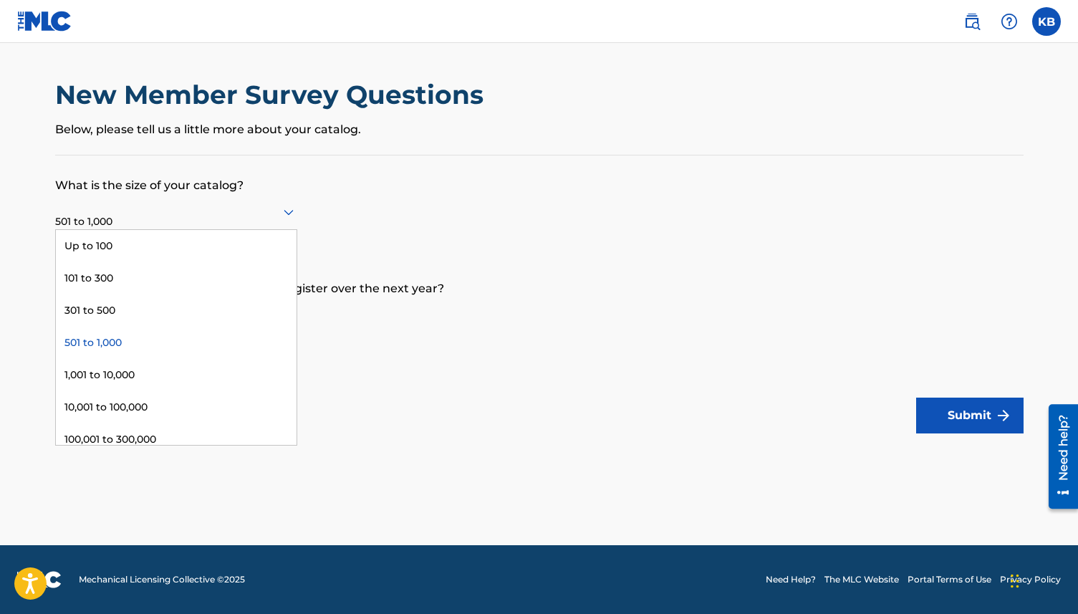
click at [256, 203] on div at bounding box center [176, 212] width 242 height 18
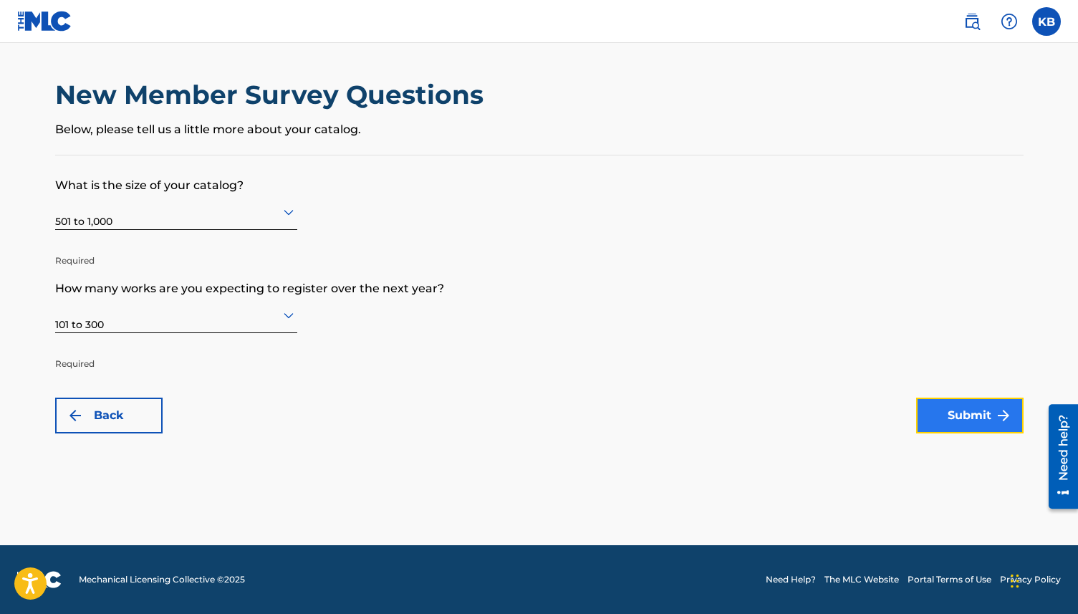
click at [965, 414] on button "Submit" at bounding box center [969, 415] width 107 height 36
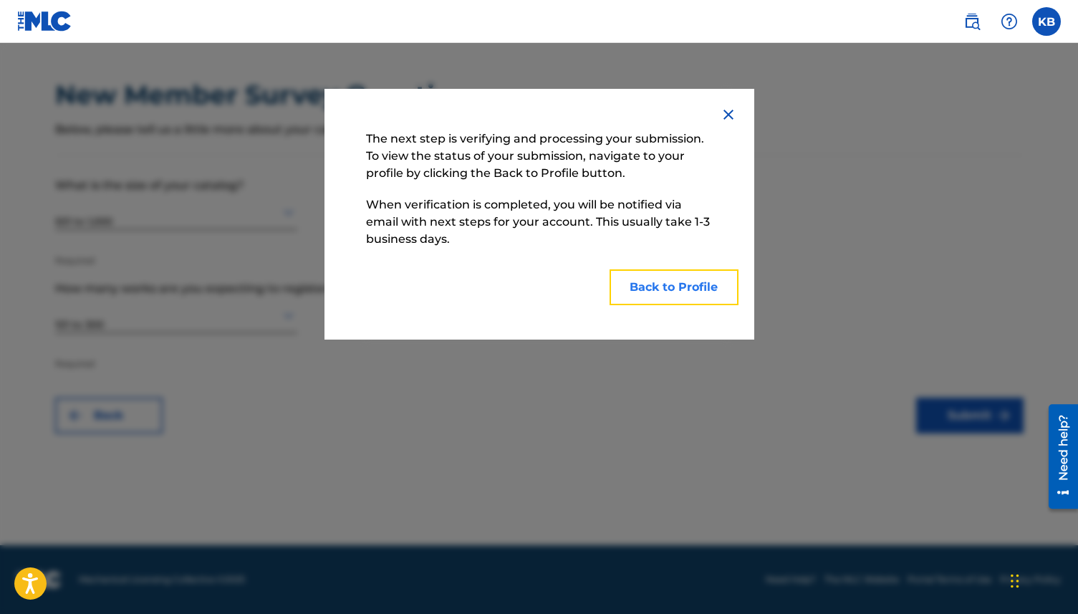
click at [703, 286] on button "Back to Profile" at bounding box center [673, 287] width 129 height 36
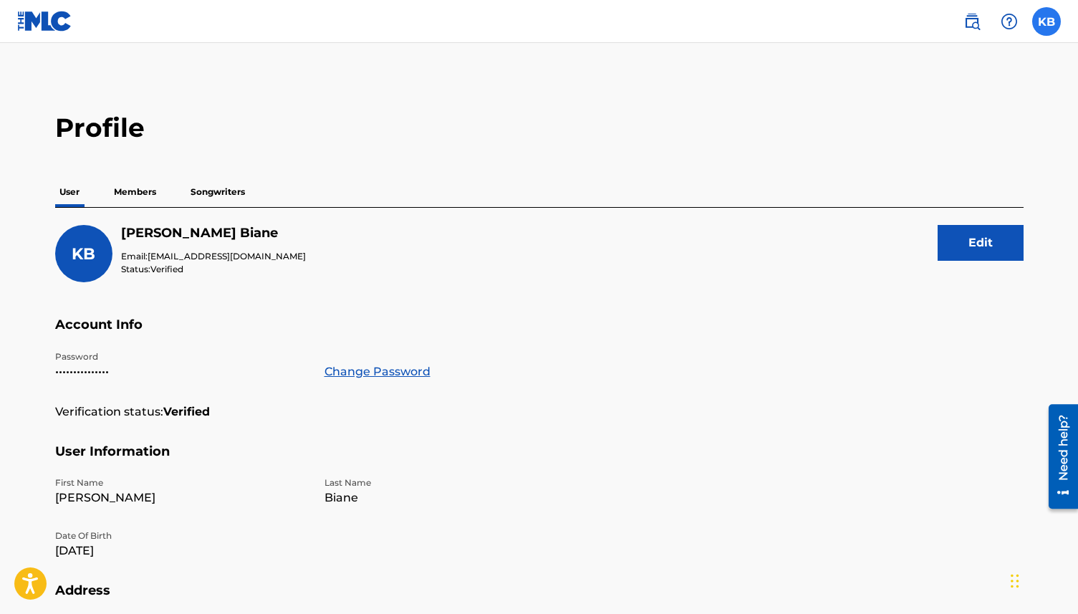
click at [1046, 21] on label at bounding box center [1046, 21] width 29 height 29
click at [1046, 21] on input "KB [PERSON_NAME] [EMAIL_ADDRESS][DOMAIN_NAME] Notification Preferences Profile …" at bounding box center [1046, 21] width 0 height 0
click at [870, 57] on main "Profile User Members Songwriters KB [PERSON_NAME] Email: [EMAIL_ADDRESS][DOMAIN…" at bounding box center [539, 469] width 1078 height 852
click at [136, 186] on p "Members" at bounding box center [135, 192] width 51 height 30
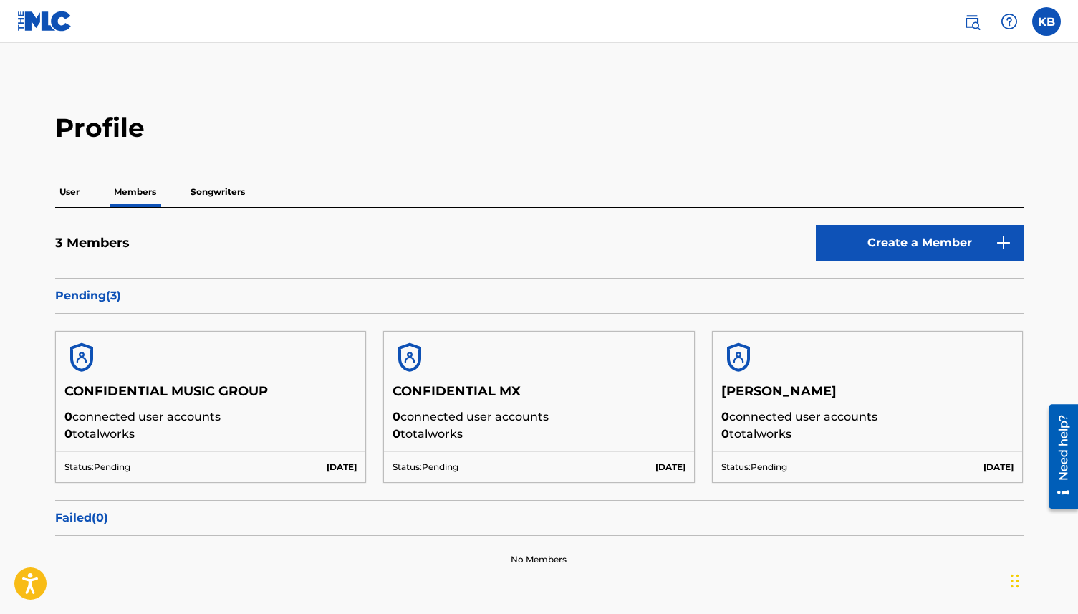
click at [801, 406] on h5 "[PERSON_NAME]" at bounding box center [867, 395] width 293 height 25
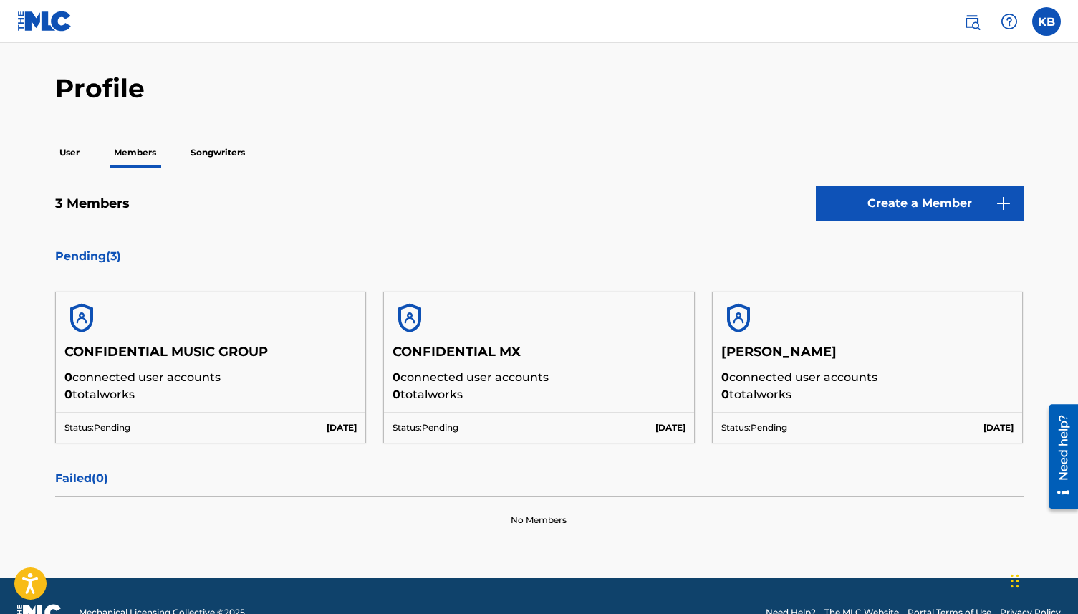
scroll to position [42, 0]
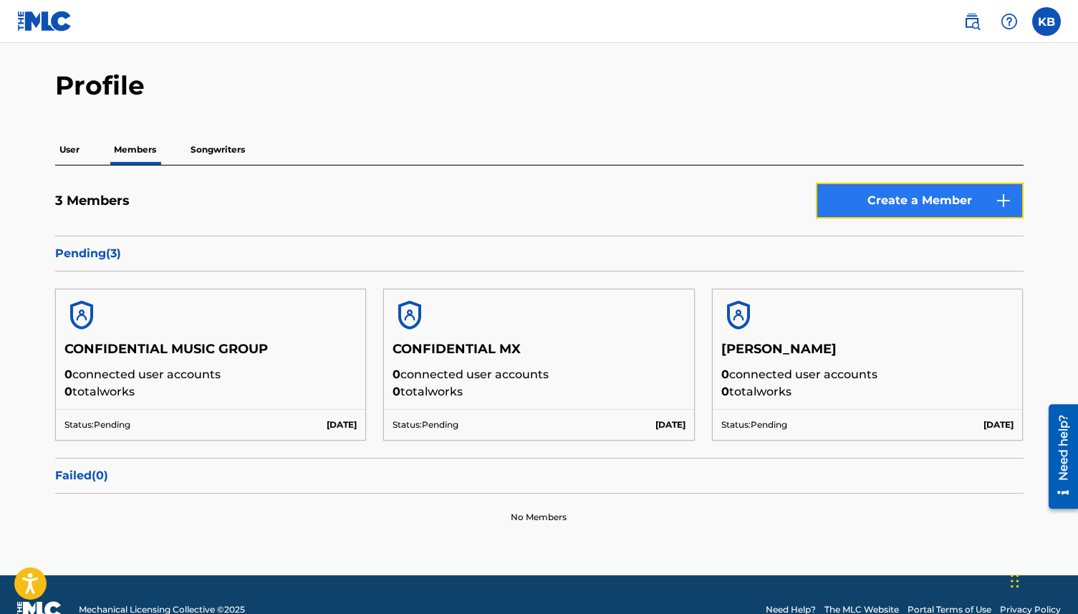
click at [878, 193] on link "Create a Member" at bounding box center [920, 201] width 208 height 36
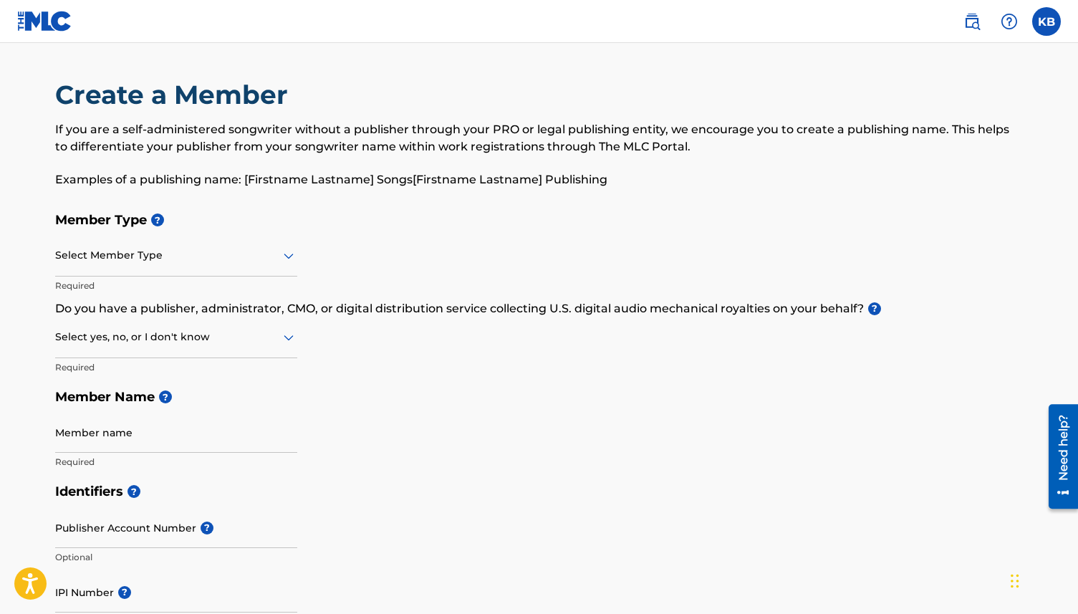
click at [165, 252] on div at bounding box center [176, 255] width 242 height 18
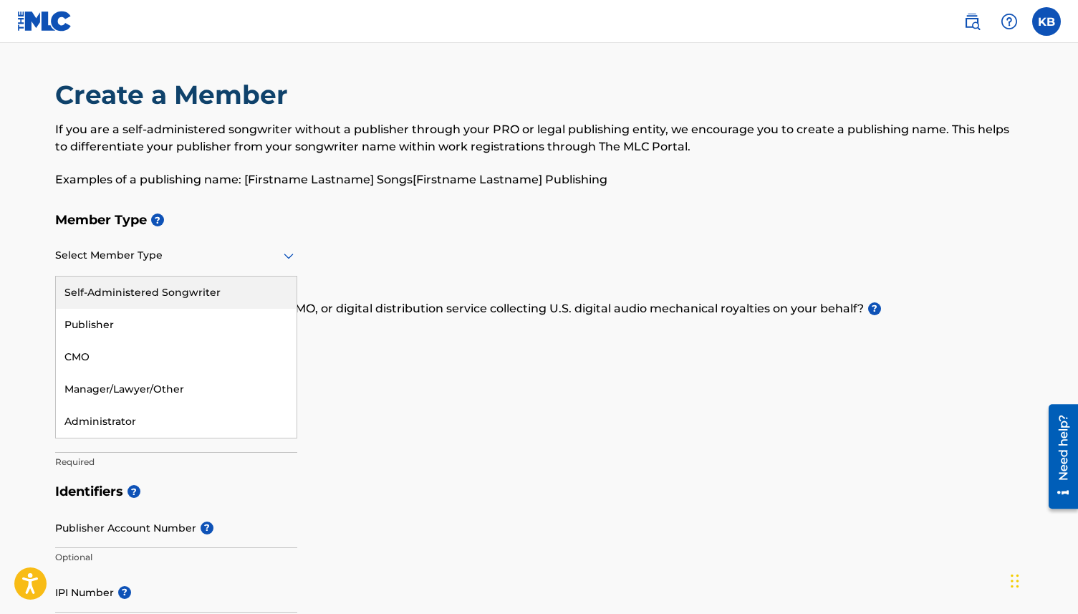
click at [138, 295] on div "Self-Administered Songwriter" at bounding box center [176, 292] width 241 height 32
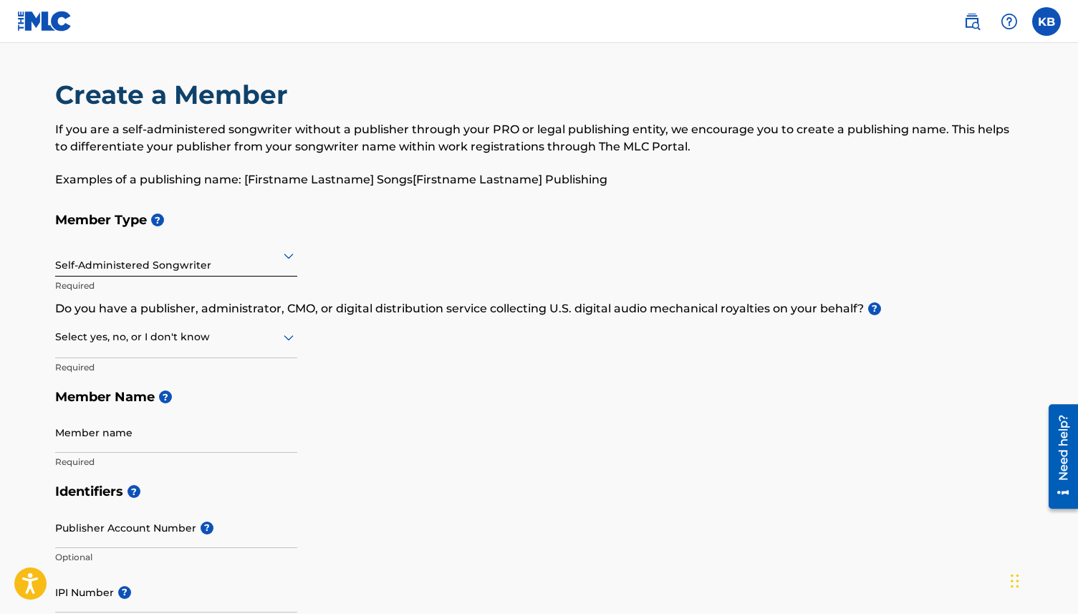
click at [125, 263] on div at bounding box center [176, 255] width 242 height 18
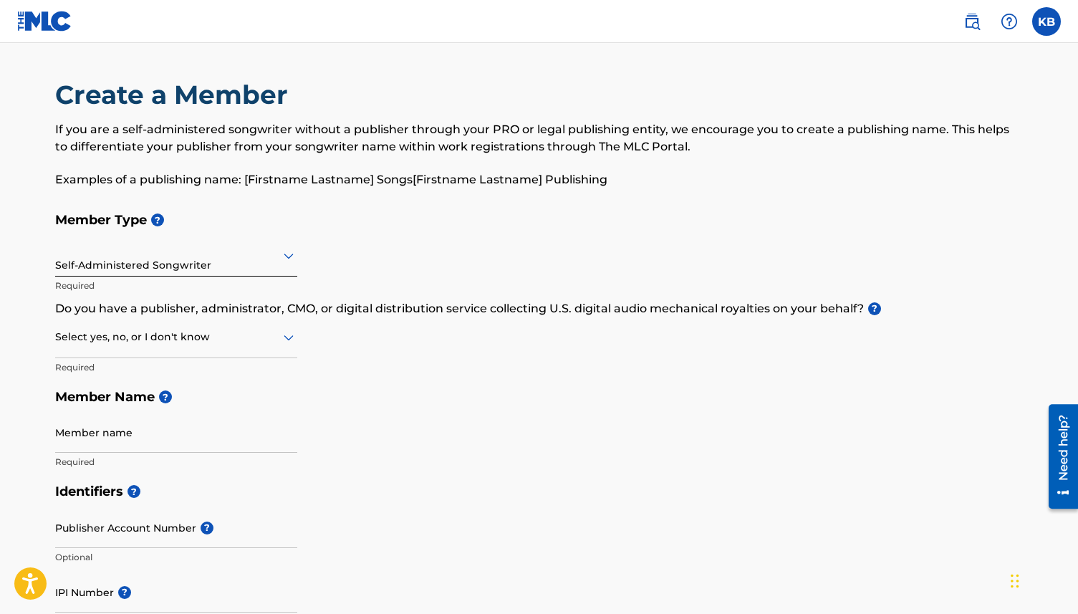
scroll to position [42, 0]
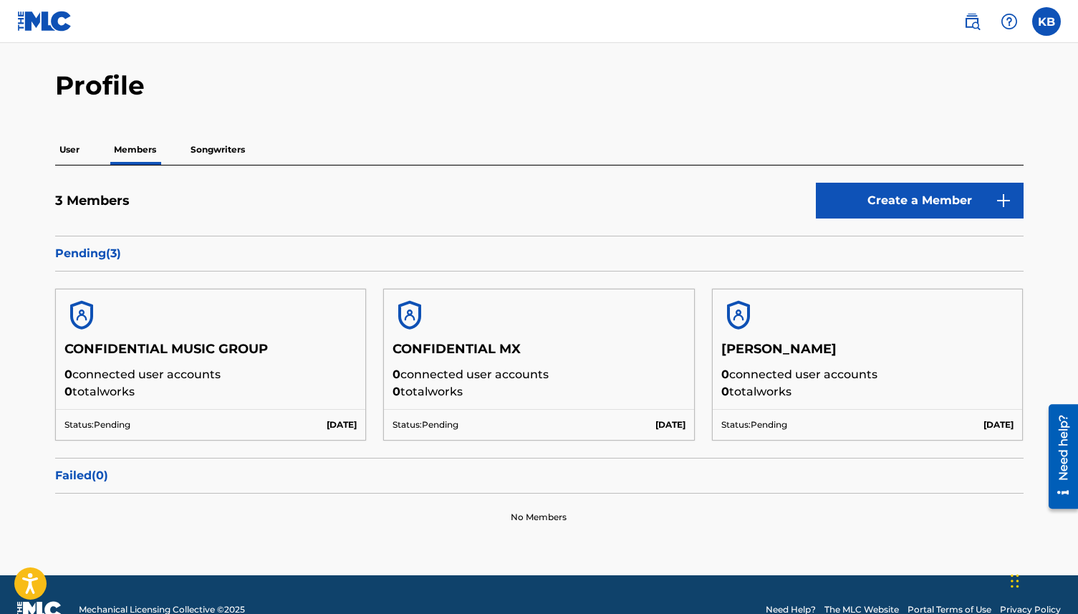
click at [766, 299] on div at bounding box center [868, 315] width 310 height 52
click at [209, 155] on p "Songwriters" at bounding box center [217, 150] width 63 height 30
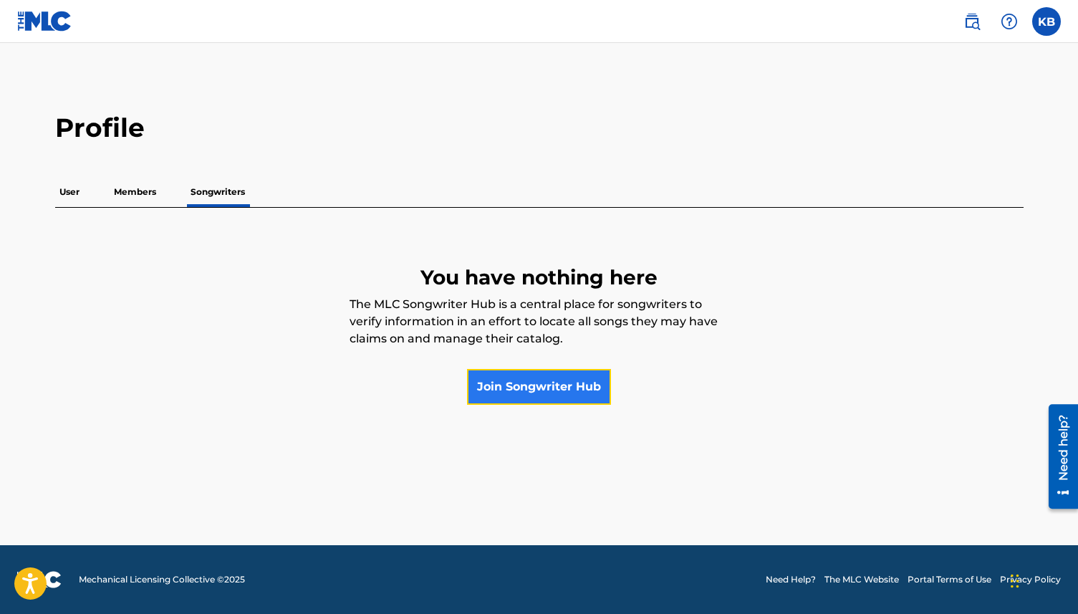
click at [524, 388] on link "Join Songwriter Hub" at bounding box center [539, 387] width 144 height 36
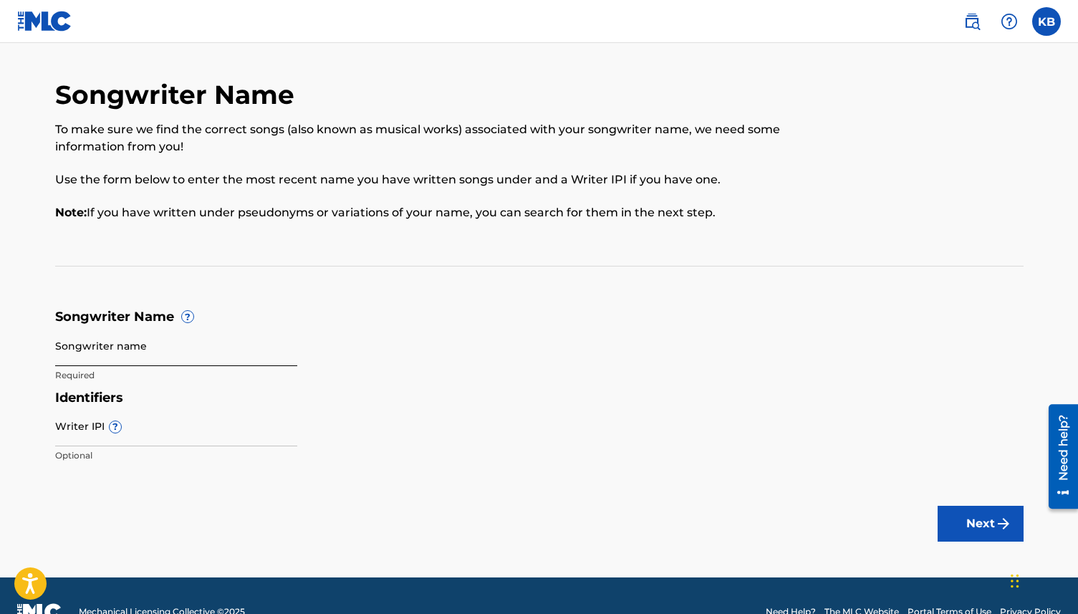
click at [101, 345] on input "Songwriter name" at bounding box center [176, 345] width 242 height 41
type input "[PERSON_NAME]"
click at [134, 433] on input "Writer IPI ?" at bounding box center [176, 425] width 242 height 41
click at [1044, 17] on label at bounding box center [1046, 21] width 29 height 29
click at [1046, 21] on input "KB [PERSON_NAME] [EMAIL_ADDRESS][DOMAIN_NAME] Notification Preferences Profile …" at bounding box center [1046, 21] width 0 height 0
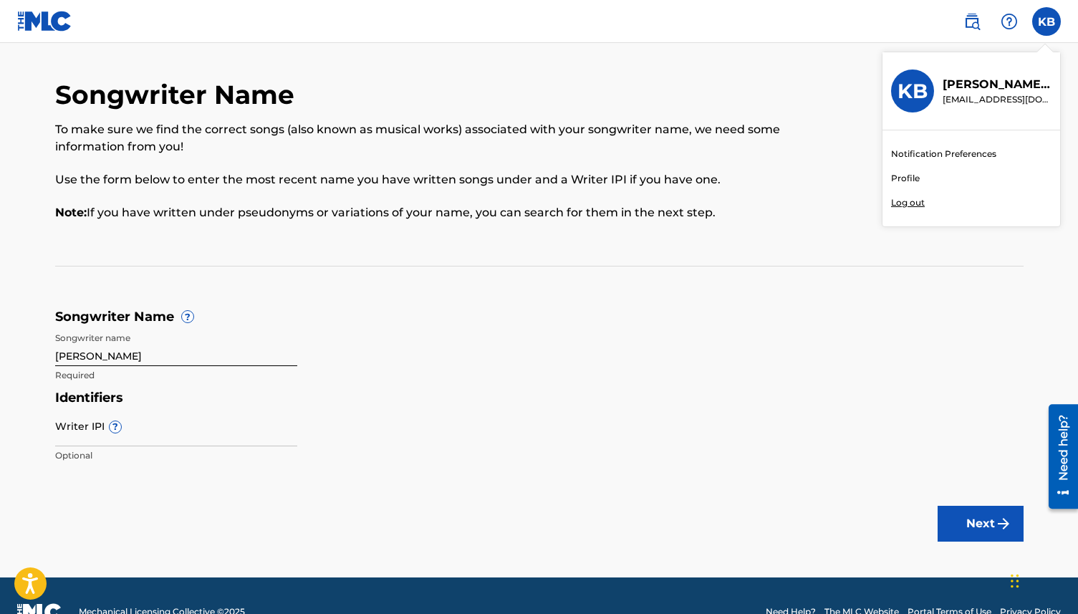
click at [956, 93] on p "[EMAIL_ADDRESS][DOMAIN_NAME]" at bounding box center [996, 99] width 109 height 13
click at [1046, 21] on input "KB [PERSON_NAME] [EMAIL_ADDRESS][DOMAIN_NAME] Notification Preferences Profile …" at bounding box center [1046, 21] width 0 height 0
click at [906, 174] on link "Profile" at bounding box center [905, 178] width 29 height 13
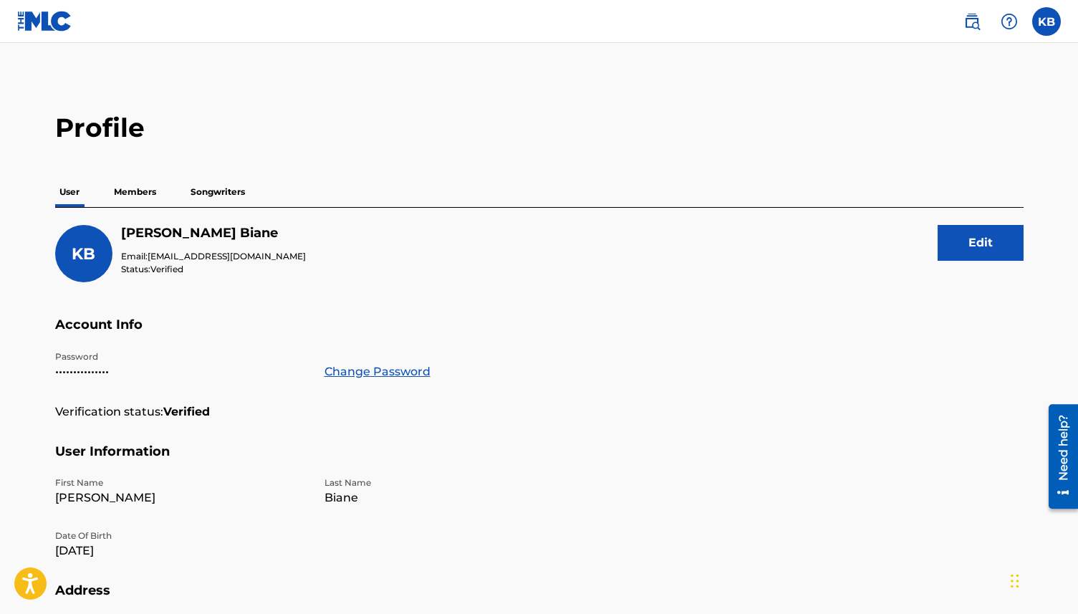
click at [209, 184] on p "Songwriters" at bounding box center [217, 192] width 63 height 30
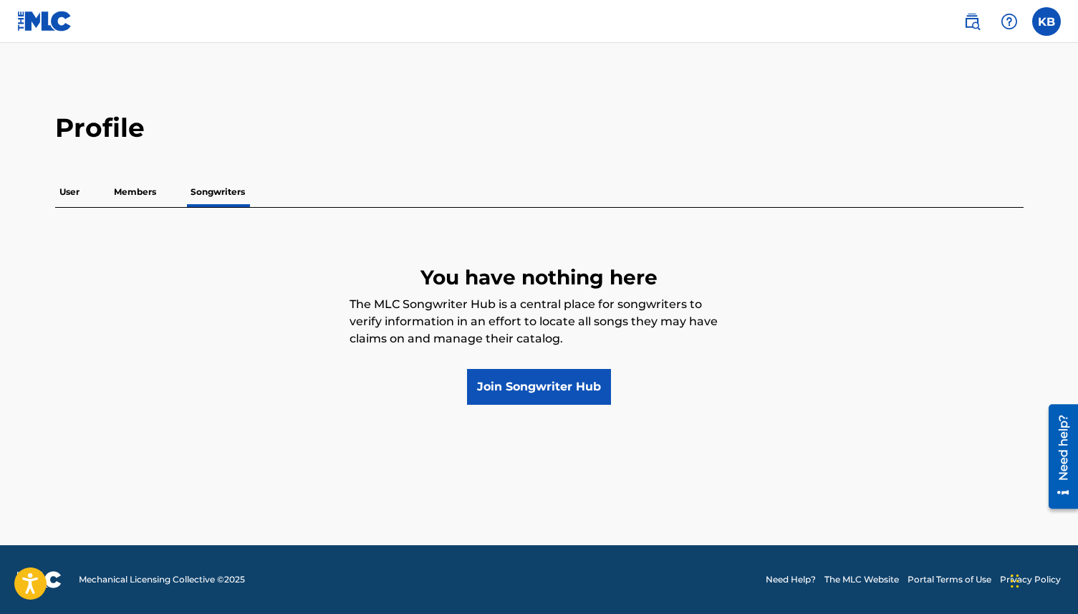
click at [136, 198] on p "Members" at bounding box center [135, 192] width 51 height 30
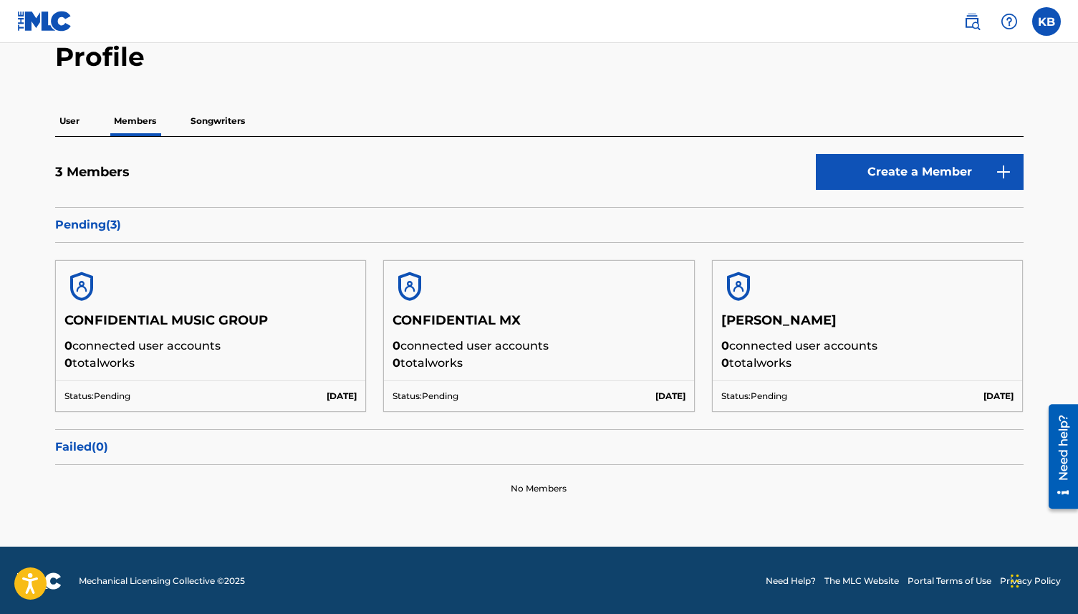
scroll to position [72, 0]
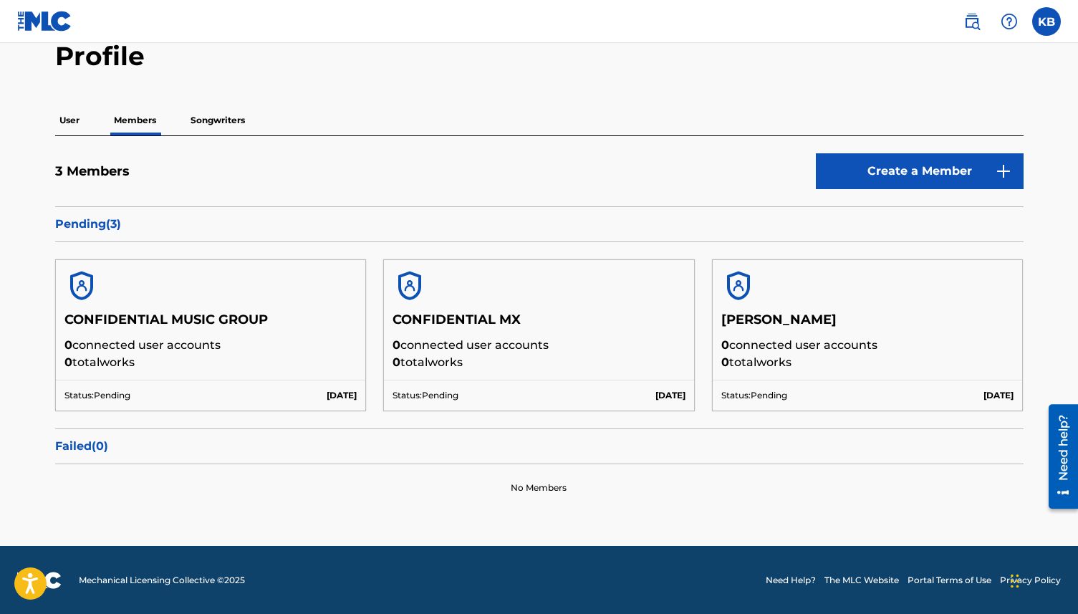
click at [218, 127] on p "Songwriters" at bounding box center [217, 120] width 63 height 30
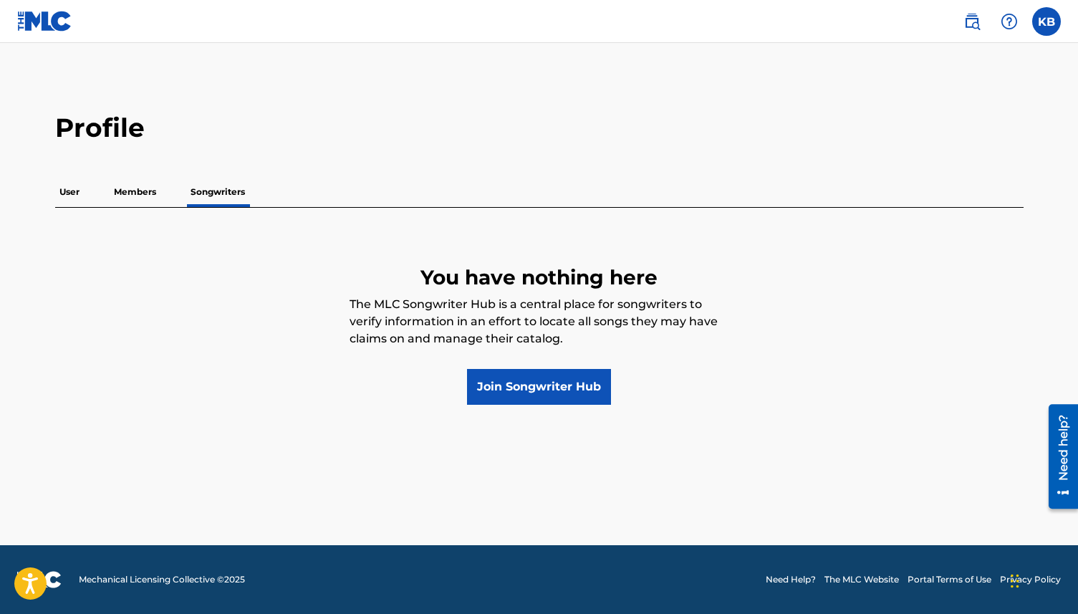
click at [62, 196] on p "User" at bounding box center [69, 192] width 29 height 30
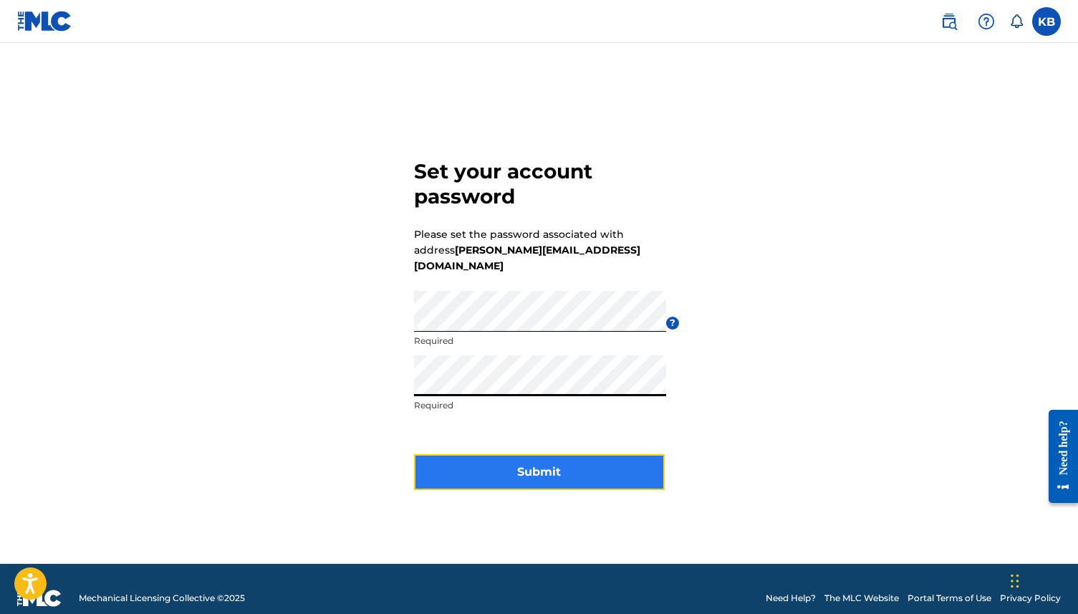
click at [463, 458] on button "Submit" at bounding box center [539, 472] width 251 height 36
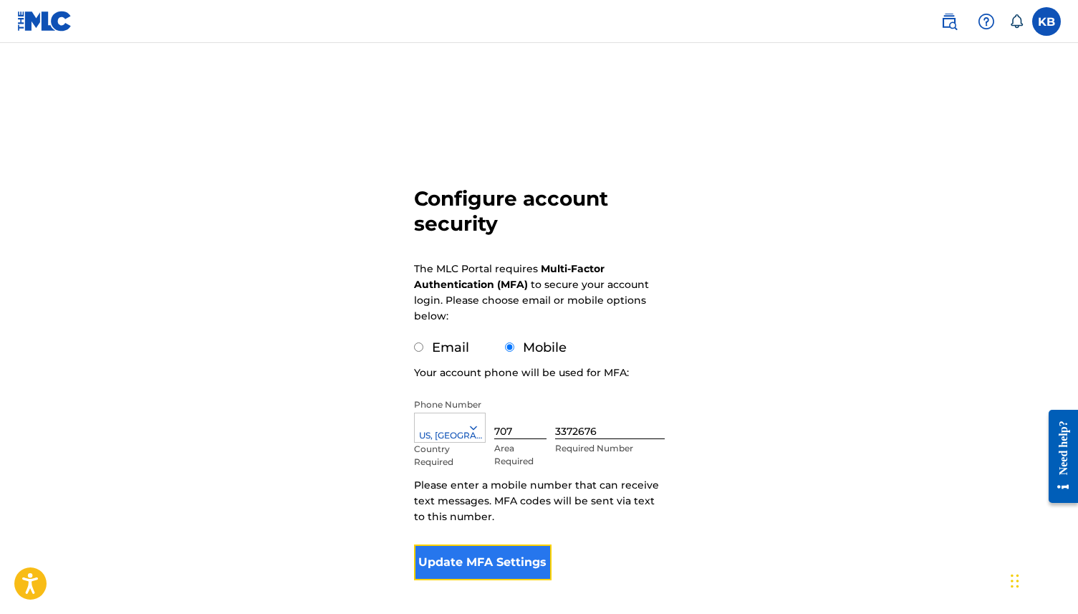
click at [459, 558] on button "Update MFA Settings" at bounding box center [483, 562] width 138 height 36
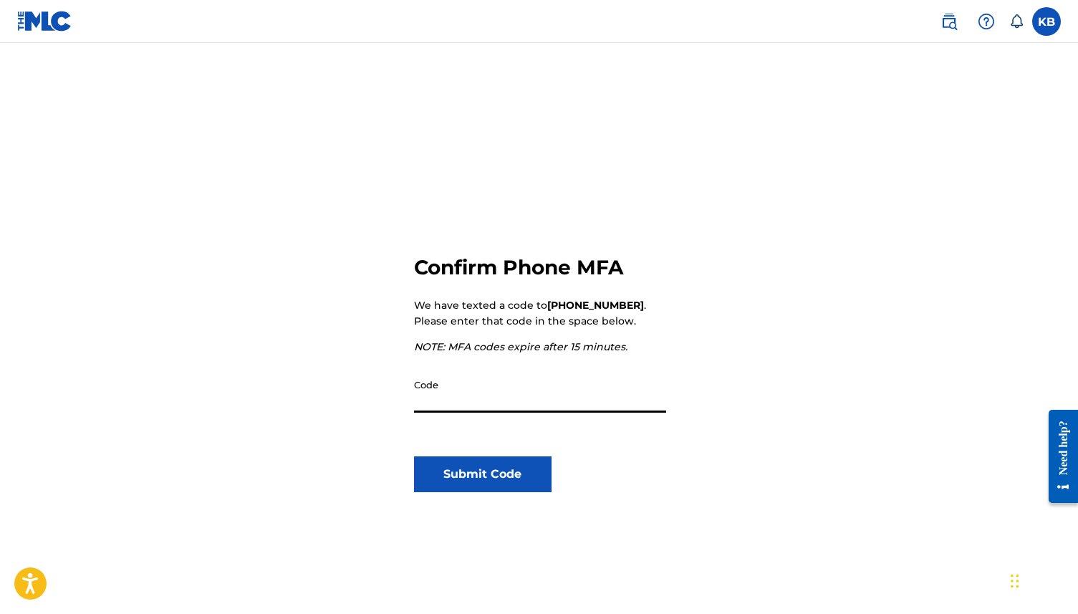
click at [444, 402] on input "Code" at bounding box center [540, 392] width 252 height 41
type input "784093"
click at [469, 480] on button "Submit Code" at bounding box center [483, 474] width 138 height 36
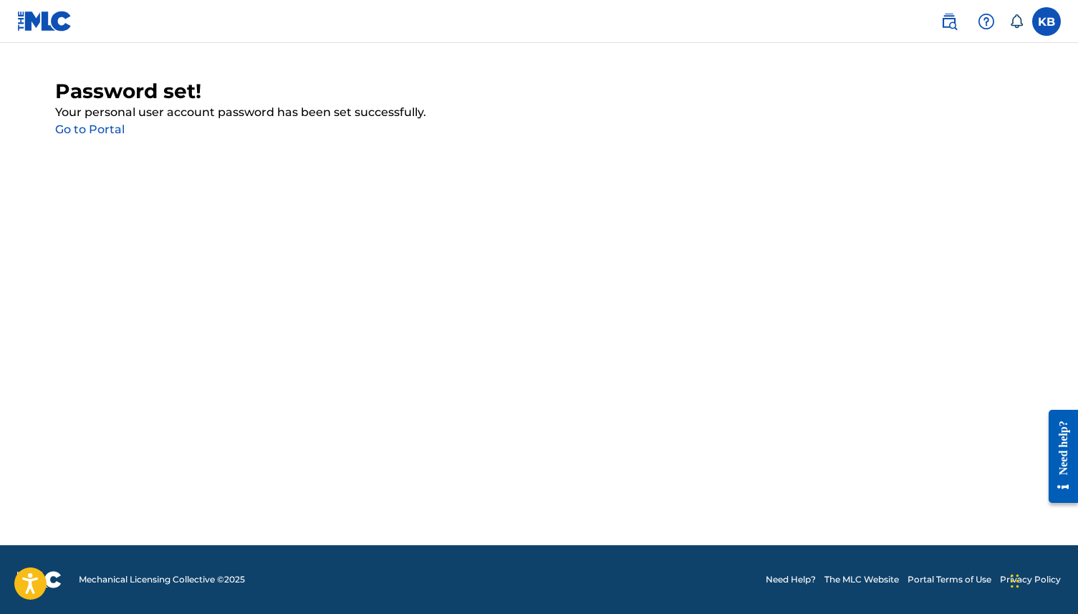
click at [74, 126] on link "Go to Portal" at bounding box center [89, 129] width 69 height 14
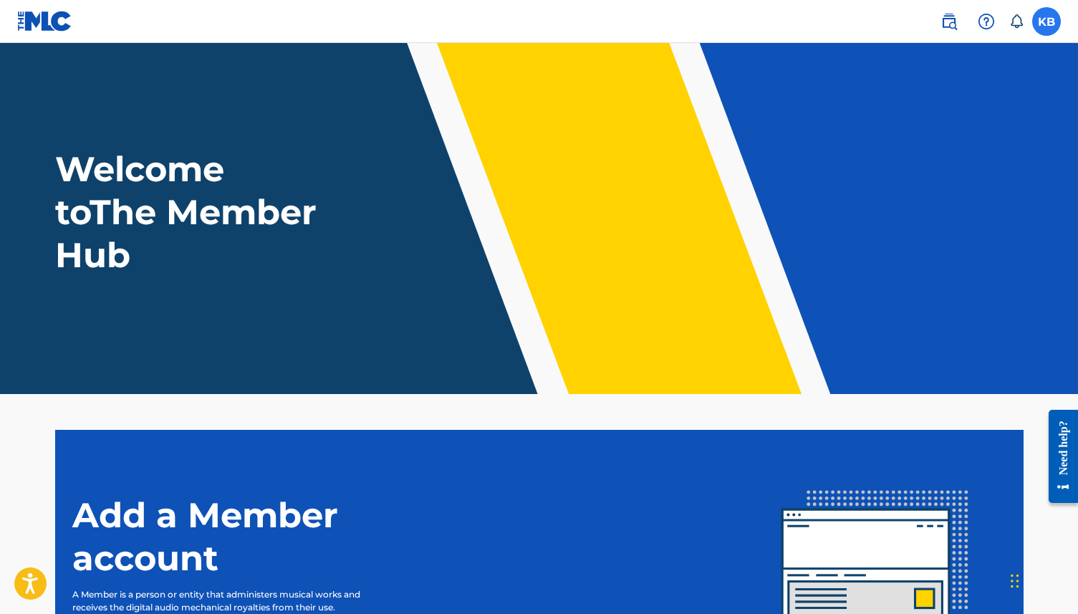
click at [1052, 16] on label at bounding box center [1046, 21] width 29 height 29
click at [1046, 21] on input "KB [PERSON_NAME] [EMAIL_ADDRESS][DOMAIN_NAME] Notification Preferences Profile …" at bounding box center [1046, 21] width 0 height 0
click at [743, 134] on header "Welcome to The Member Hub" at bounding box center [539, 218] width 1078 height 351
click at [947, 18] on img at bounding box center [948, 21] width 17 height 17
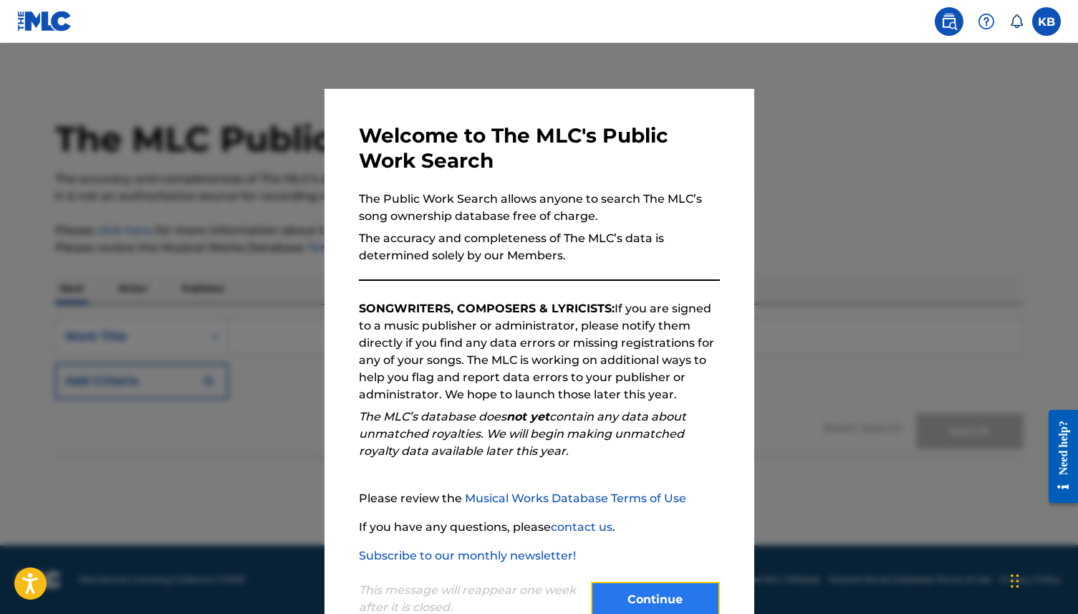
click at [632, 590] on button "Continue" at bounding box center [655, 600] width 129 height 36
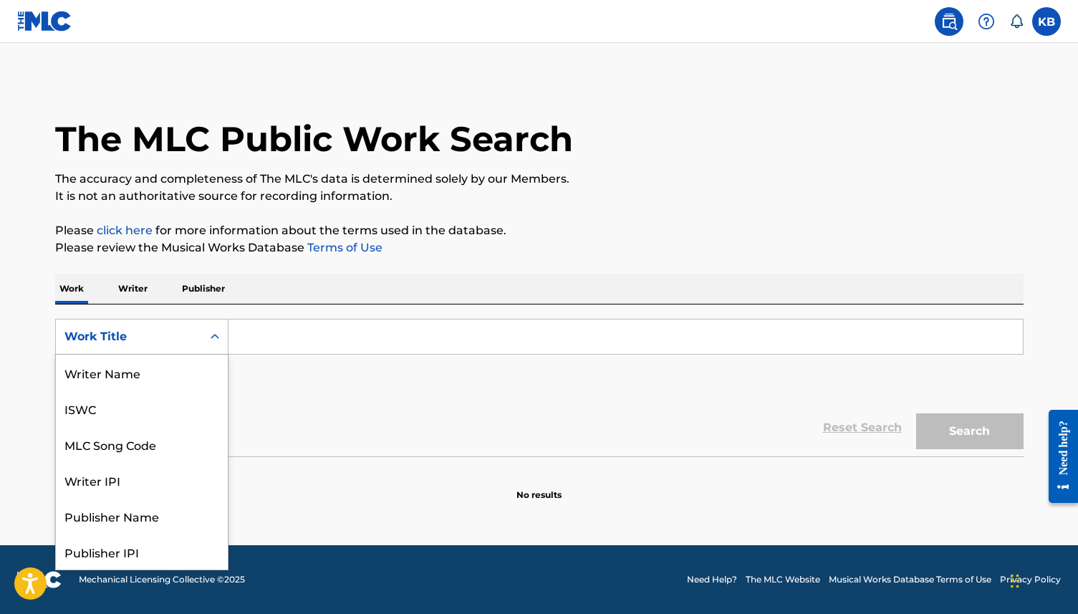
click at [211, 334] on icon "Search Form" at bounding box center [215, 336] width 14 height 14
click at [161, 404] on div "Writer IPI" at bounding box center [142, 408] width 172 height 36
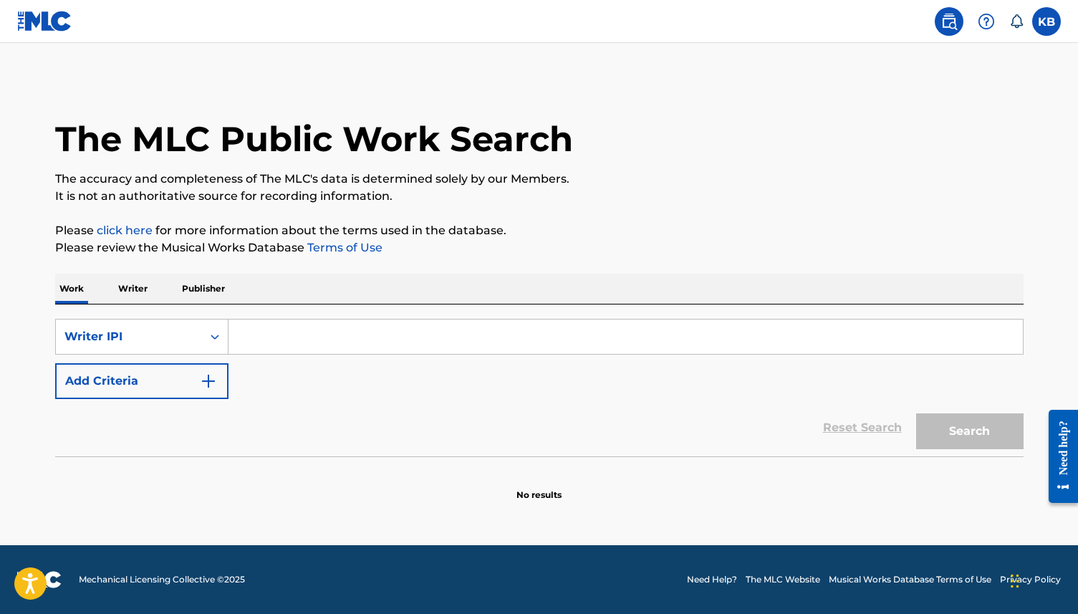
click at [276, 335] on input "Search Form" at bounding box center [625, 336] width 794 height 34
paste input "579939468"
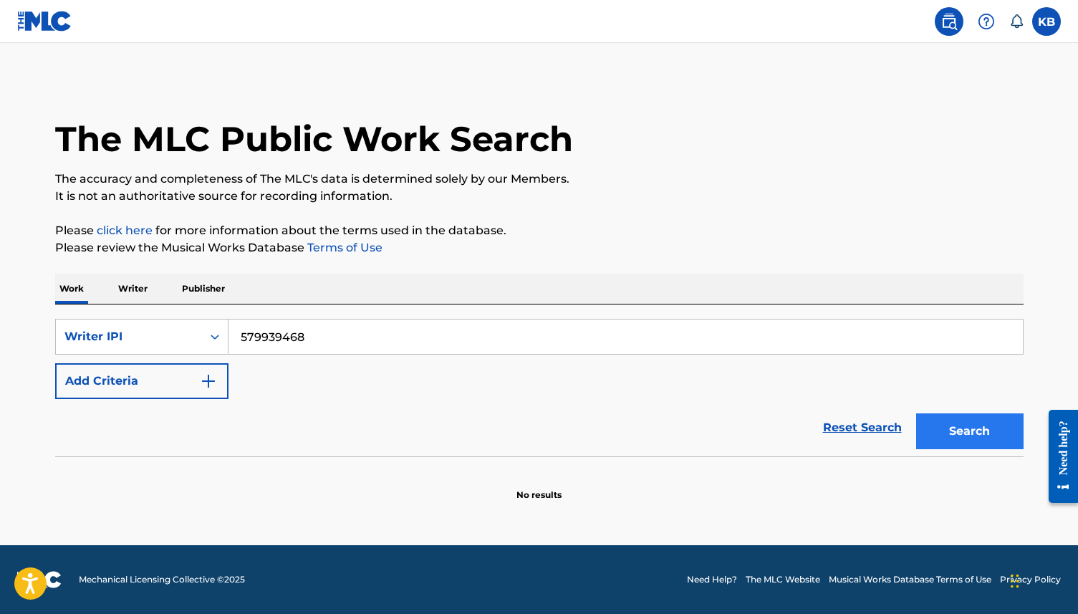
type input "579939468"
click at [950, 423] on button "Search" at bounding box center [969, 431] width 107 height 36
click at [325, 333] on input "579939468" at bounding box center [625, 336] width 794 height 34
click at [140, 286] on p "Writer" at bounding box center [133, 289] width 38 height 30
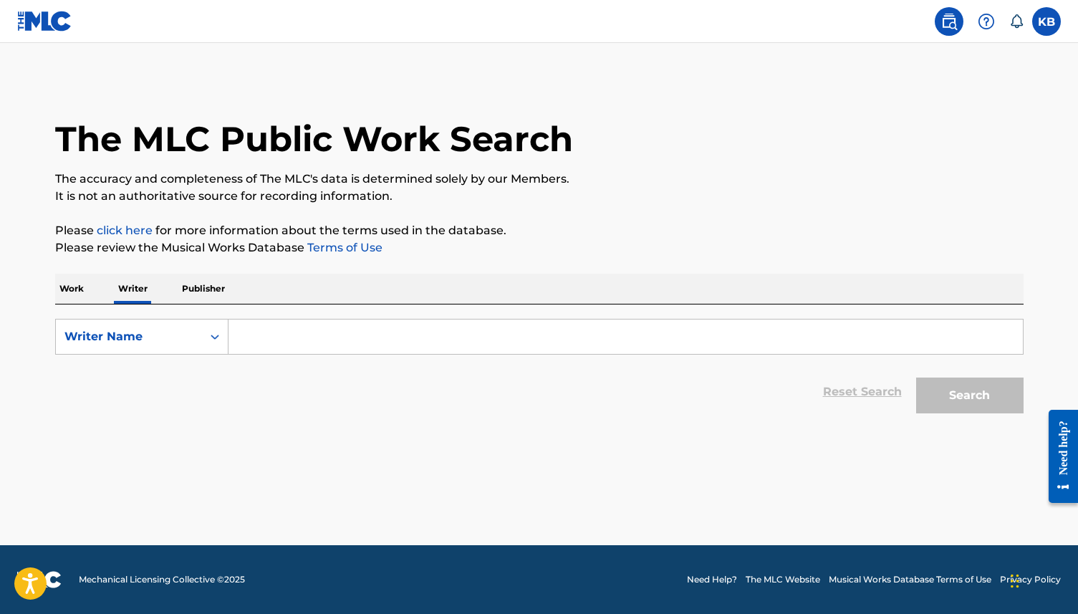
click at [377, 339] on input "Search Form" at bounding box center [625, 336] width 794 height 34
paste input "579939468"
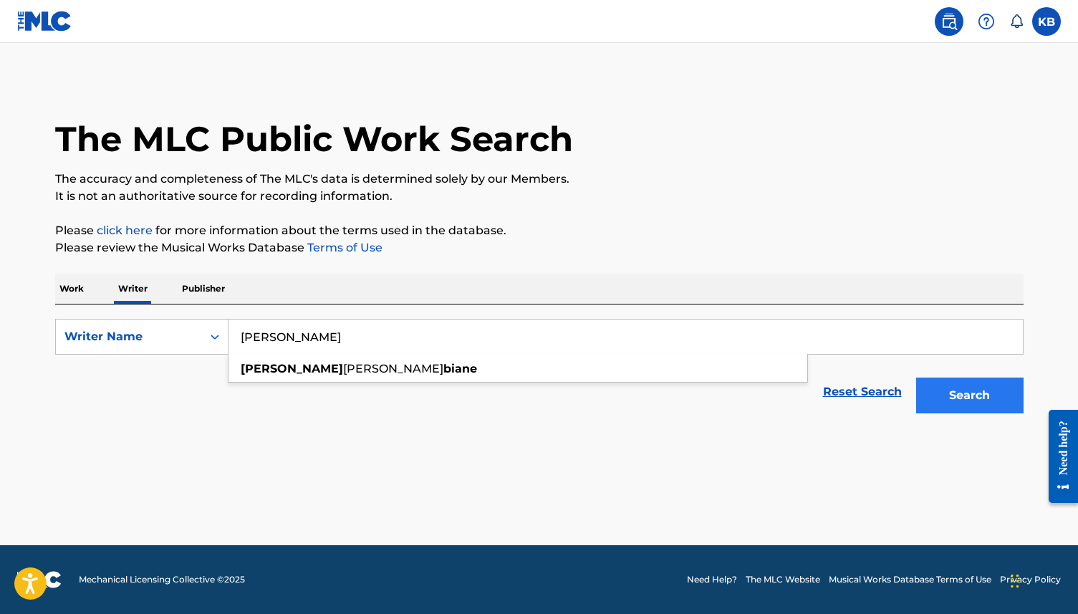
type input "Kyle Biane"
click at [990, 393] on button "Search" at bounding box center [969, 395] width 107 height 36
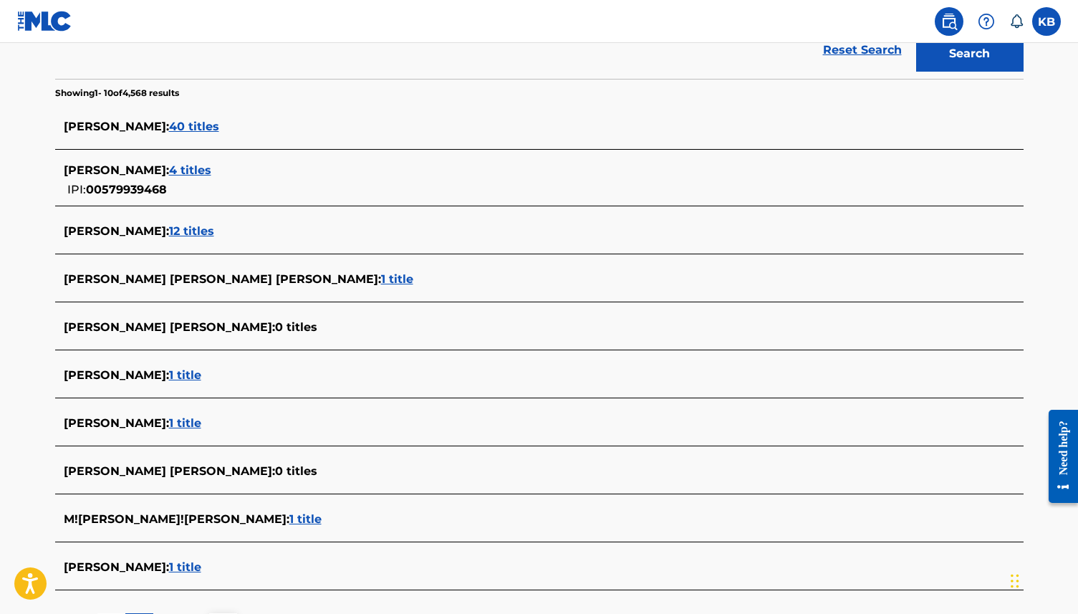
scroll to position [289, 0]
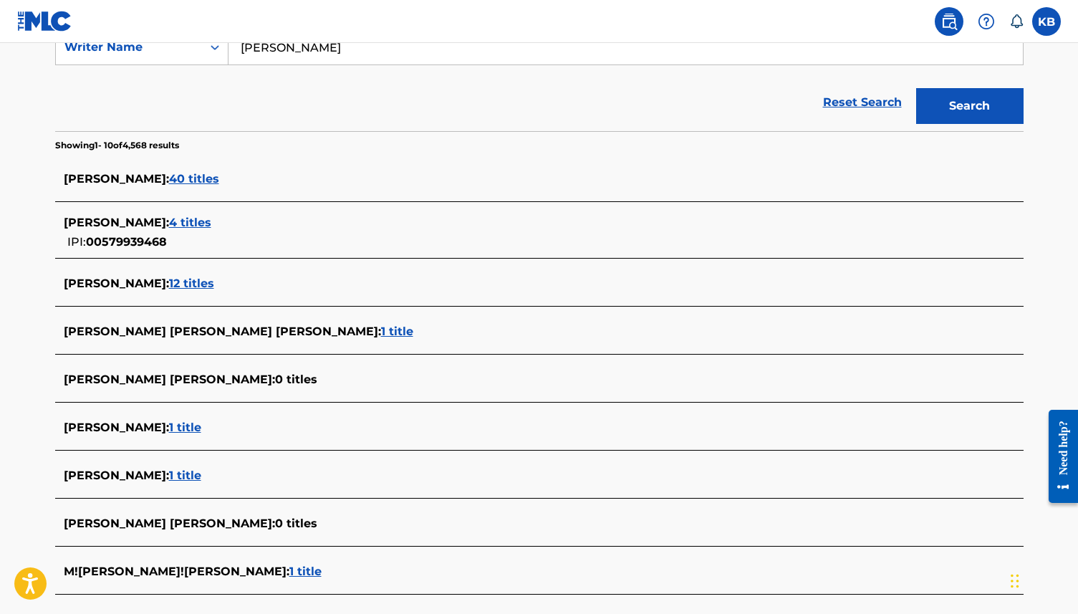
click at [180, 219] on span "4 titles" at bounding box center [190, 223] width 42 height 14
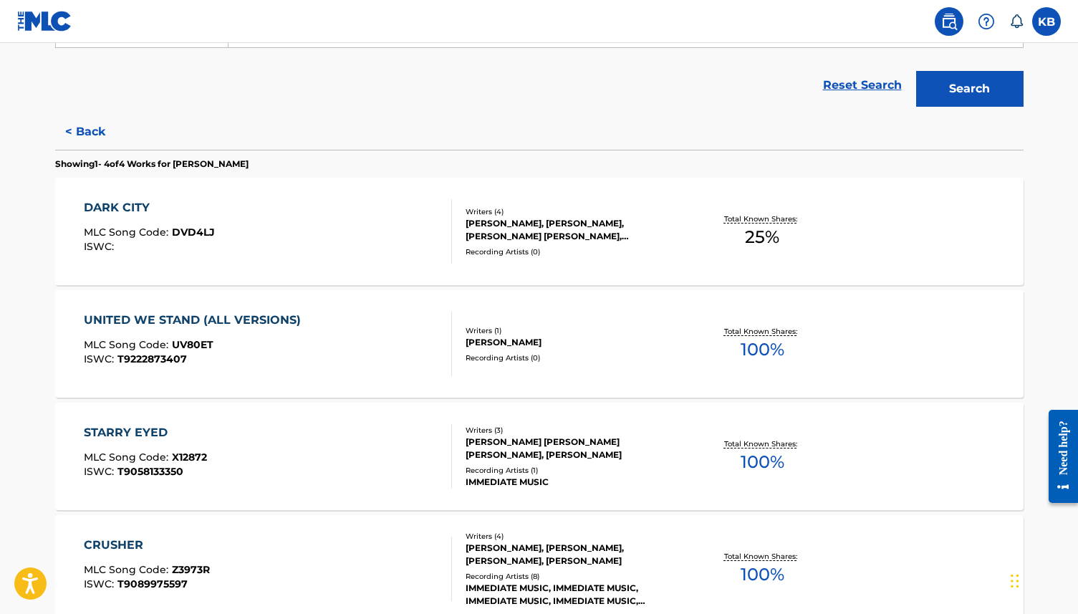
scroll to position [261, 0]
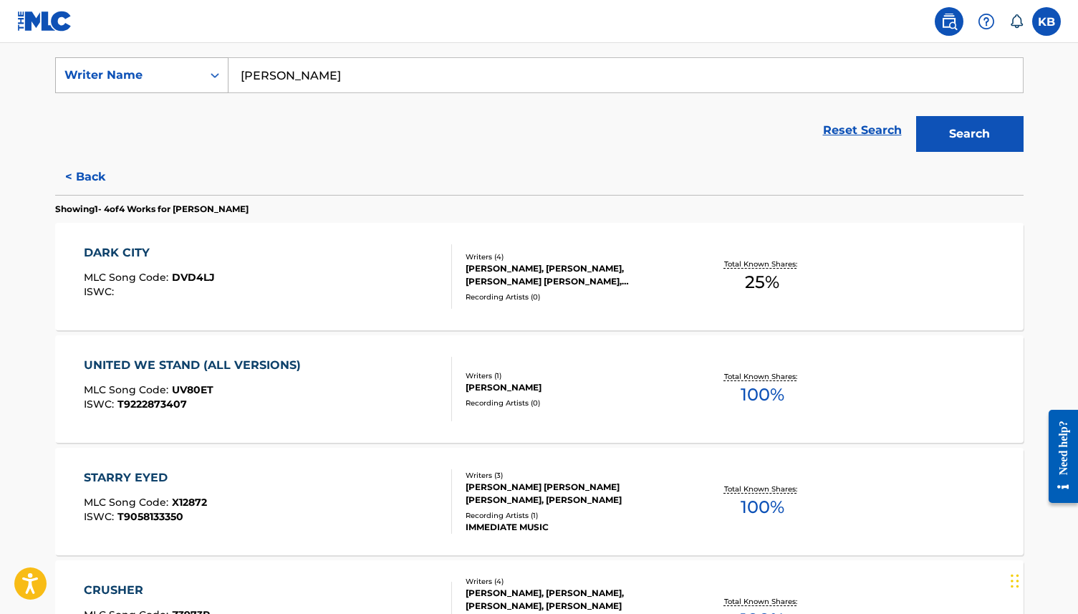
click at [175, 79] on div "Writer Name" at bounding box center [128, 75] width 129 height 17
click at [340, 279] on div "DARK CITY MLC Song Code : DVD4LJ ISWC :" at bounding box center [268, 276] width 368 height 64
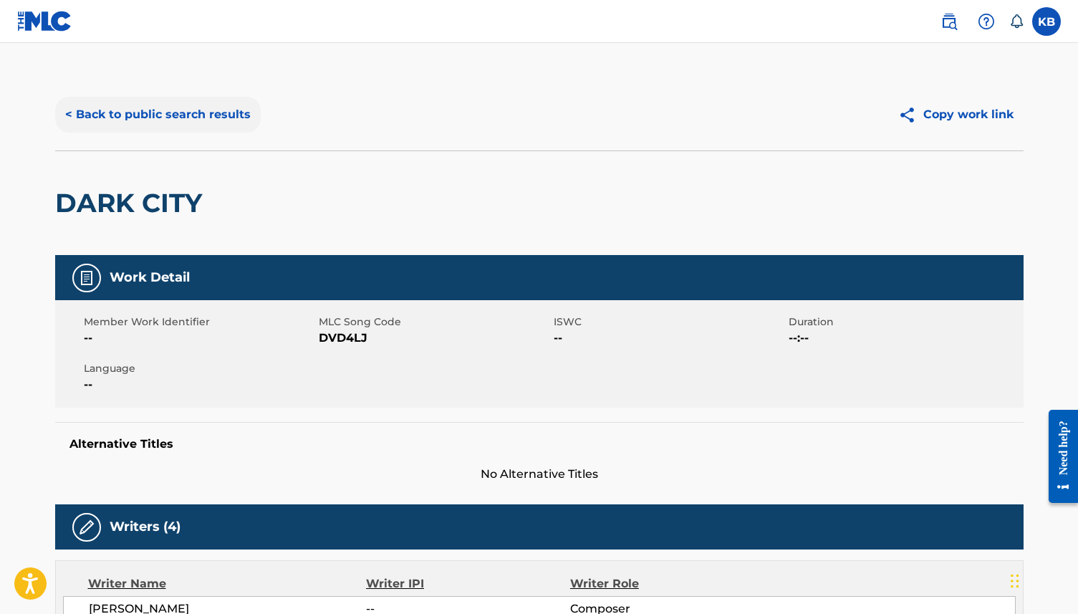
click at [97, 114] on button "< Back to public search results" at bounding box center [158, 115] width 206 height 36
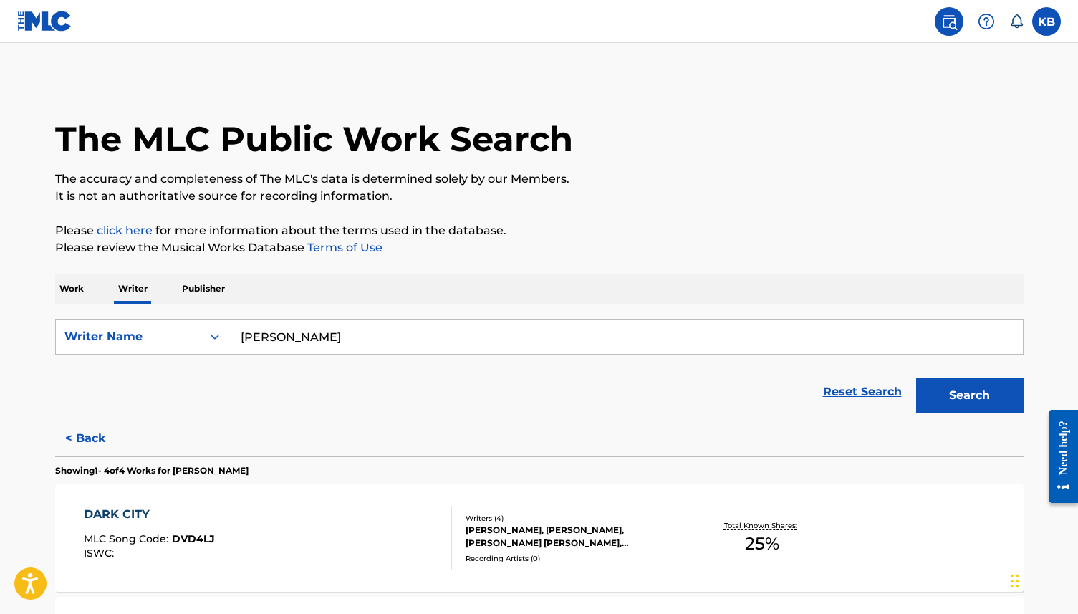
click at [217, 281] on p "Publisher" at bounding box center [204, 289] width 52 height 30
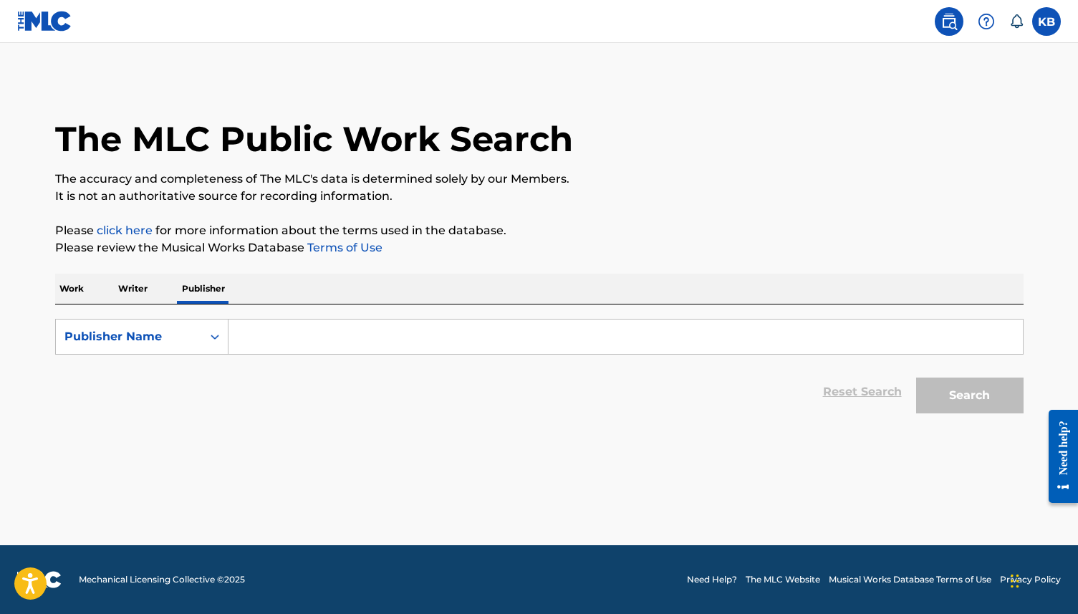
click at [304, 349] on input "Search Form" at bounding box center [625, 336] width 794 height 34
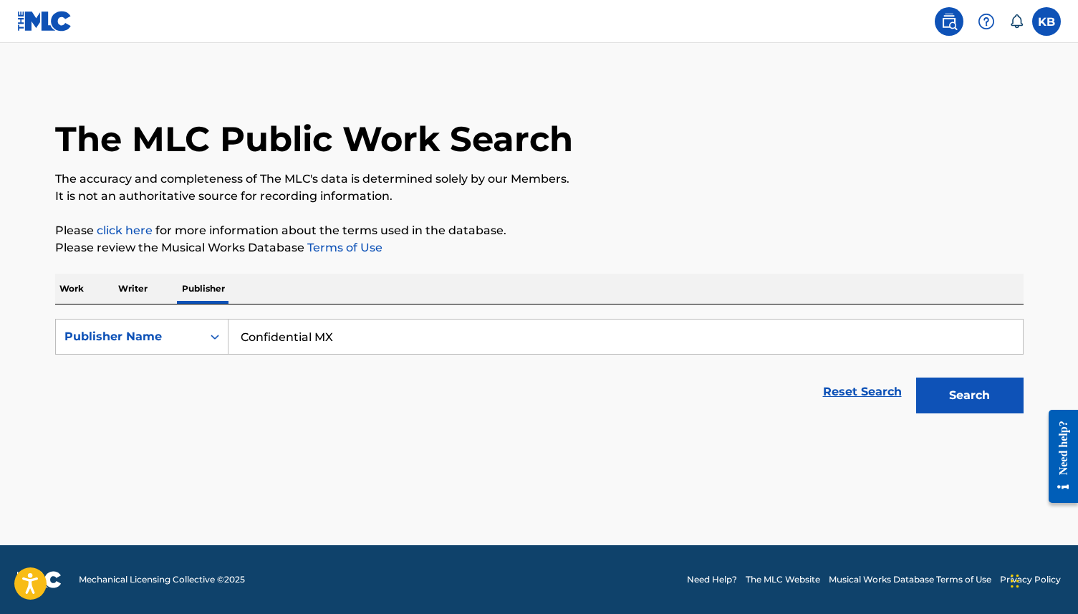
type input "Confidential MX"
click at [916, 377] on button "Search" at bounding box center [969, 395] width 107 height 36
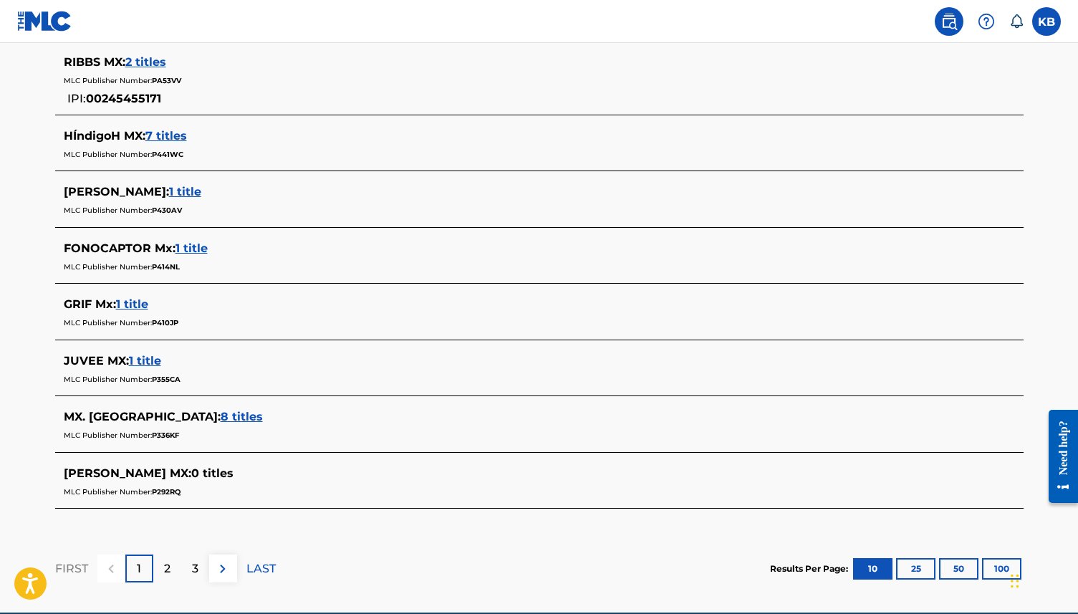
scroll to position [617, 0]
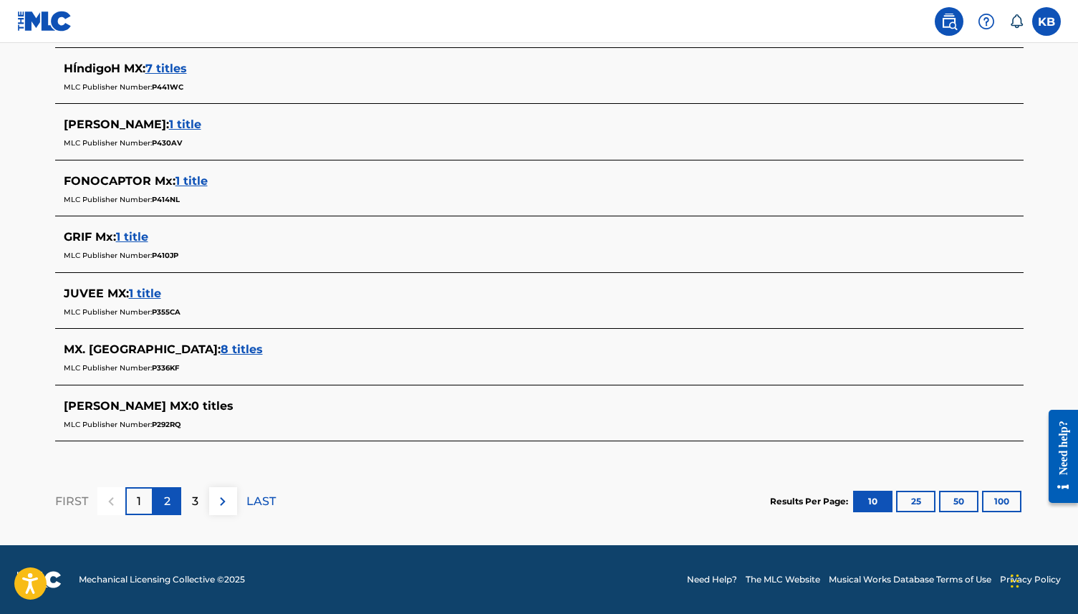
click at [165, 510] on div "2" at bounding box center [167, 501] width 28 height 28
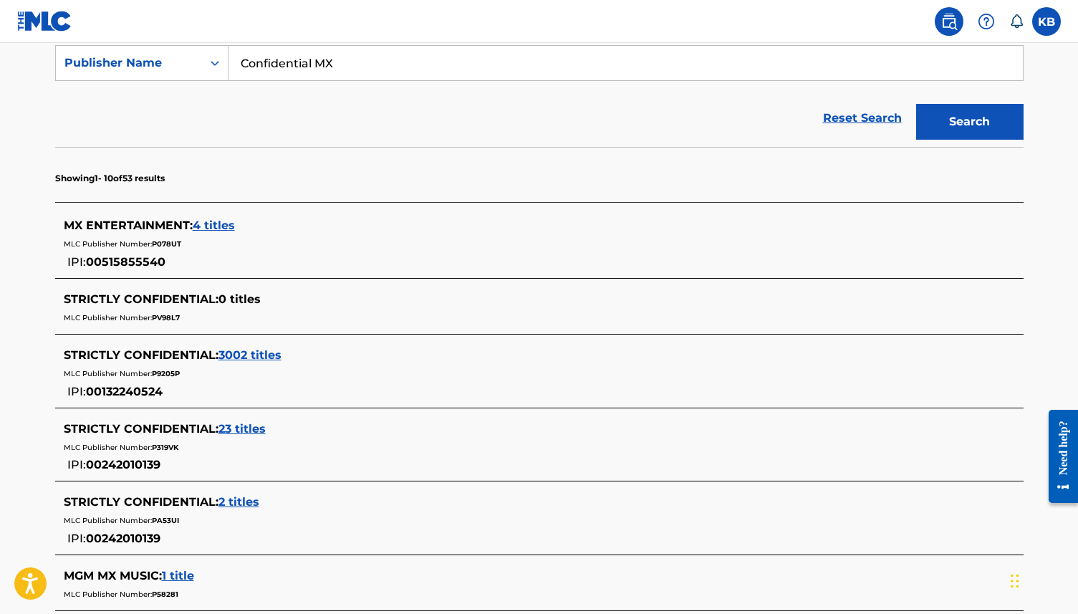
scroll to position [0, 0]
